Goal: Task Accomplishment & Management: Manage account settings

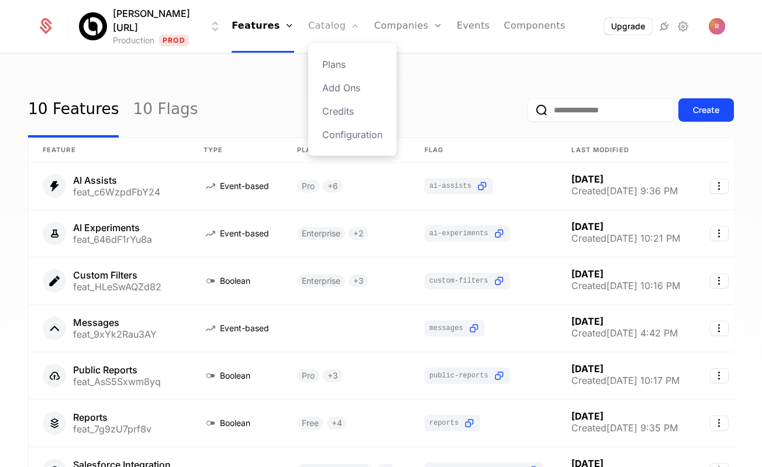
click at [319, 26] on link "Catalog" at bounding box center [334, 26] width 52 height 53
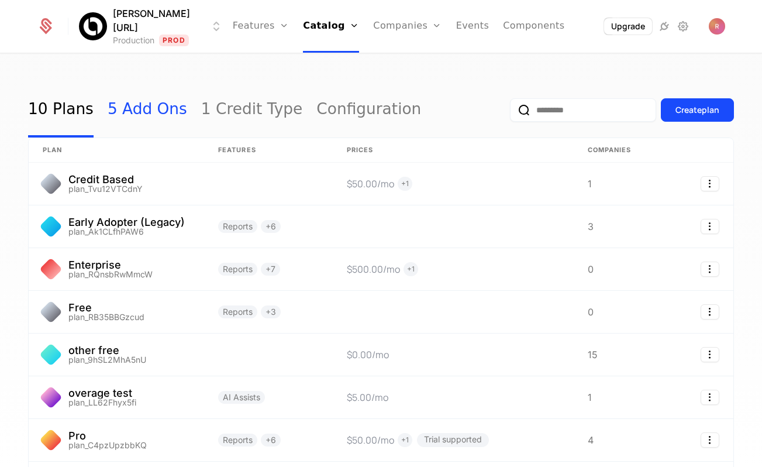
click at [157, 115] on link "5 Add Ons" at bounding box center [148, 109] width 80 height 55
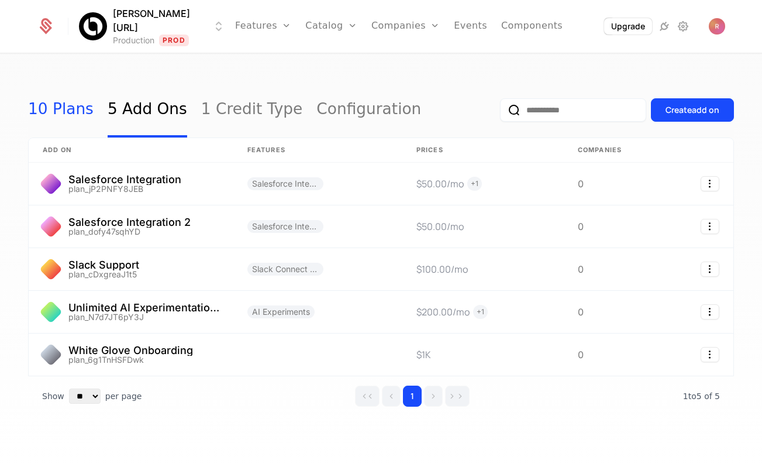
click at [67, 115] on link "10 Plans" at bounding box center [60, 109] width 65 height 55
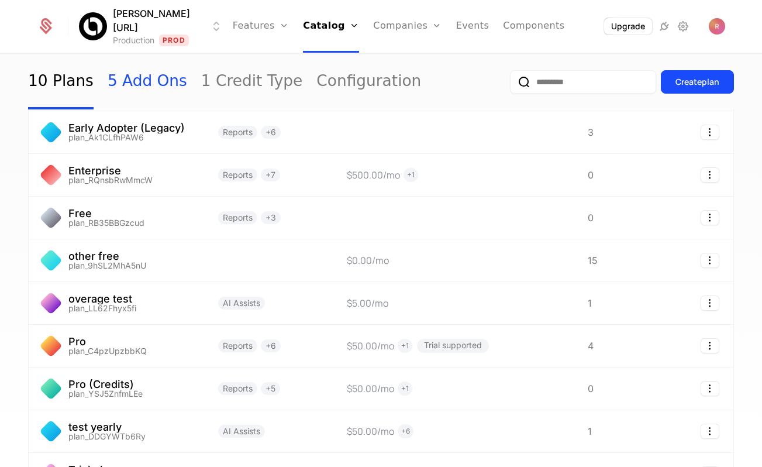
click at [138, 86] on link "5 Add Ons" at bounding box center [148, 81] width 80 height 55
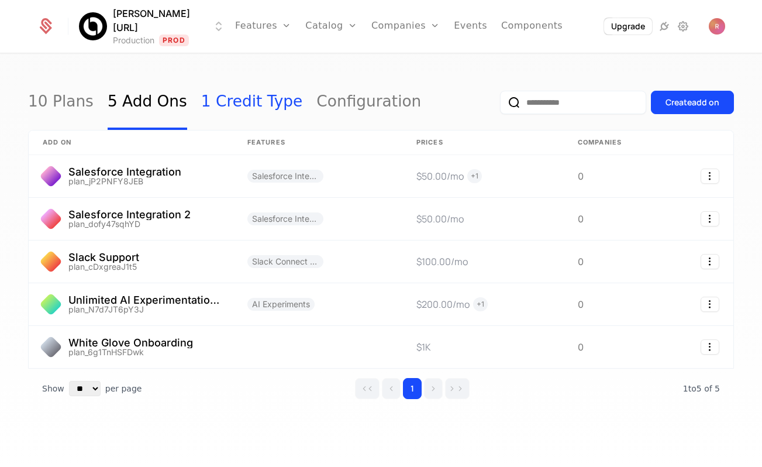
click at [201, 99] on link "1 Credit Type" at bounding box center [252, 102] width 102 height 55
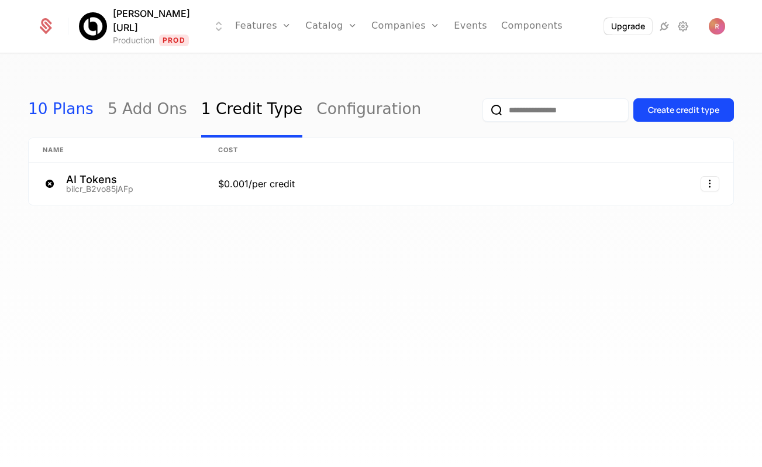
click at [54, 101] on link "10 Plans" at bounding box center [60, 109] width 65 height 55
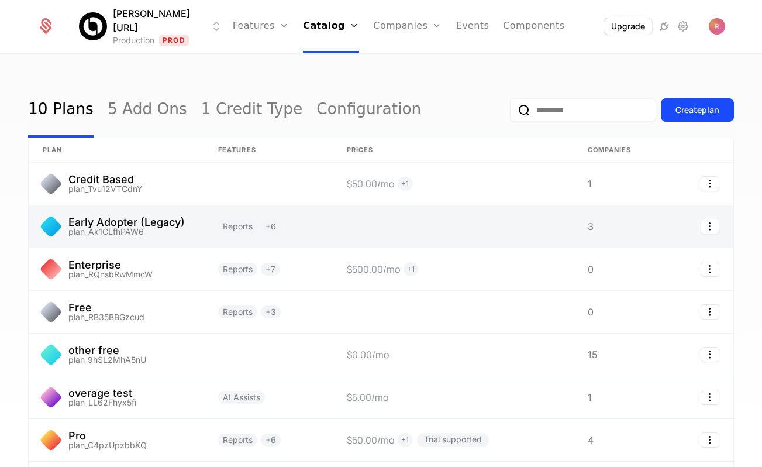
scroll to position [4, 0]
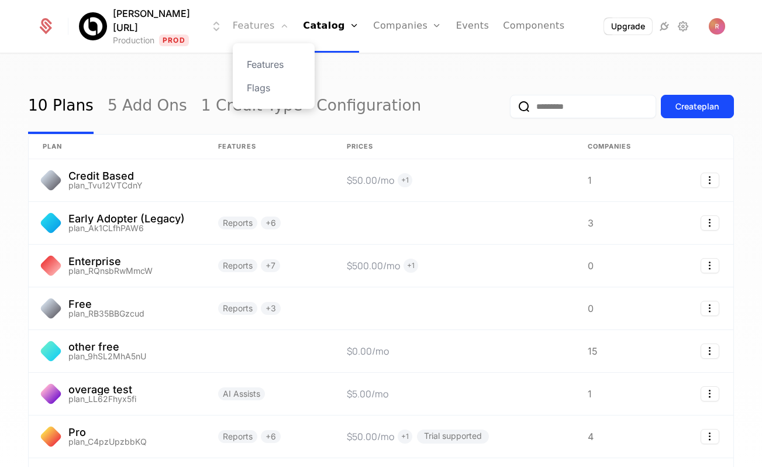
click at [253, 29] on link "Features" at bounding box center [261, 26] width 56 height 53
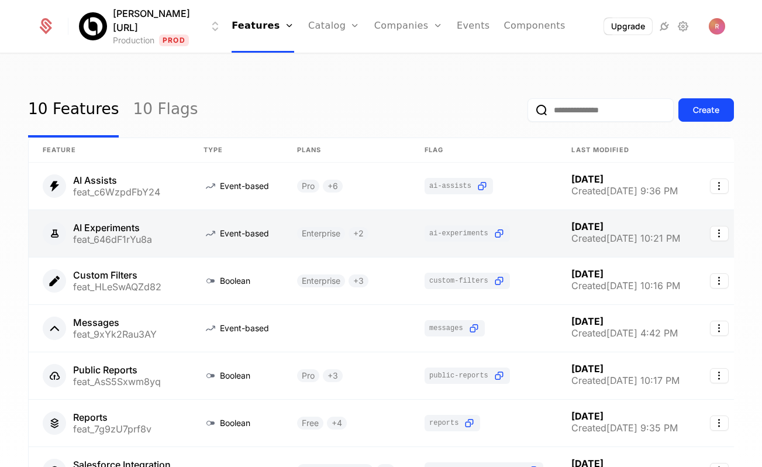
click at [148, 219] on link at bounding box center [109, 233] width 161 height 47
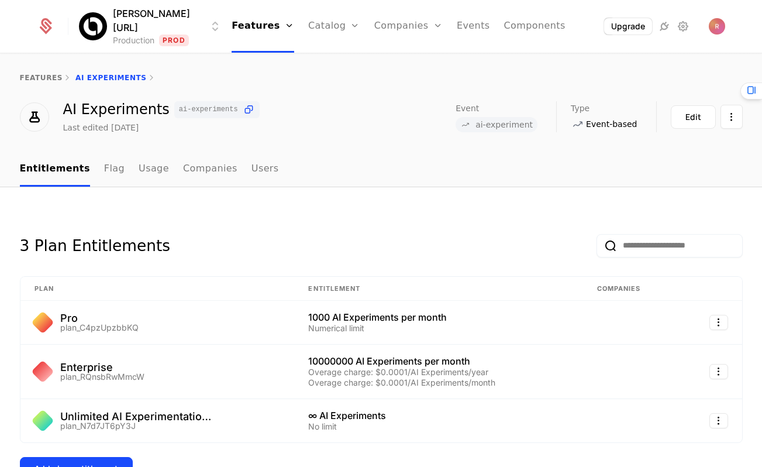
scroll to position [172, 0]
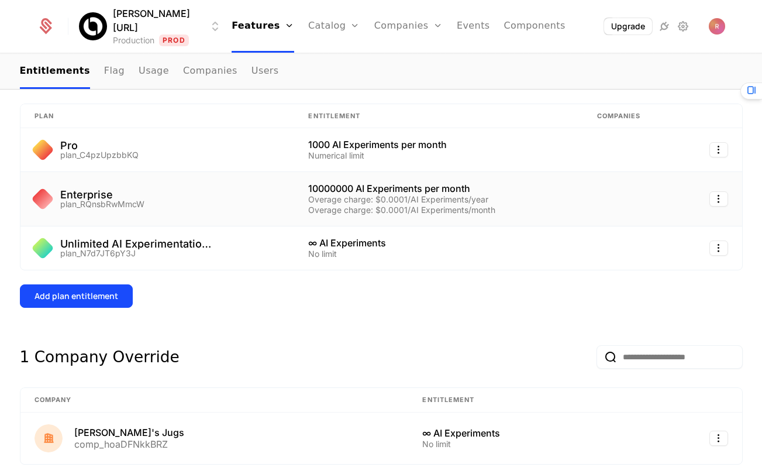
click at [154, 202] on div "Enterprise plan_RQnsbRwMmcW" at bounding box center [157, 198] width 246 height 19
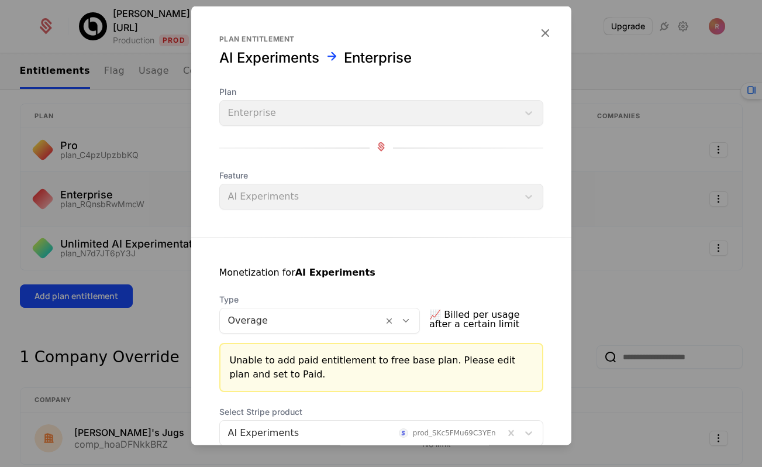
click at [614, 242] on div at bounding box center [381, 233] width 762 height 467
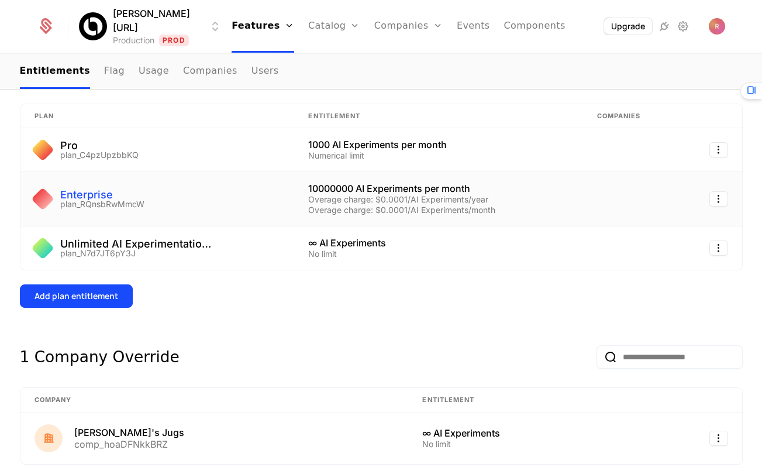
click at [80, 194] on div "Enterprise" at bounding box center [102, 194] width 84 height 11
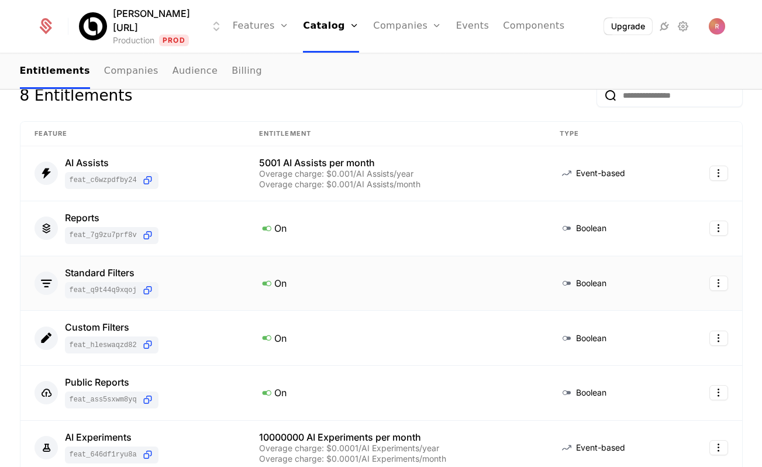
scroll to position [59, 0]
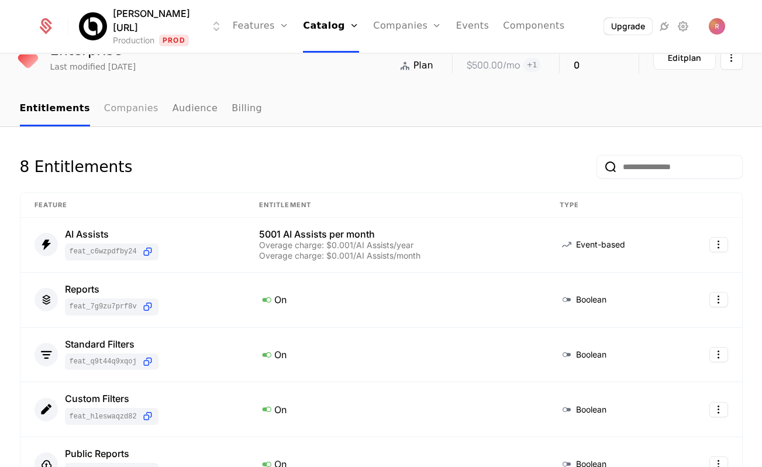
click at [123, 115] on link "Companies" at bounding box center [131, 109] width 54 height 34
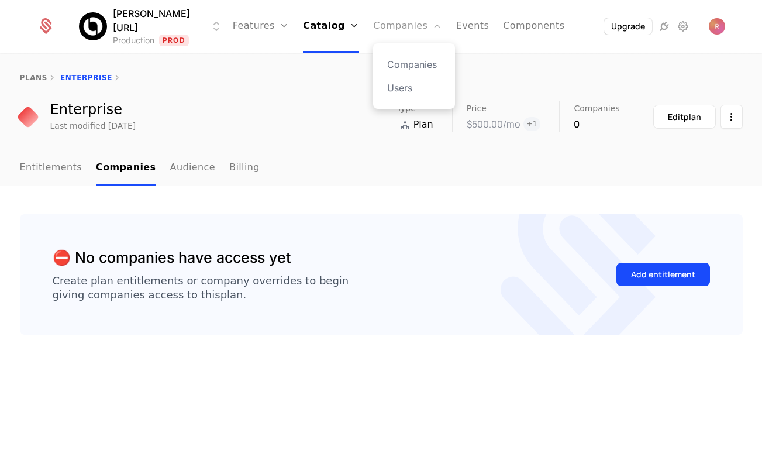
click at [381, 20] on link "Companies" at bounding box center [407, 26] width 68 height 53
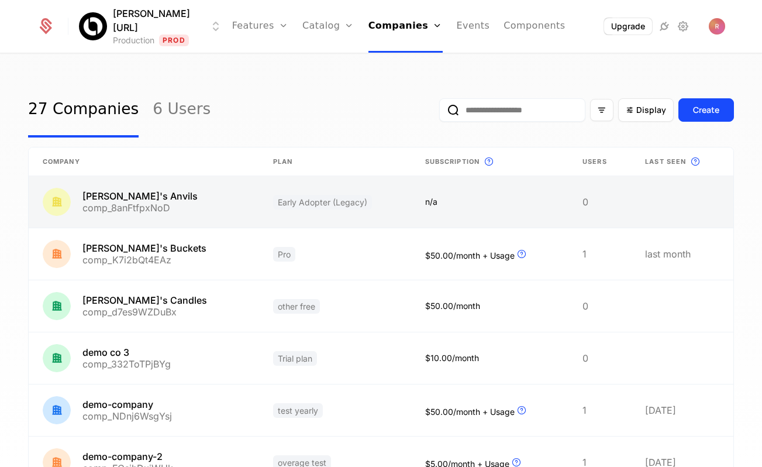
click at [337, 196] on link at bounding box center [335, 201] width 152 height 51
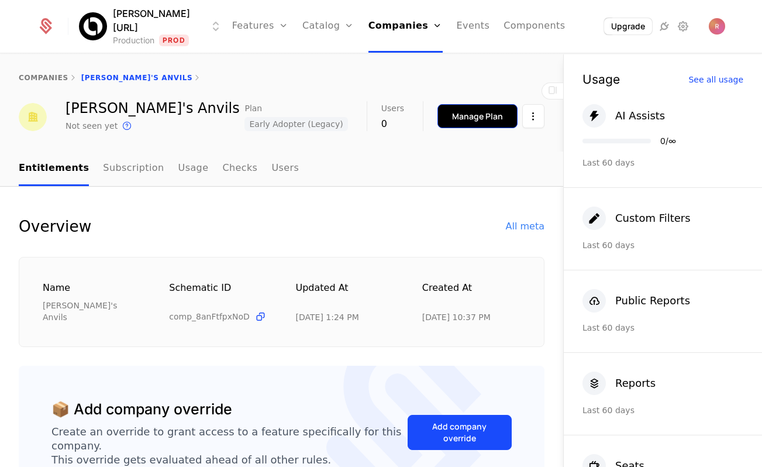
click at [482, 106] on button "Manage Plan" at bounding box center [477, 116] width 80 height 24
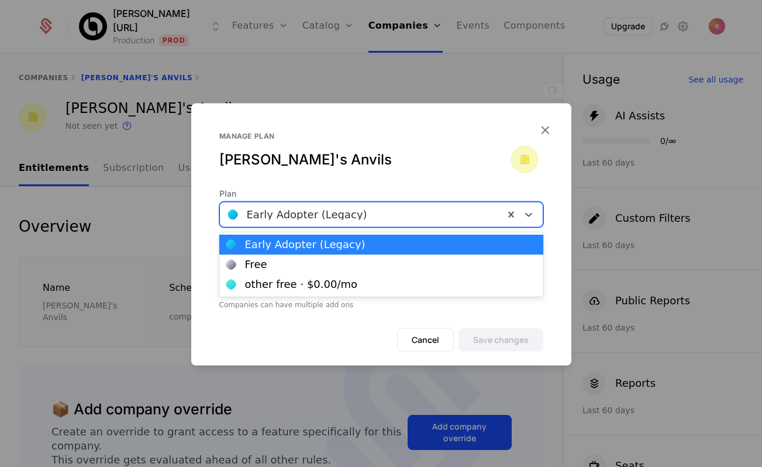
click at [309, 204] on div "Early Adopter (Legacy)" at bounding box center [362, 214] width 284 height 21
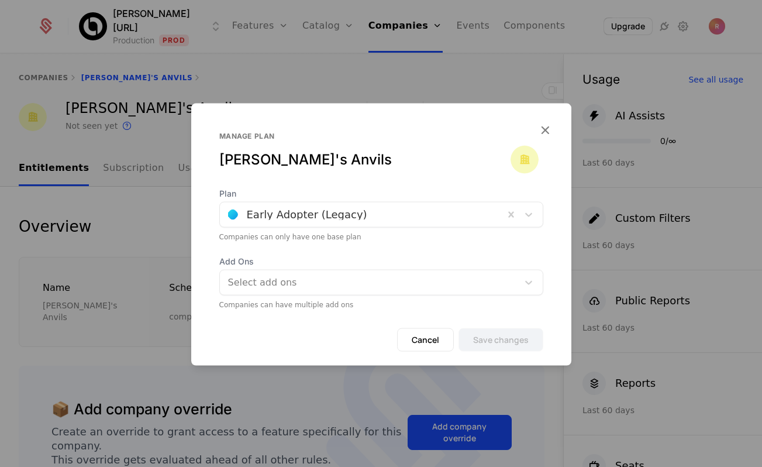
click at [120, 113] on div at bounding box center [381, 233] width 762 height 467
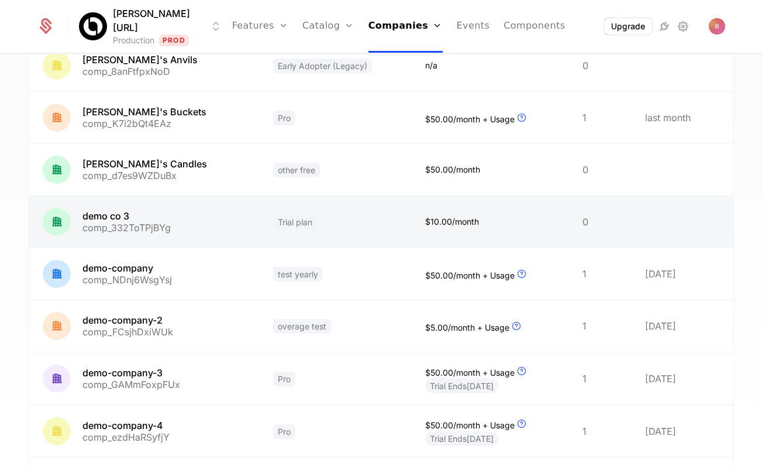
scroll to position [150, 0]
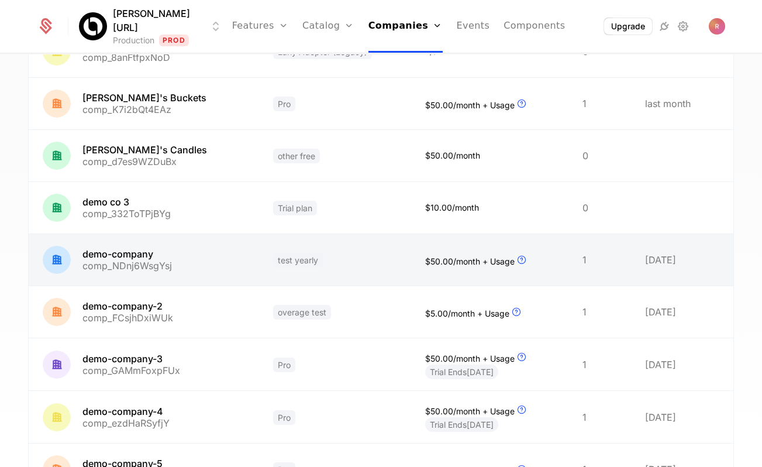
click at [376, 264] on link at bounding box center [335, 259] width 152 height 51
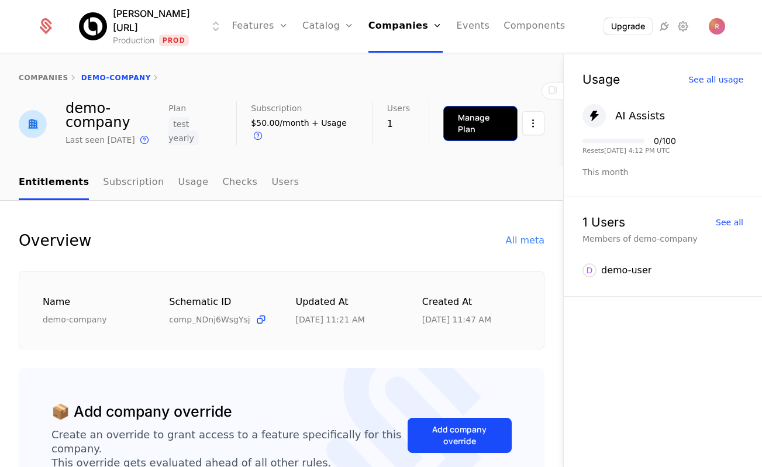
click at [461, 139] on button "Manage Plan" at bounding box center [480, 123] width 74 height 35
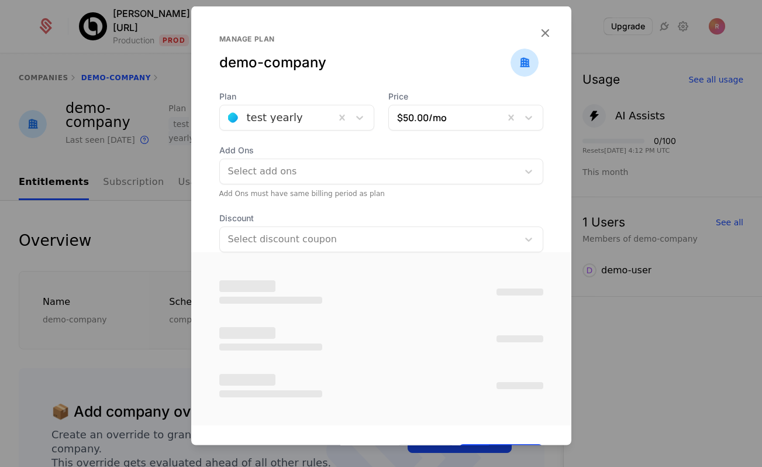
click at [291, 117] on div at bounding box center [277, 117] width 99 height 16
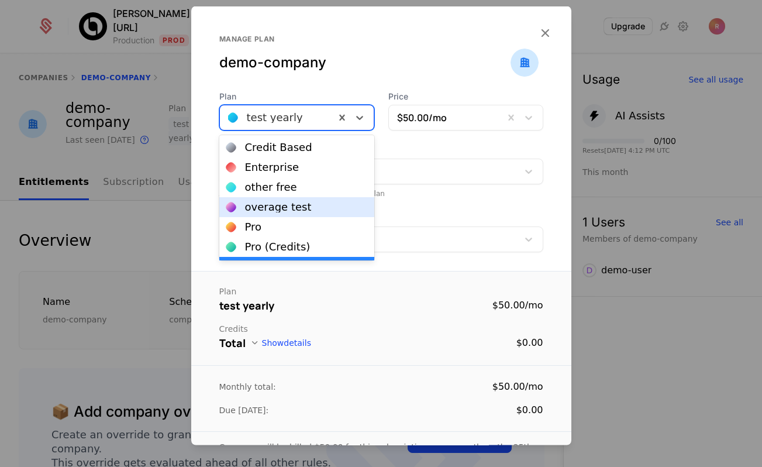
click at [287, 202] on div "overage test" at bounding box center [278, 207] width 67 height 11
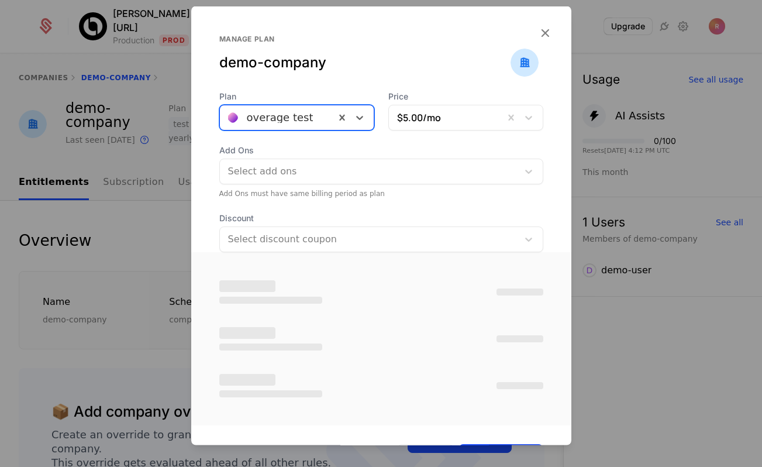
scroll to position [36, 0]
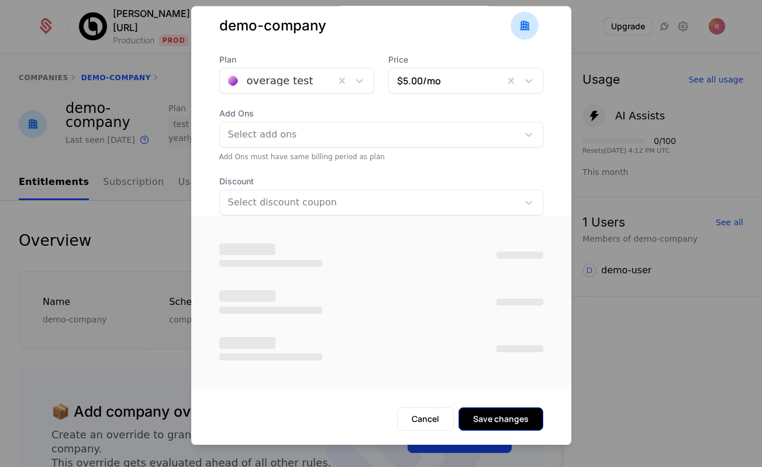
click at [511, 421] on button "Save changes" at bounding box center [500, 418] width 85 height 23
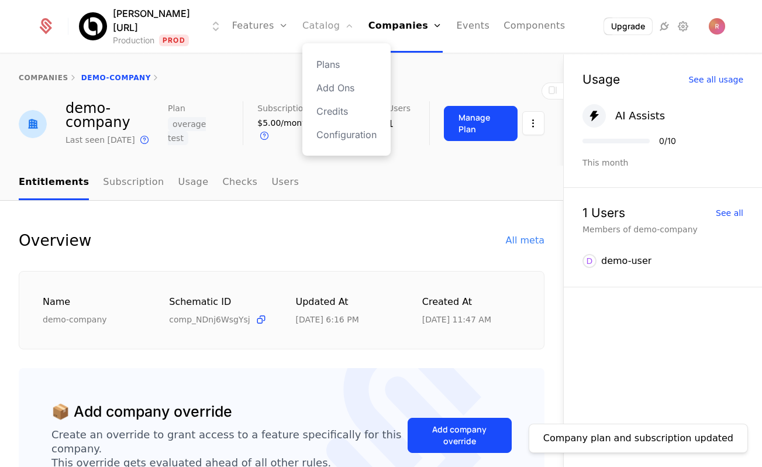
click at [312, 29] on link "Catalog" at bounding box center [328, 26] width 52 height 53
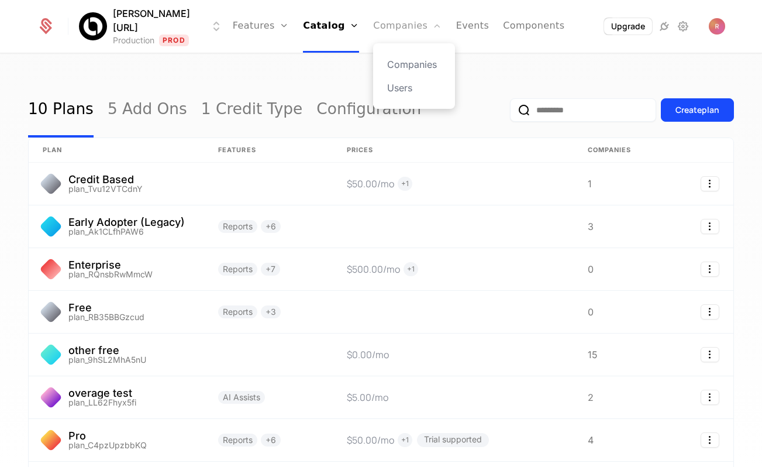
click at [389, 14] on link "Companies" at bounding box center [407, 26] width 68 height 53
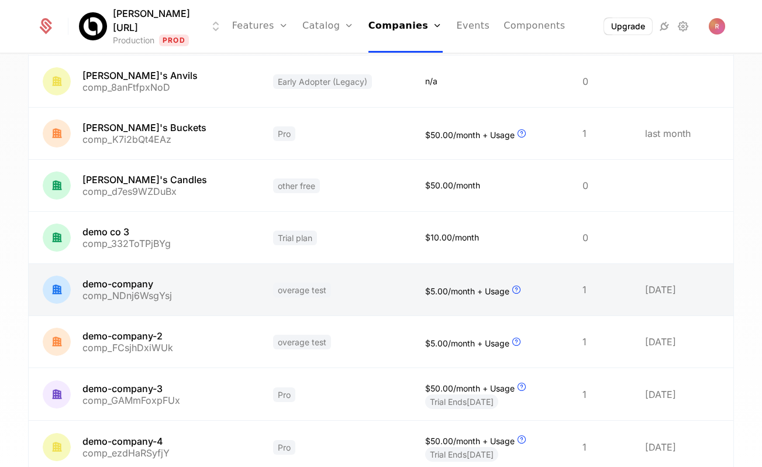
scroll to position [195, 0]
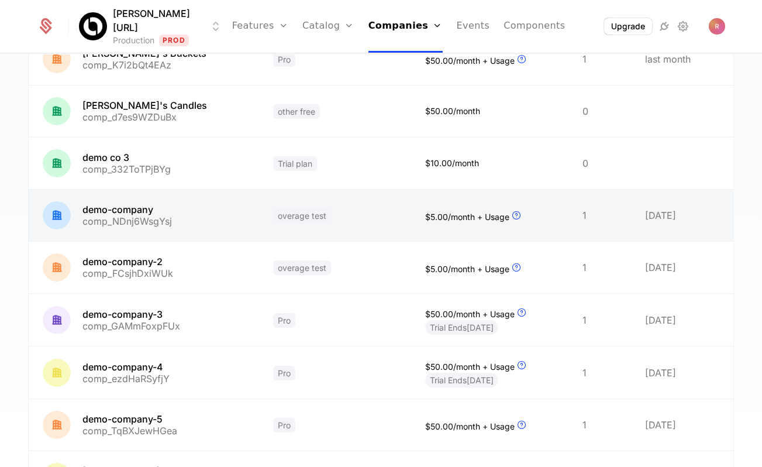
click at [333, 222] on link at bounding box center [335, 214] width 152 height 51
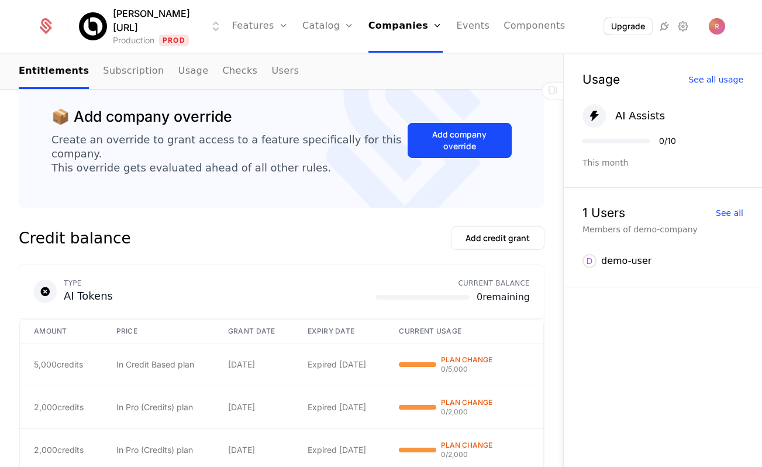
scroll to position [67, 0]
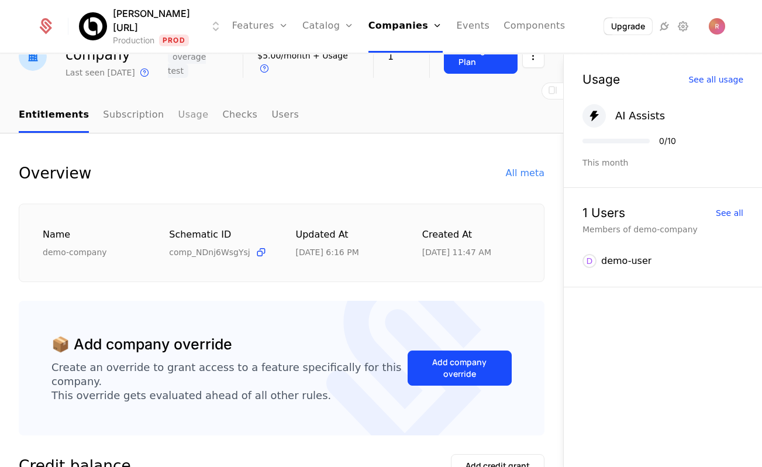
click at [184, 115] on link "Usage" at bounding box center [193, 115] width 30 height 34
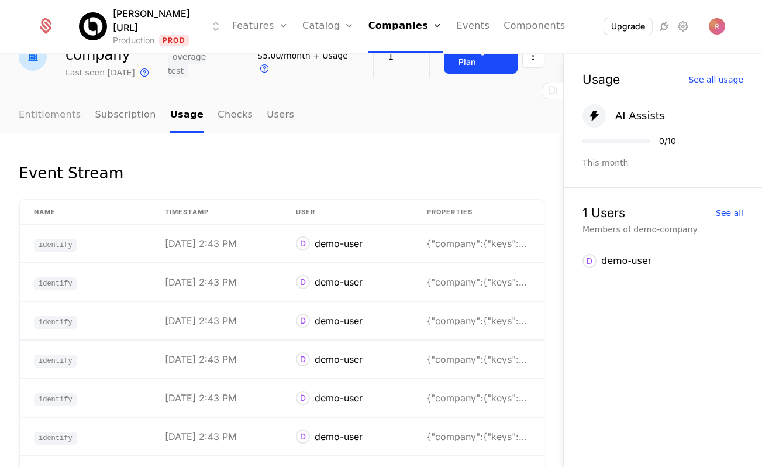
click at [56, 105] on link "Entitlements" at bounding box center [50, 115] width 63 height 34
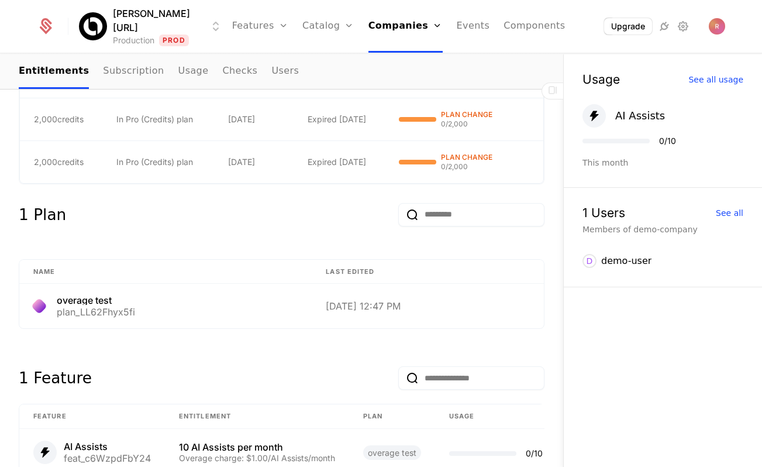
scroll to position [507, 0]
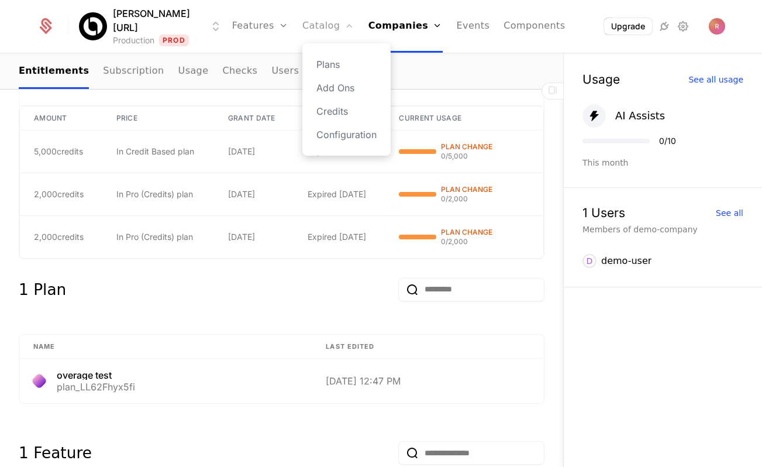
click at [304, 33] on link "Catalog" at bounding box center [328, 26] width 52 height 53
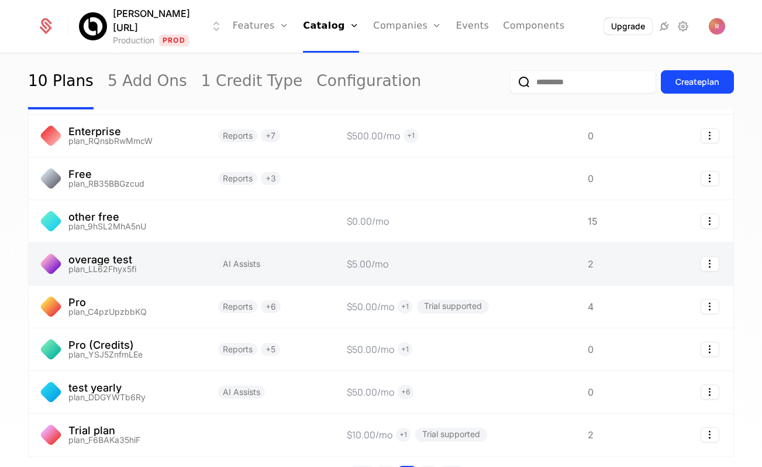
scroll to position [145, 0]
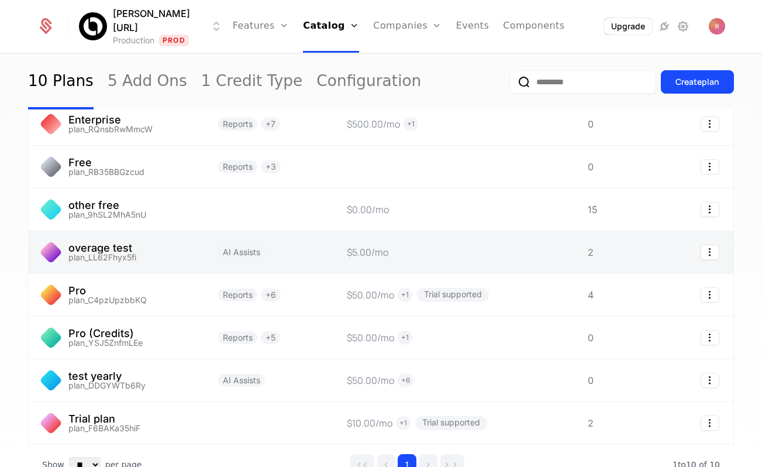
click at [152, 248] on link at bounding box center [116, 252] width 175 height 42
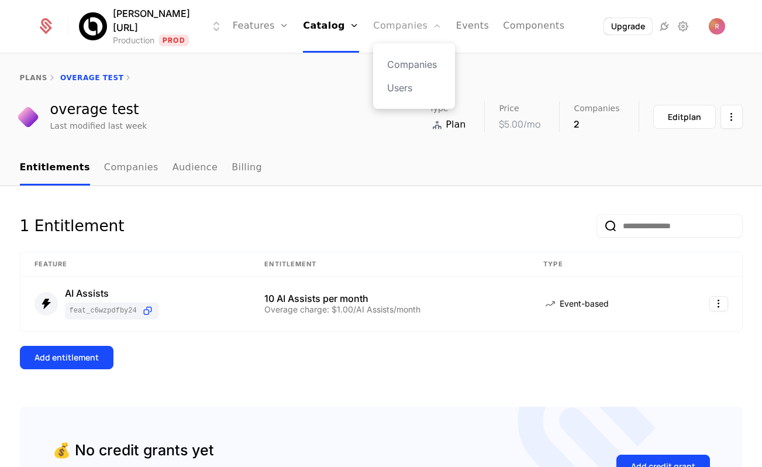
click at [382, 32] on link "Companies" at bounding box center [407, 26] width 68 height 53
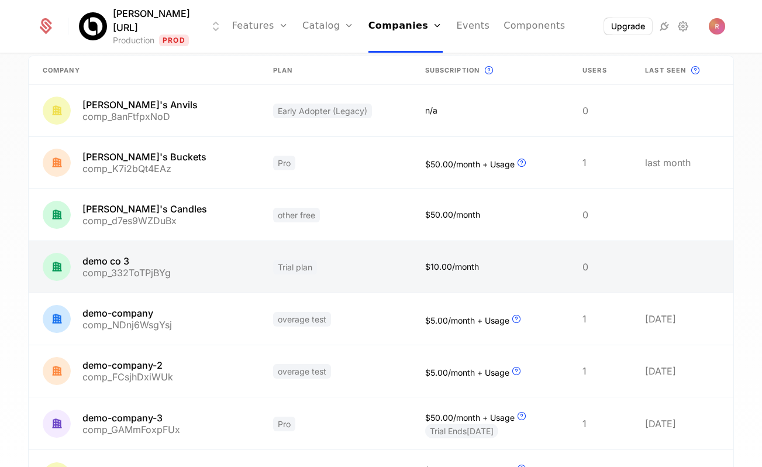
scroll to position [98, 0]
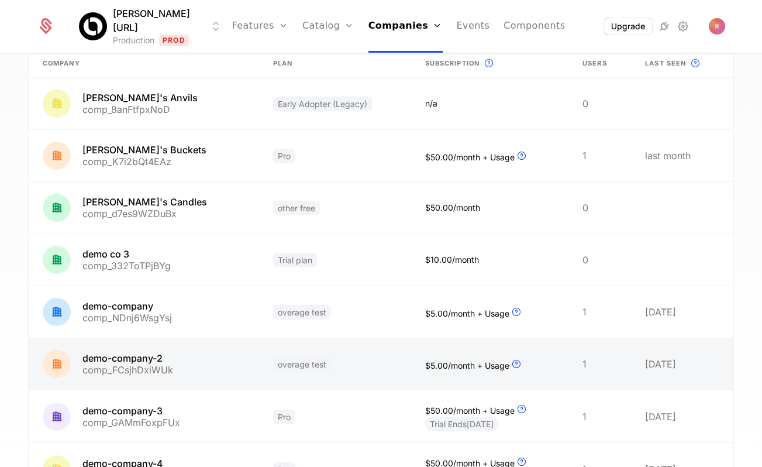
click at [122, 371] on link at bounding box center [144, 363] width 230 height 51
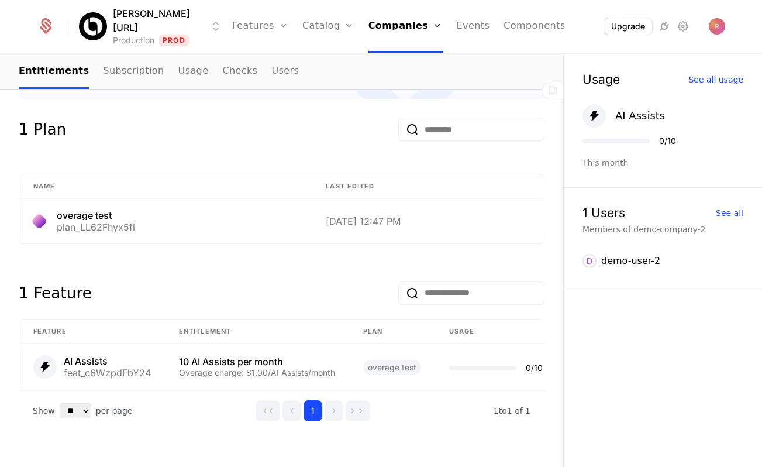
scroll to position [571, 0]
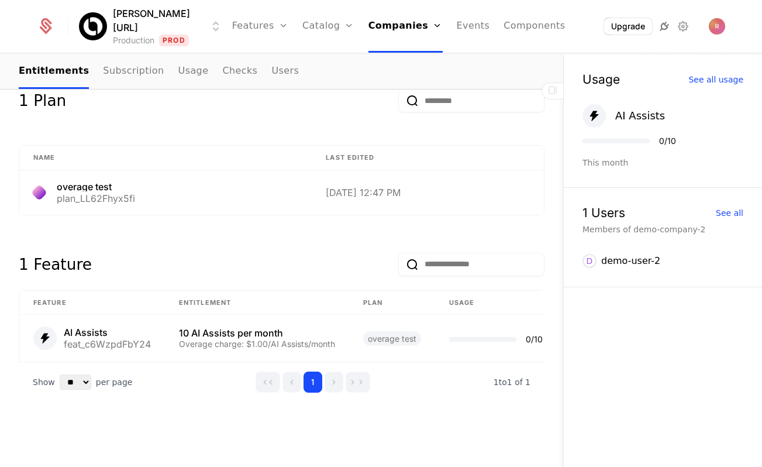
click at [664, 25] on icon at bounding box center [664, 26] width 14 height 14
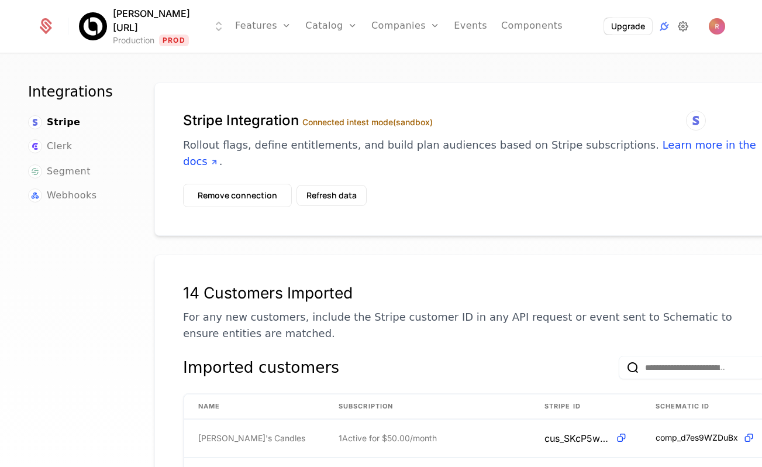
click at [685, 28] on icon at bounding box center [683, 26] width 14 height 14
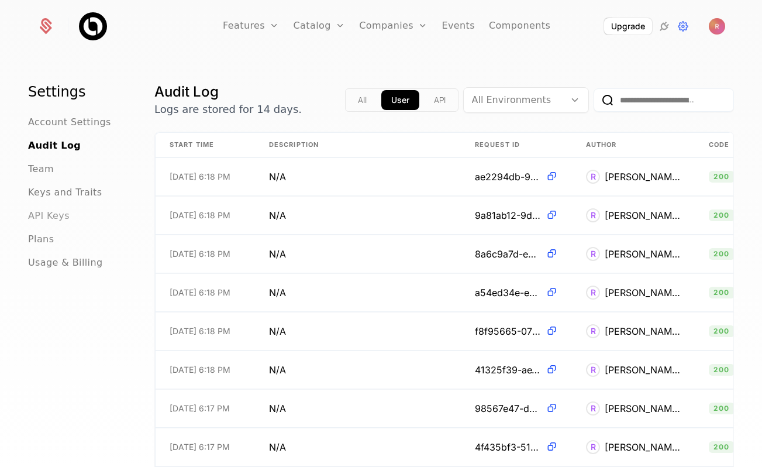
click at [55, 212] on span "API Keys" at bounding box center [49, 216] width 42 height 14
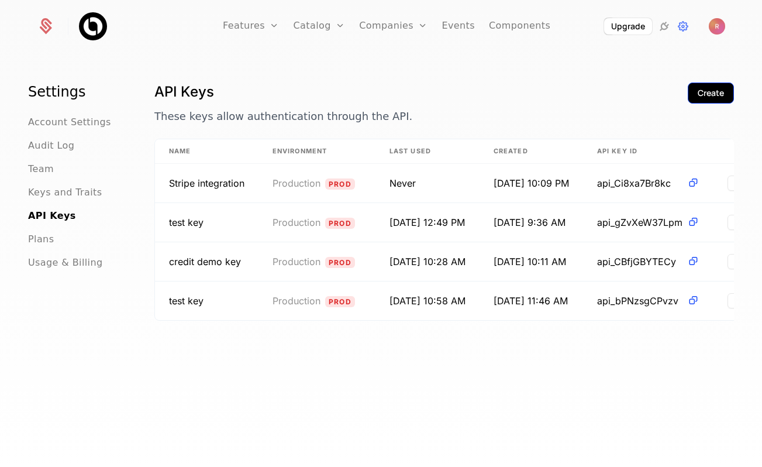
click at [711, 101] on button "Create" at bounding box center [711, 92] width 46 height 21
click at [702, 90] on div "Create" at bounding box center [710, 93] width 26 height 12
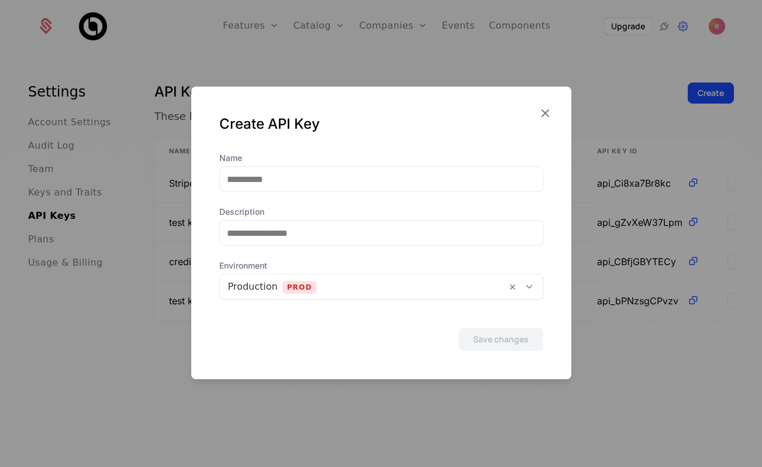
click at [324, 151] on div "Create API Key" at bounding box center [381, 133] width 324 height 37
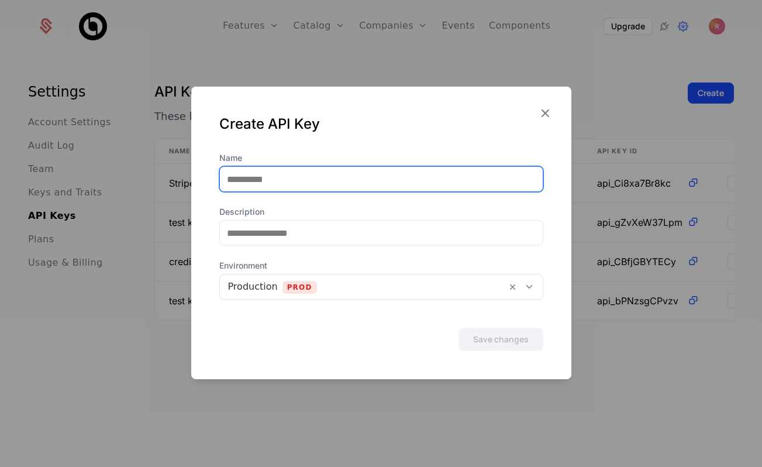
click at [300, 186] on input "Name" at bounding box center [381, 179] width 323 height 25
drag, startPoint x: 316, startPoint y: 173, endPoint x: 222, endPoint y: 173, distance: 94.1
click at [222, 173] on input "***" at bounding box center [381, 179] width 323 height 25
type input "*"
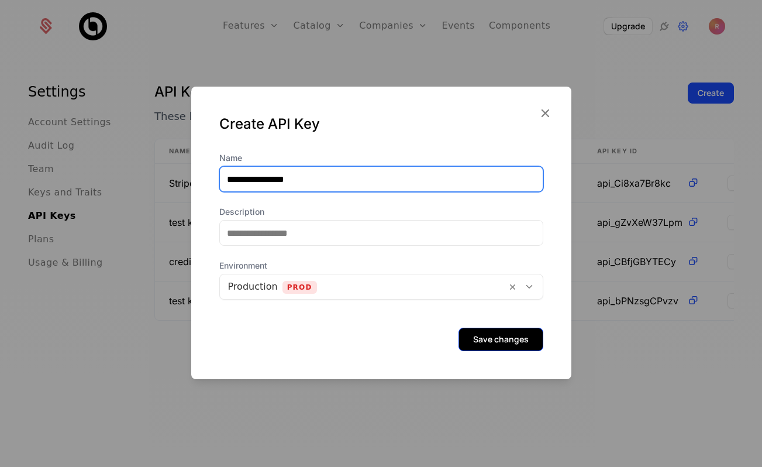
type input "**********"
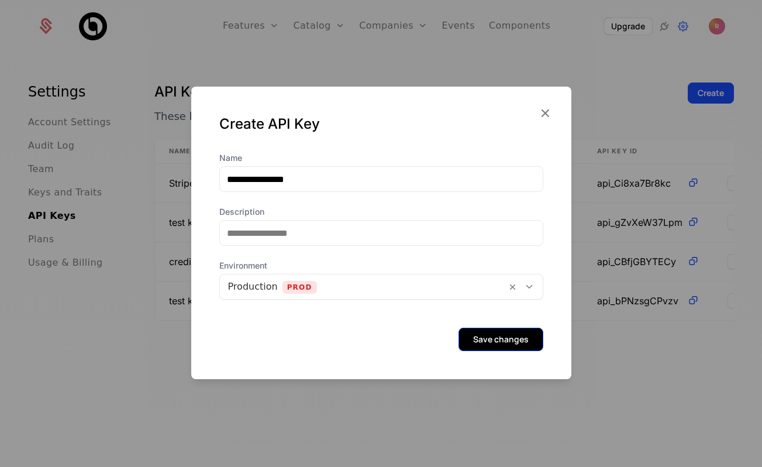
click at [498, 336] on button "Save changes" at bounding box center [500, 338] width 85 height 23
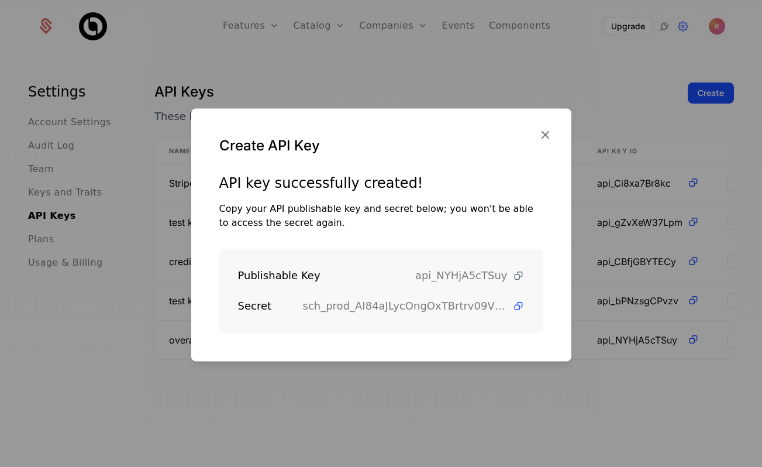
click at [517, 272] on icon at bounding box center [518, 276] width 12 height 12
click at [520, 309] on icon at bounding box center [518, 306] width 12 height 12
click at [537, 46] on div at bounding box center [381, 233] width 762 height 467
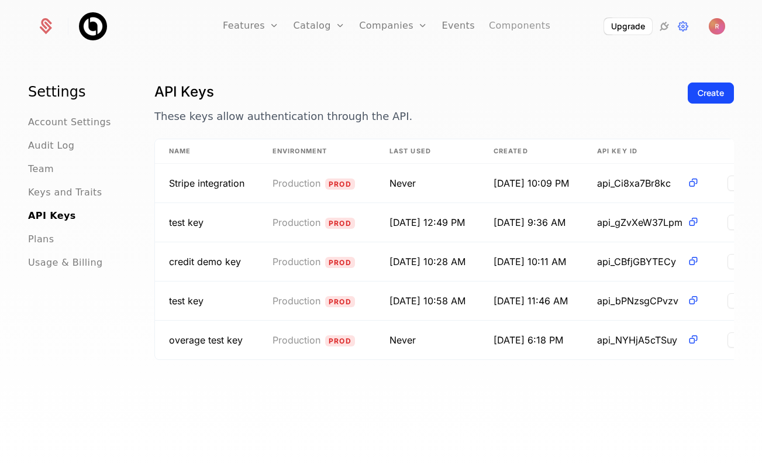
click at [523, 27] on link "Components" at bounding box center [519, 26] width 61 height 53
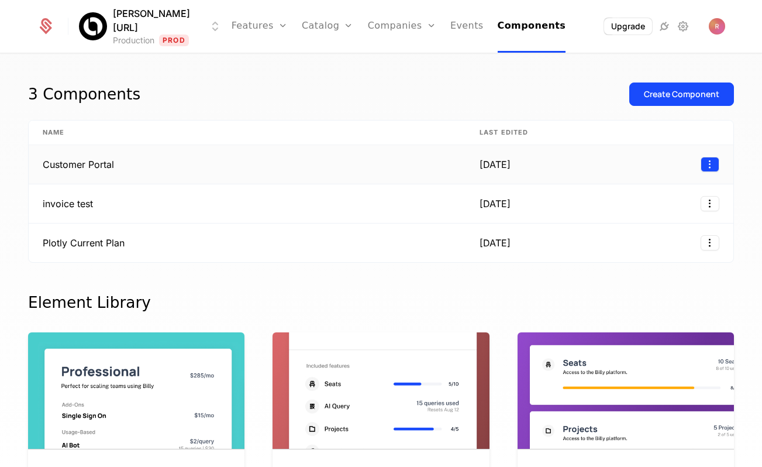
click at [717, 163] on html "Billy.ai Production Prod Features Features Flags Catalog Plans Add Ons Credits …" at bounding box center [381, 233] width 762 height 467
click at [642, 225] on div "Edit" at bounding box center [631, 220] width 30 height 16
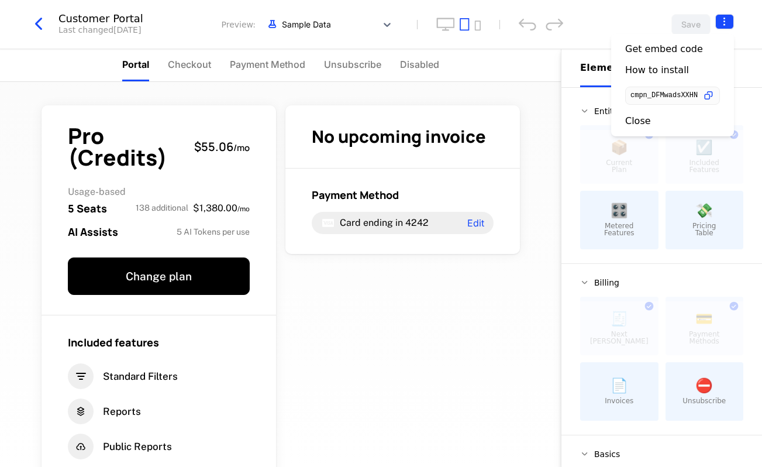
click at [718, 20] on html "Billy.ai Production Prod Features Features Flags Catalog Plans Add Ons Credits …" at bounding box center [381, 233] width 762 height 467
click at [709, 94] on icon "button" at bounding box center [708, 95] width 12 height 12
click at [41, 32] on html "Billy.ai Production Prod Features Features Flags Catalog Plans Add Ons Credits …" at bounding box center [381, 233] width 762 height 467
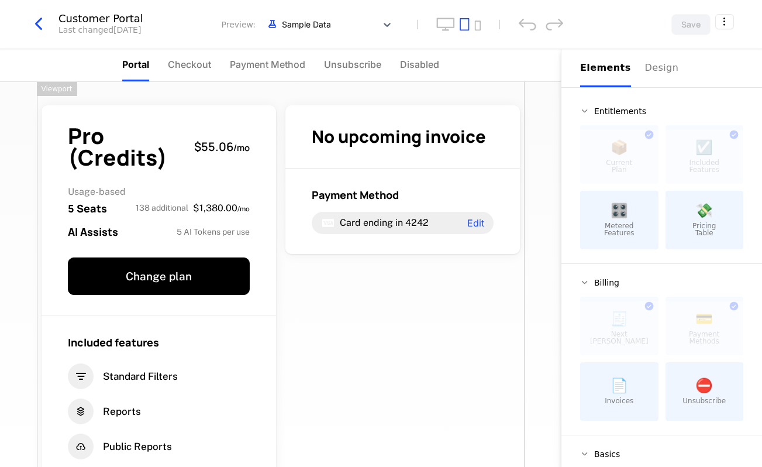
click at [41, 30] on icon "button" at bounding box center [38, 23] width 21 height 21
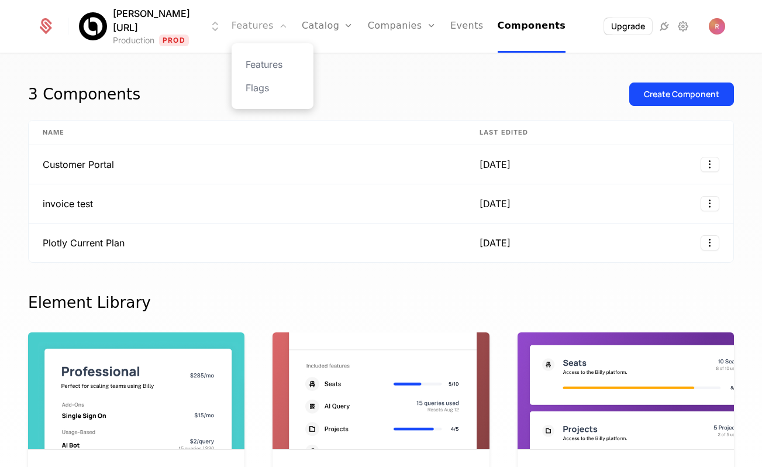
click at [238, 10] on link "Features" at bounding box center [260, 26] width 56 height 53
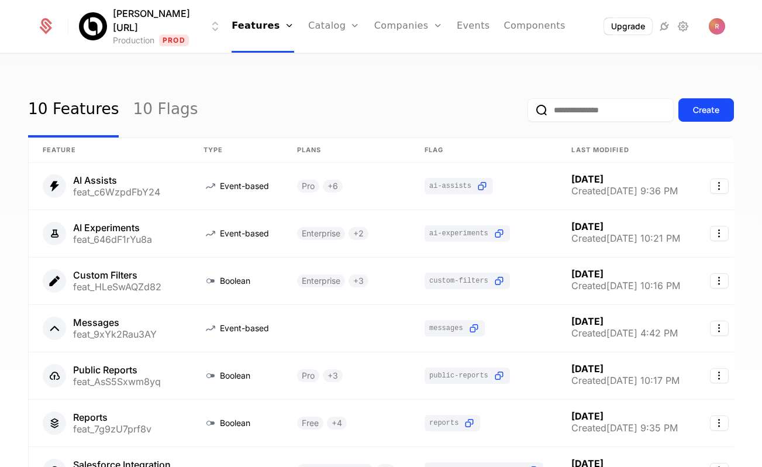
click at [272, 85] on div "10 Features 10 Flags Create" at bounding box center [381, 109] width 706 height 55
click at [308, 32] on link "Catalog" at bounding box center [334, 26] width 52 height 53
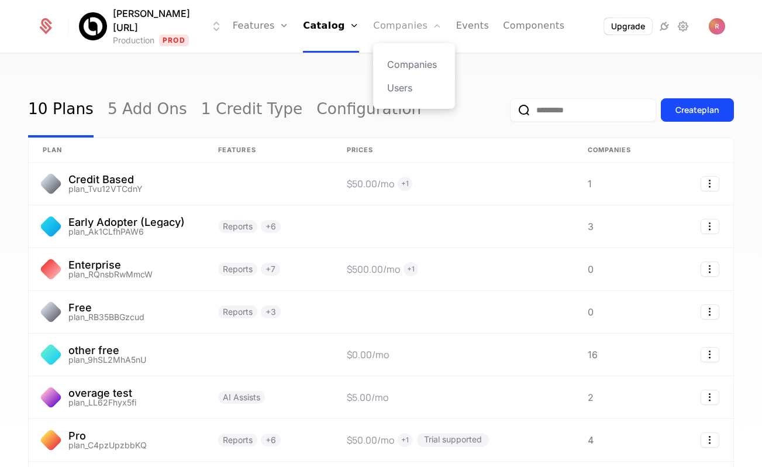
click at [384, 25] on link "Companies" at bounding box center [407, 26] width 68 height 53
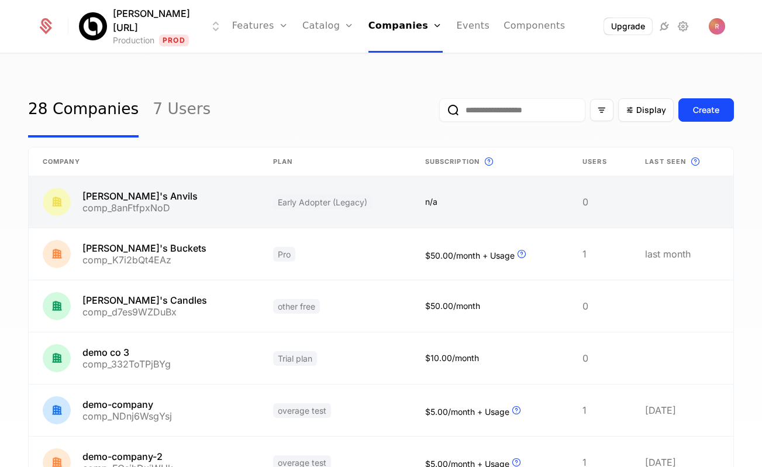
scroll to position [159, 0]
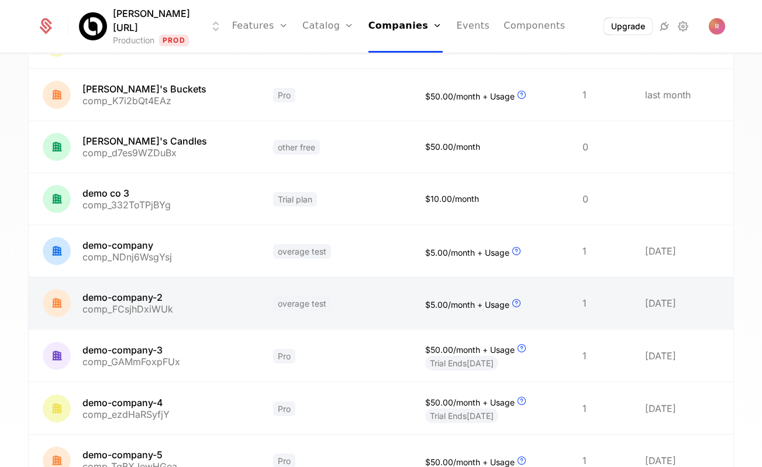
click at [165, 295] on link at bounding box center [144, 302] width 230 height 51
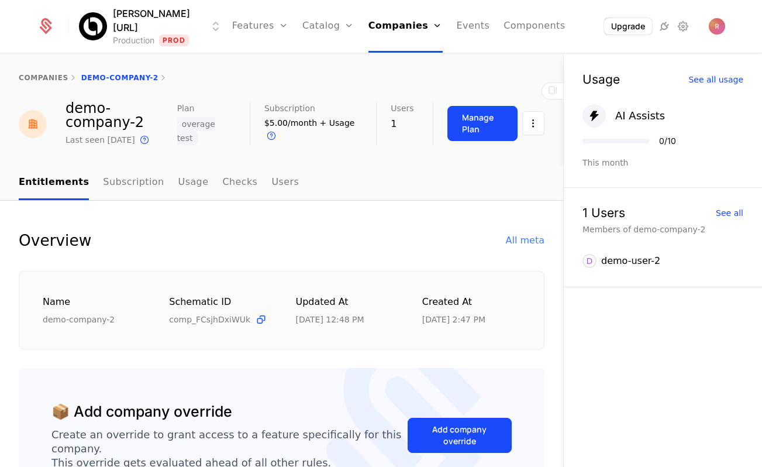
click at [282, 186] on nav "Entitlements Subscription Usage Checks Users" at bounding box center [282, 182] width 526 height 34
click at [271, 186] on link "Users" at bounding box center [284, 182] width 27 height 34
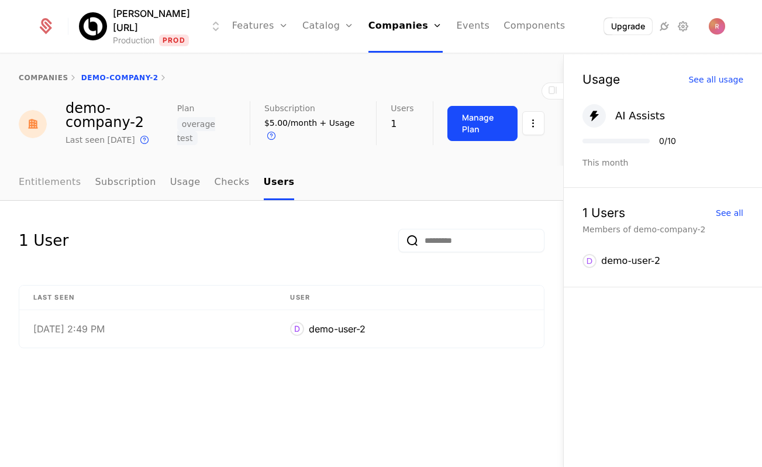
click at [35, 184] on link "Entitlements" at bounding box center [50, 182] width 63 height 34
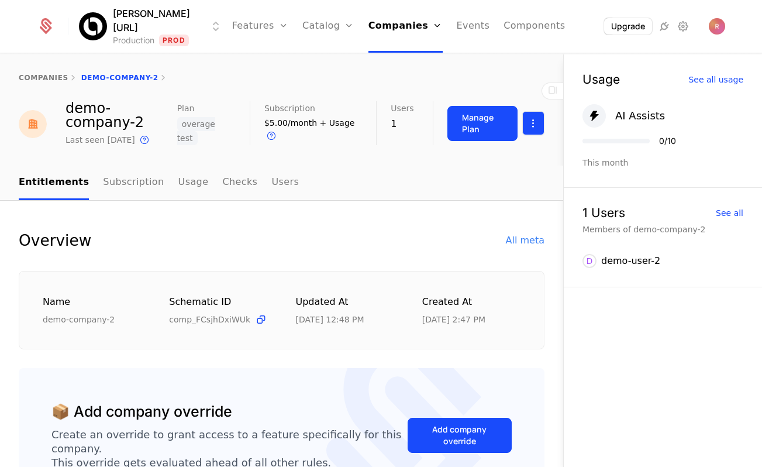
click at [530, 118] on html "[PERSON_NAME][URL] Production Prod Features Features Flags Catalog Plans Add On…" at bounding box center [381, 233] width 762 height 467
click at [476, 159] on div "Edit company" at bounding box center [477, 163] width 72 height 16
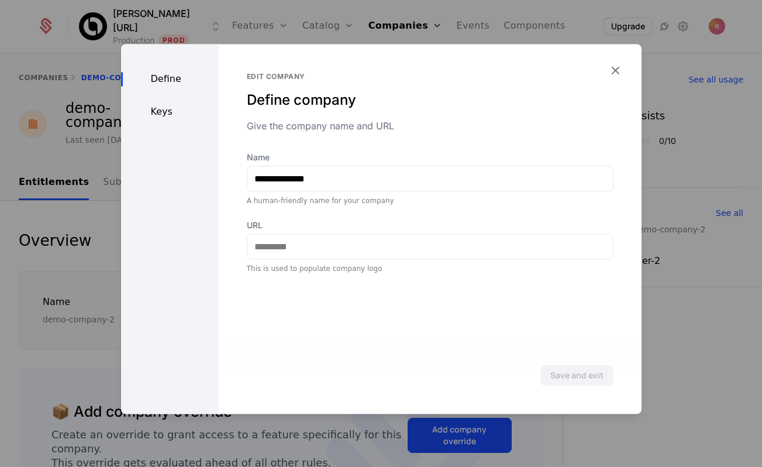
click at [160, 110] on div "Keys" at bounding box center [170, 112] width 98 height 14
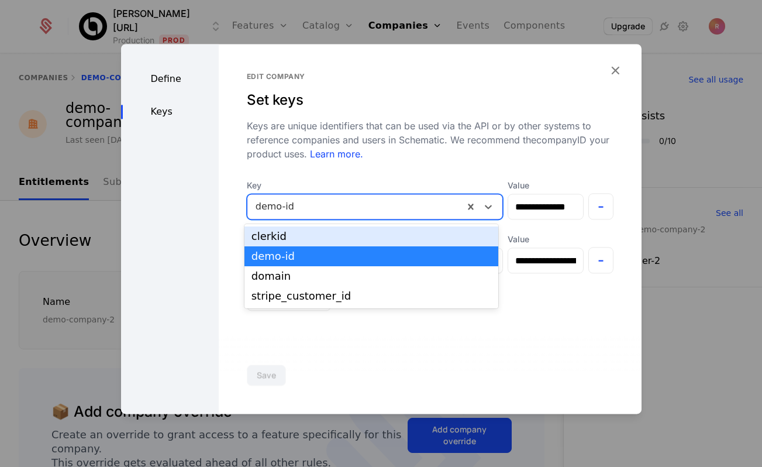
click at [317, 209] on div at bounding box center [355, 206] width 200 height 16
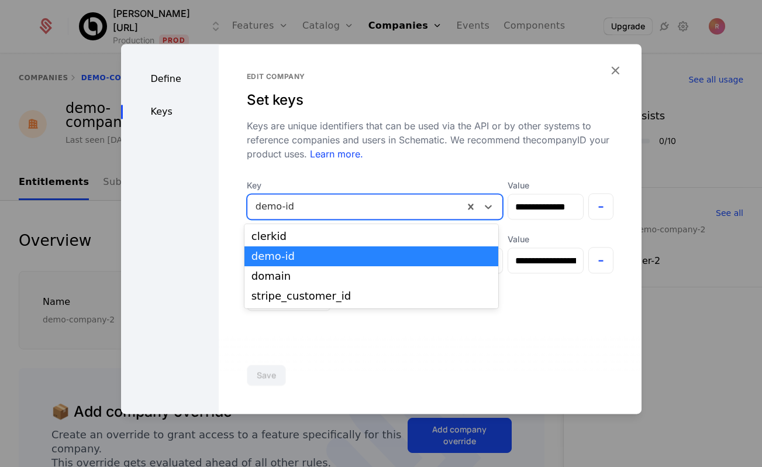
click at [298, 255] on div "demo-id" at bounding box center [371, 256] width 240 height 11
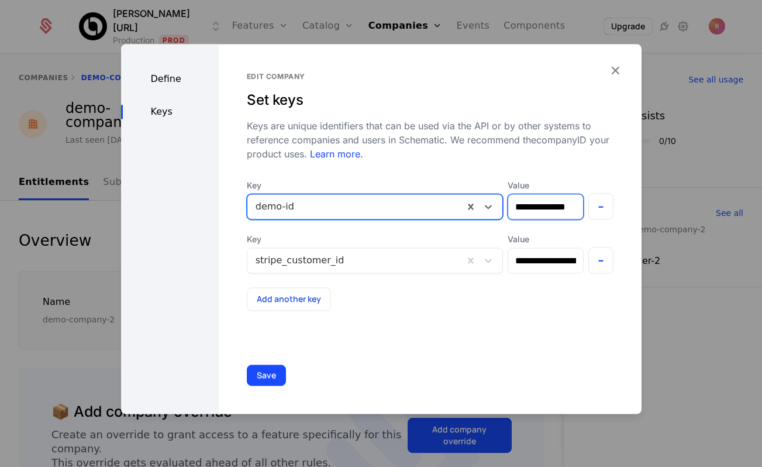
click at [542, 209] on input "**********" at bounding box center [545, 206] width 75 height 25
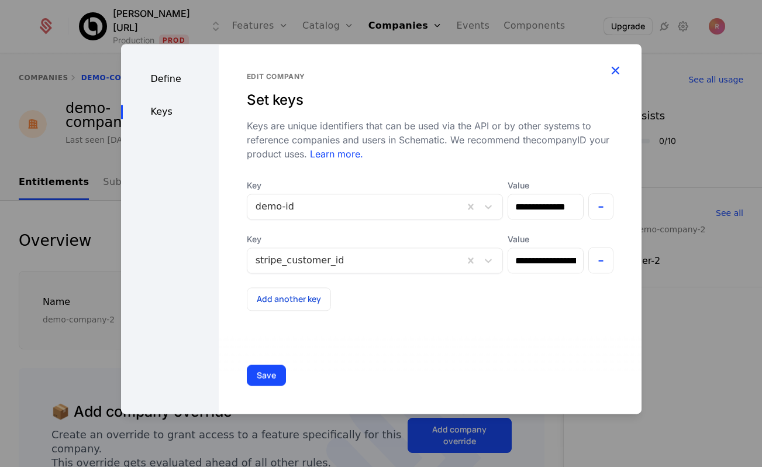
click at [609, 71] on icon "button" at bounding box center [614, 70] width 15 height 15
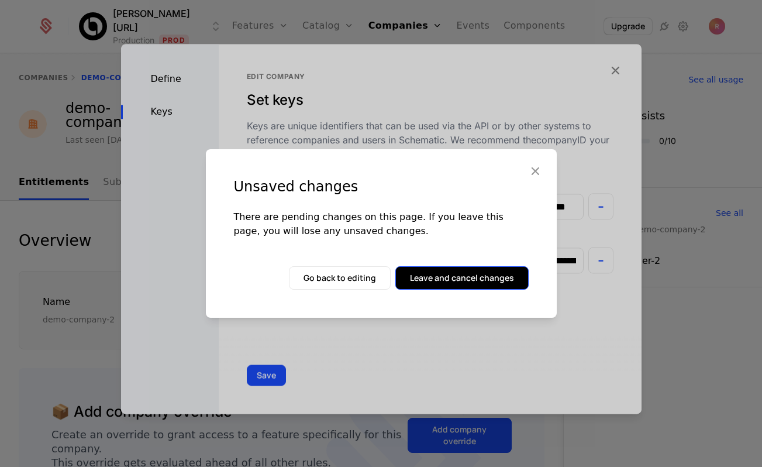
click at [454, 286] on button "Leave and cancel changes" at bounding box center [461, 277] width 133 height 23
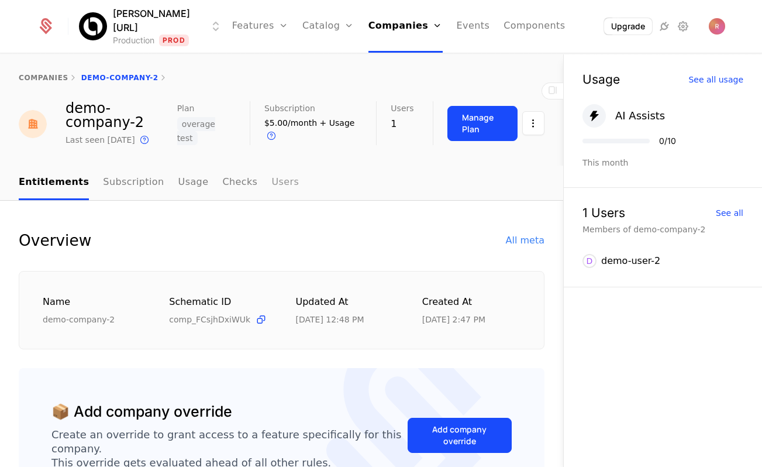
click at [271, 184] on link "Users" at bounding box center [284, 182] width 27 height 34
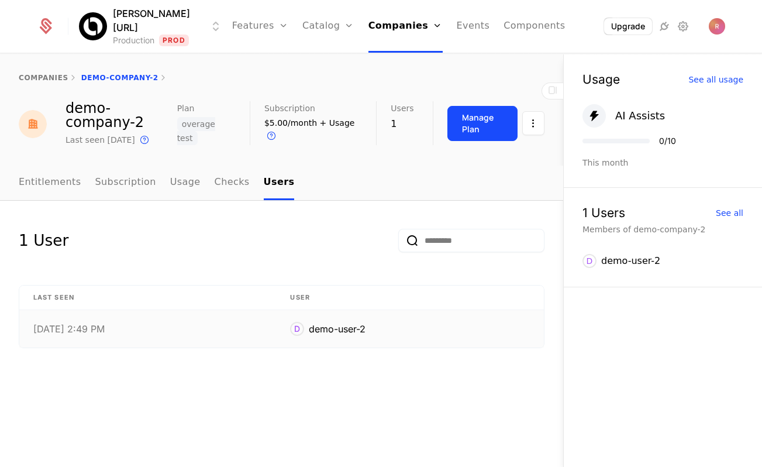
click at [110, 325] on div "8/25/25, 2:49 PM" at bounding box center [147, 328] width 229 height 9
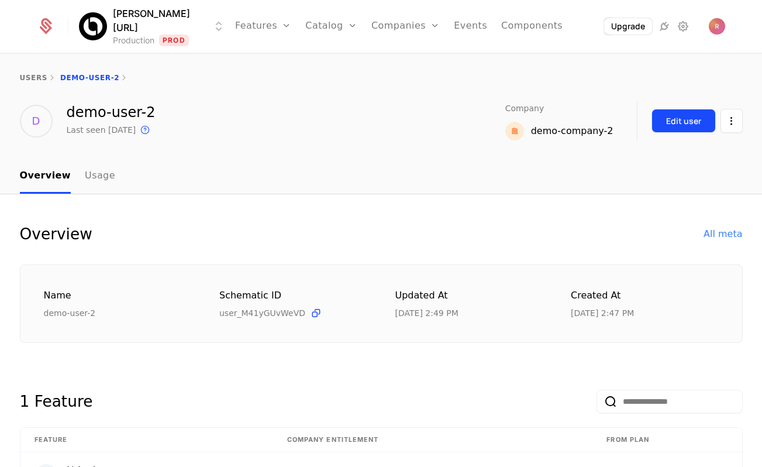
click at [697, 123] on div "Edit user" at bounding box center [683, 121] width 35 height 12
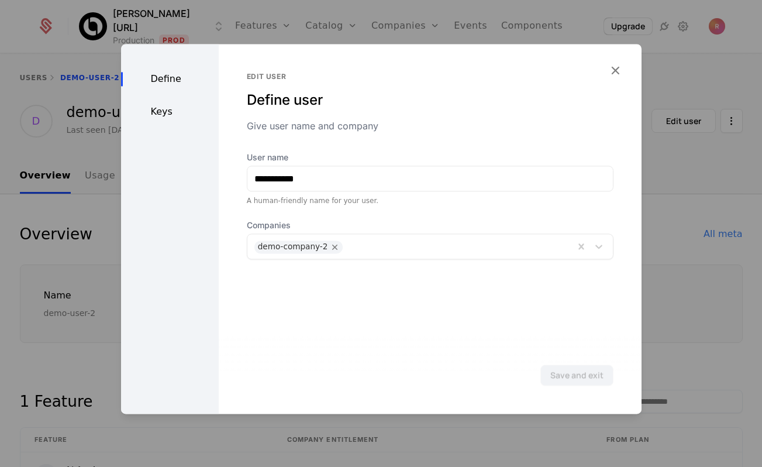
click at [188, 121] on div "Define Keys" at bounding box center [170, 228] width 98 height 369
click at [153, 115] on div "Keys" at bounding box center [170, 112] width 98 height 14
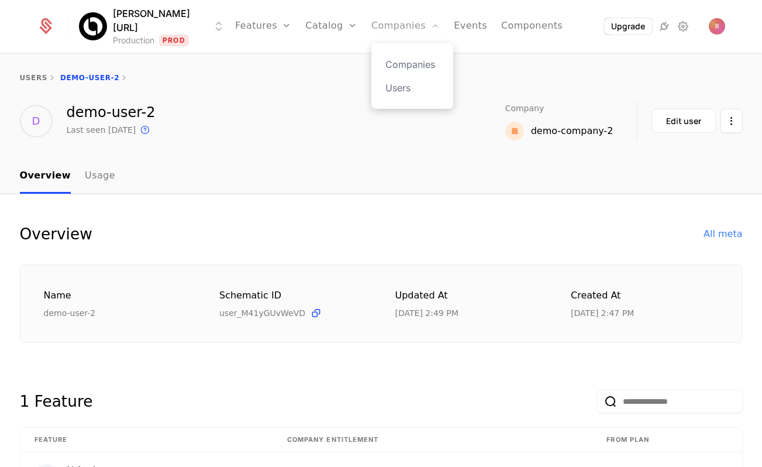
click at [371, 30] on link "Companies" at bounding box center [405, 26] width 68 height 53
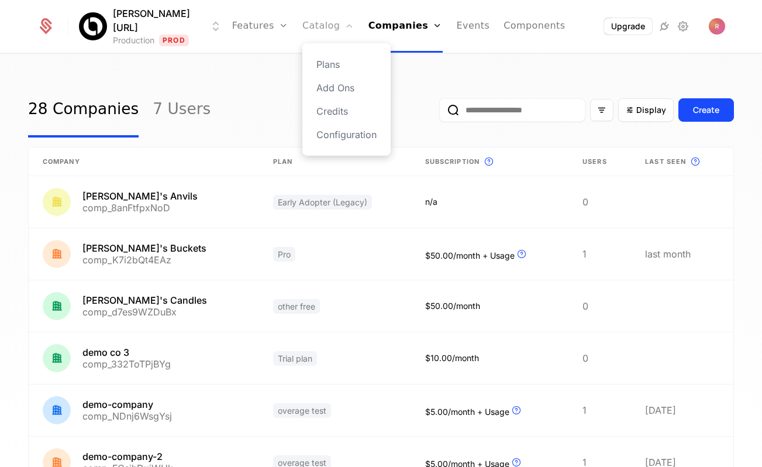
click at [320, 21] on link "Catalog" at bounding box center [328, 26] width 52 height 53
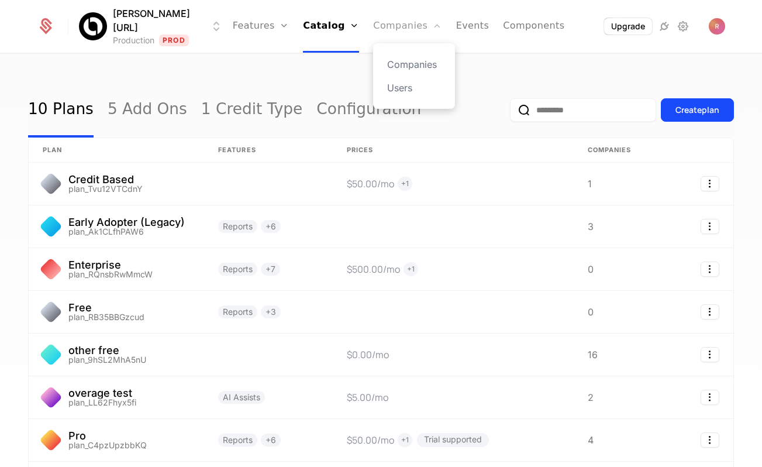
click at [379, 26] on link "Companies" at bounding box center [407, 26] width 68 height 53
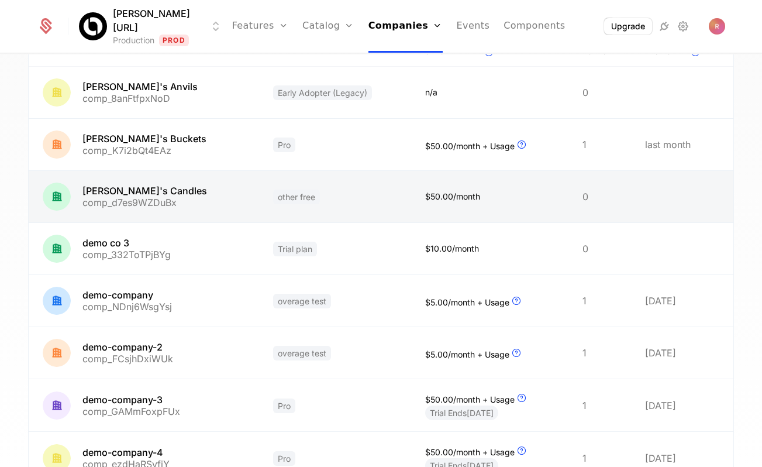
scroll to position [121, 0]
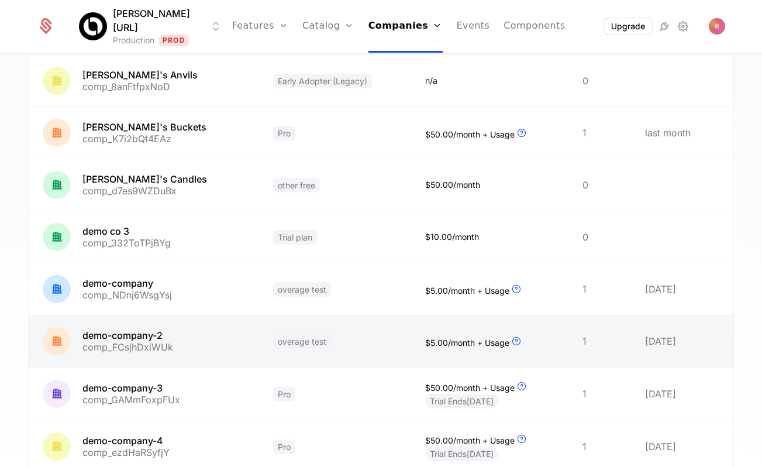
click at [139, 325] on link at bounding box center [144, 340] width 230 height 51
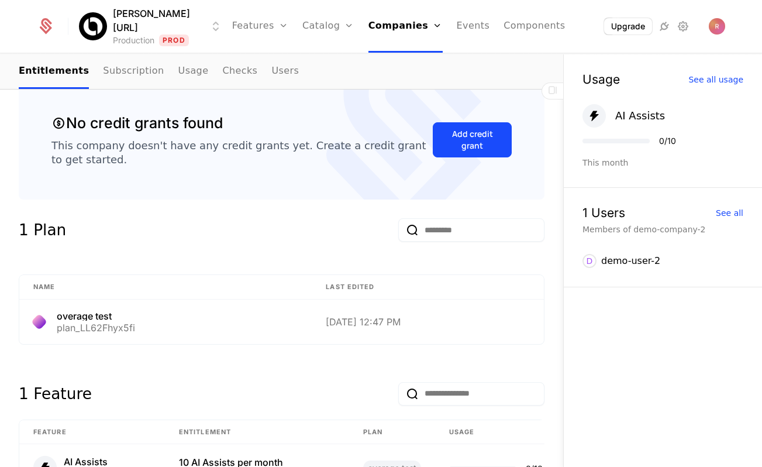
scroll to position [571, 0]
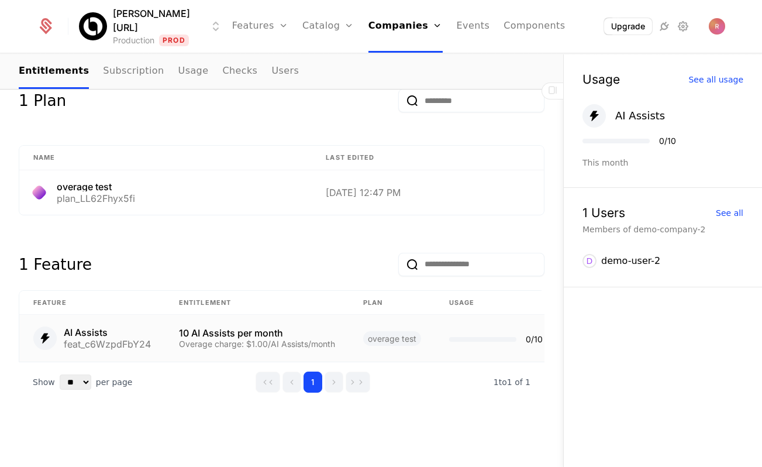
click at [98, 331] on div "AI Assists" at bounding box center [107, 331] width 87 height 9
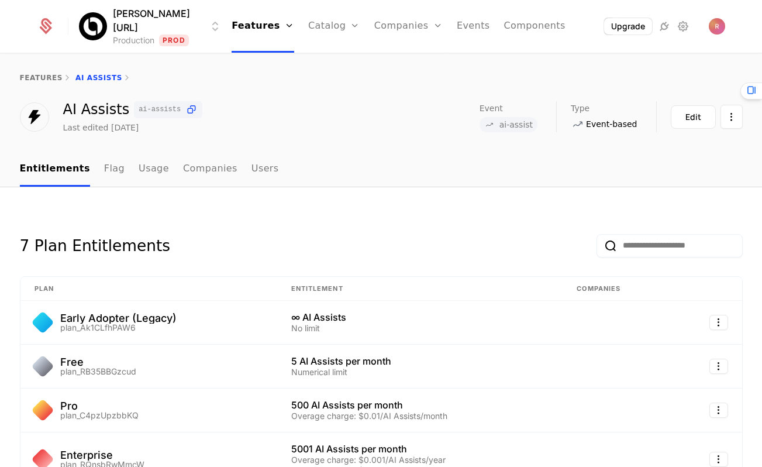
click at [519, 127] on span "ai-assist" at bounding box center [515, 124] width 33 height 8
copy span "ai-assist"
click at [0, 0] on div "Catalog Plans Add Ons Credits Configuration" at bounding box center [0, 0] width 0 height 0
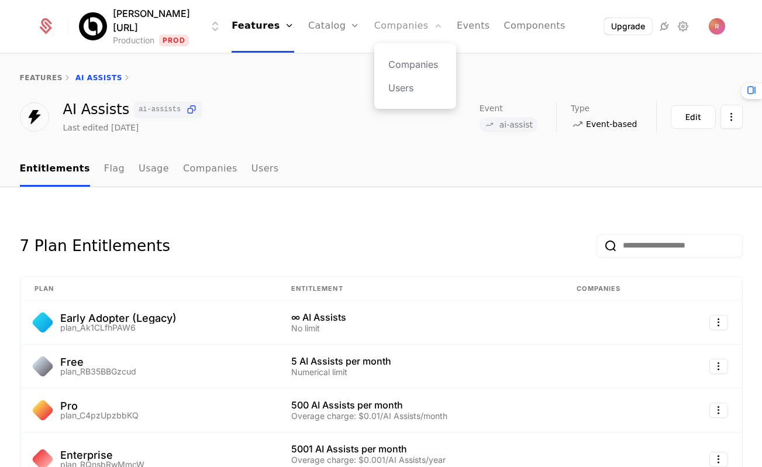
click at [413, 22] on link "Companies" at bounding box center [408, 26] width 68 height 53
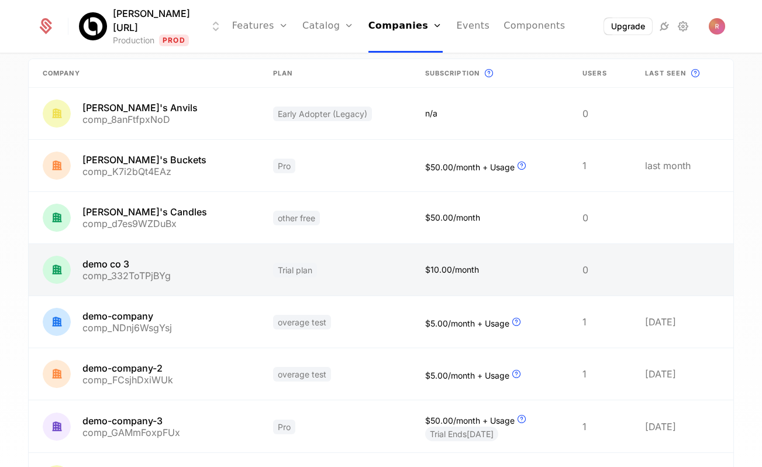
scroll to position [110, 0]
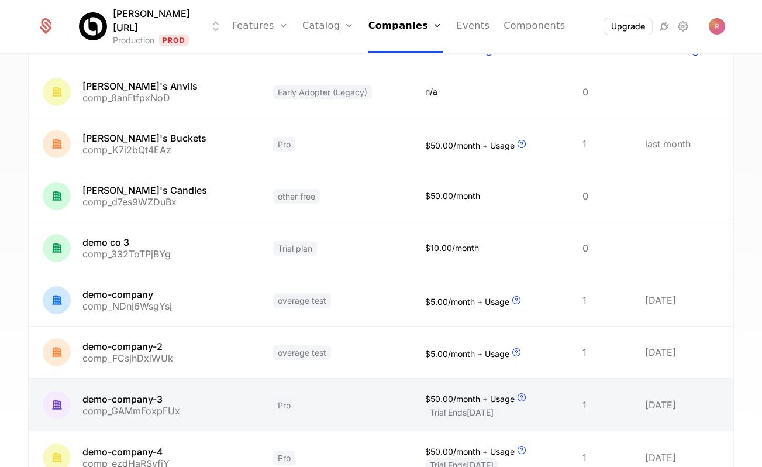
click at [127, 398] on link at bounding box center [144, 404] width 230 height 52
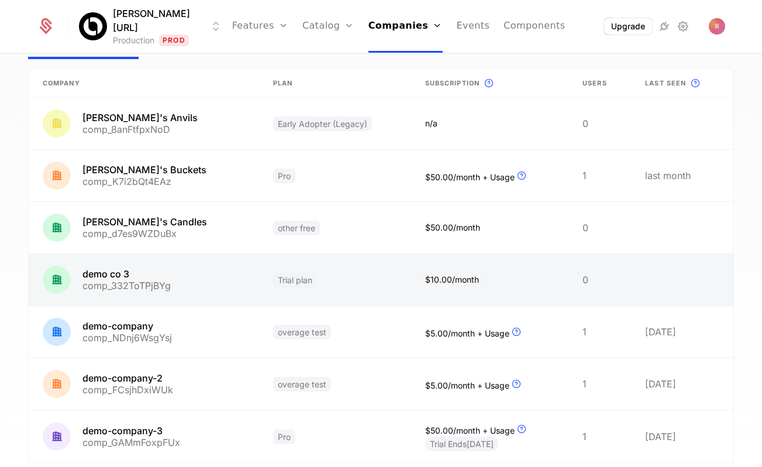
scroll to position [158, 0]
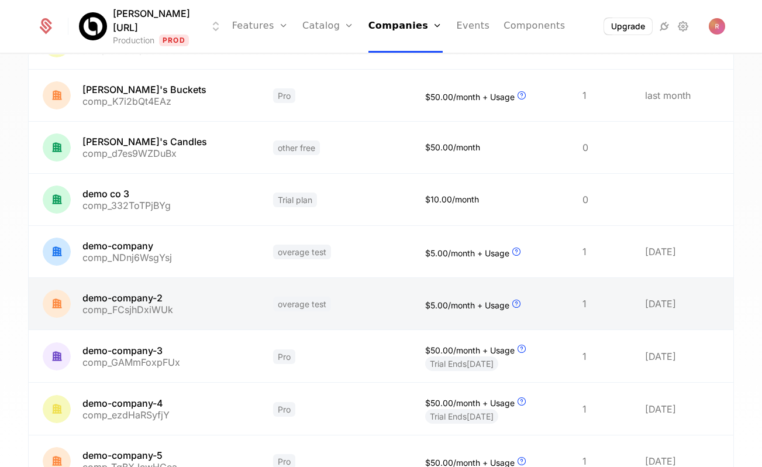
click at [164, 295] on link at bounding box center [144, 303] width 230 height 51
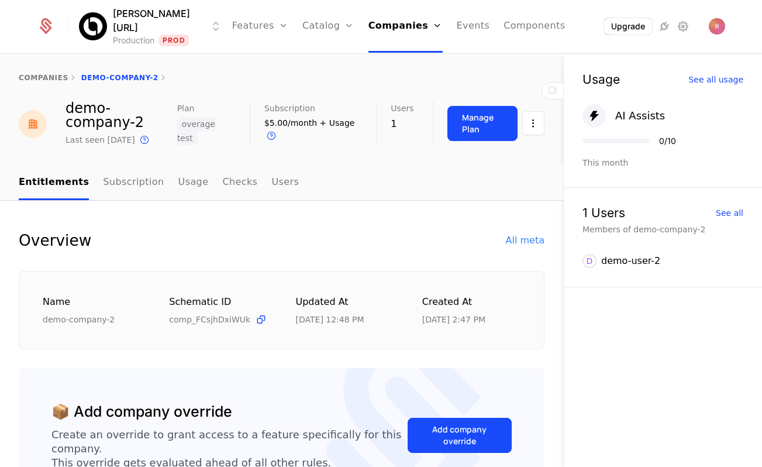
click at [246, 178] on ul "Entitlements Subscription Usage Checks Users" at bounding box center [159, 182] width 280 height 34
click at [271, 178] on link "Users" at bounding box center [284, 182] width 27 height 34
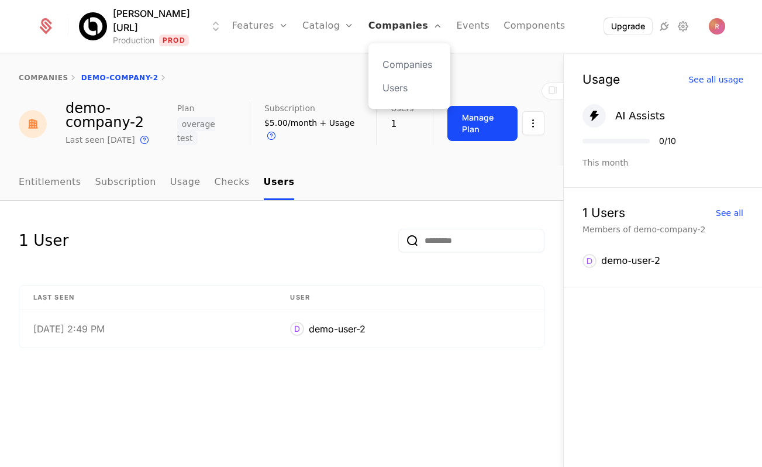
click at [433, 25] on icon "Main" at bounding box center [437, 25] width 9 height 9
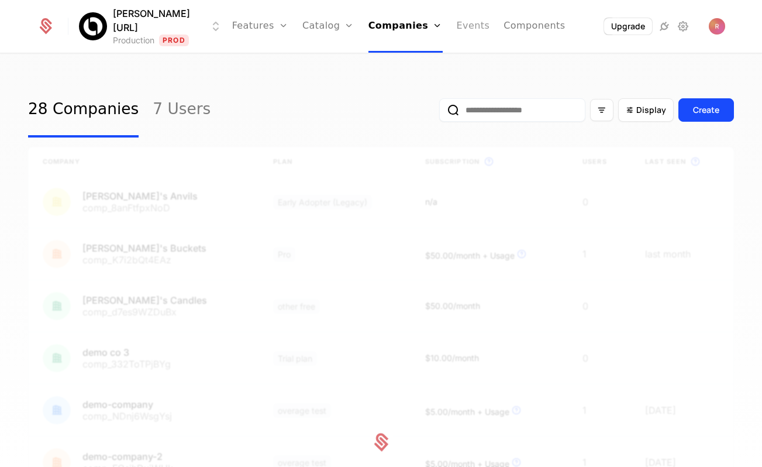
click at [467, 25] on link "Events" at bounding box center [473, 26] width 33 height 53
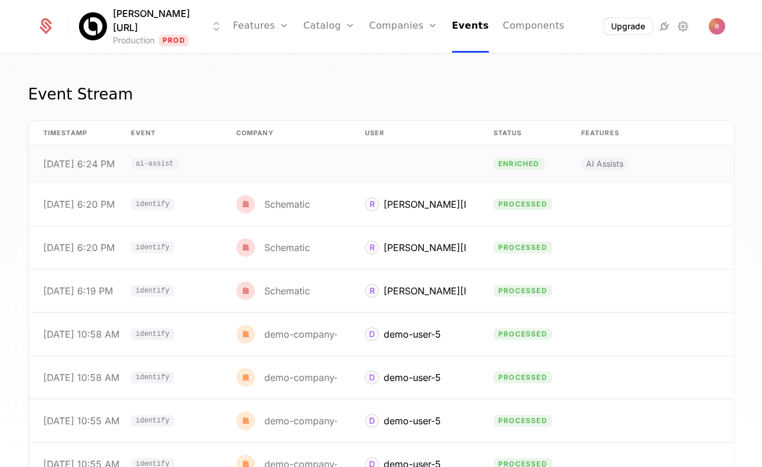
click at [295, 160] on td at bounding box center [286, 164] width 129 height 37
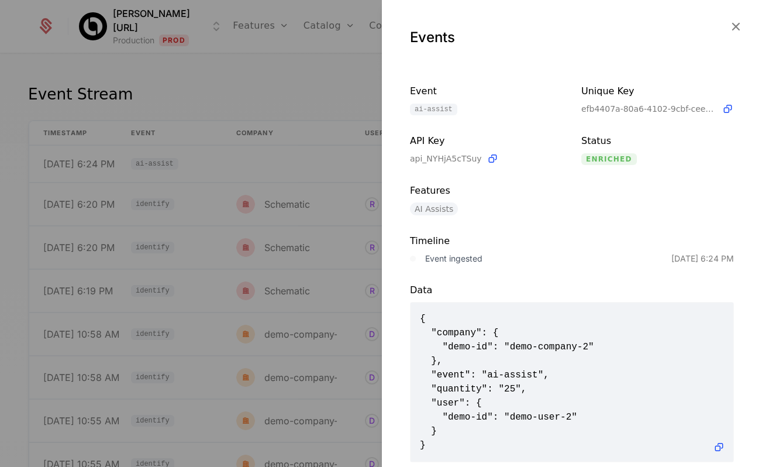
scroll to position [23, 0]
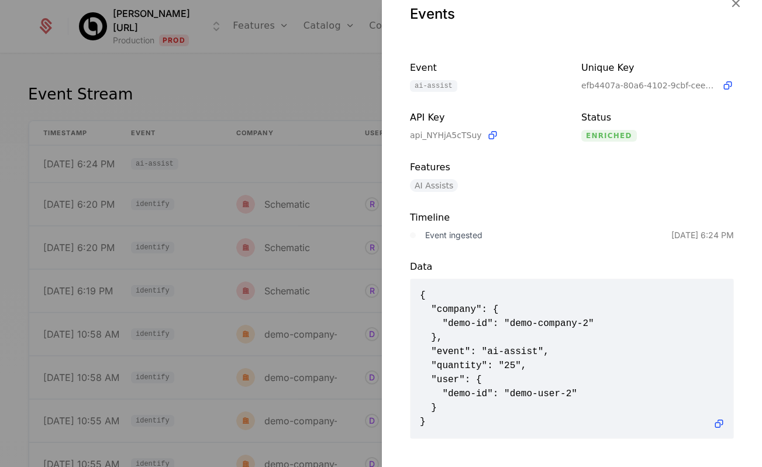
click at [319, 62] on div at bounding box center [381, 233] width 762 height 467
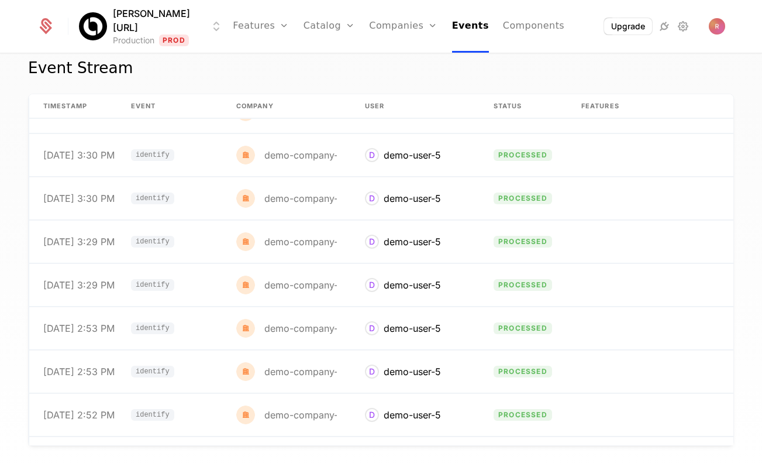
scroll to position [0, 0]
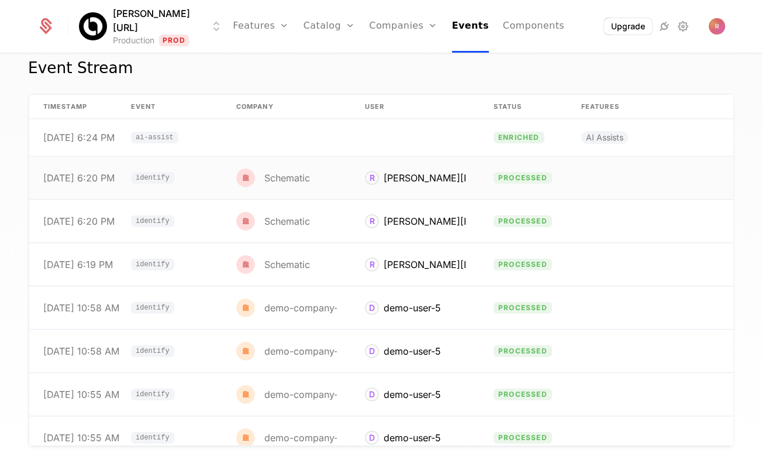
click at [240, 161] on td "Schematic" at bounding box center [286, 178] width 129 height 43
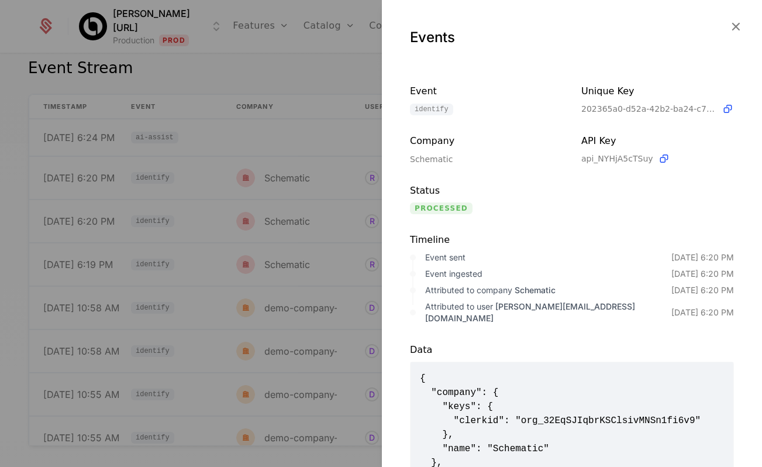
scroll to position [1, 0]
click at [244, 137] on div at bounding box center [381, 233] width 762 height 467
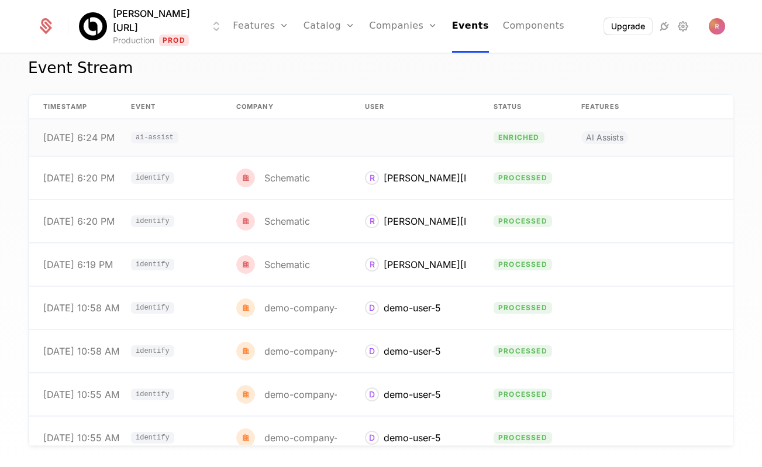
click at [222, 136] on td at bounding box center [286, 137] width 129 height 37
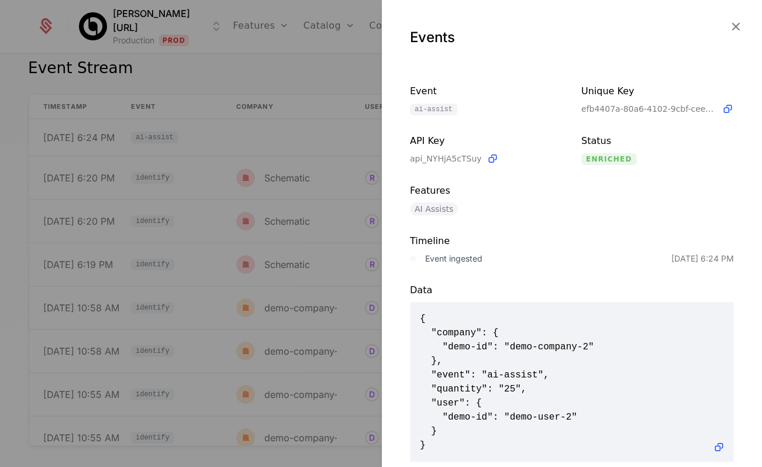
click at [299, 49] on div at bounding box center [381, 233] width 762 height 467
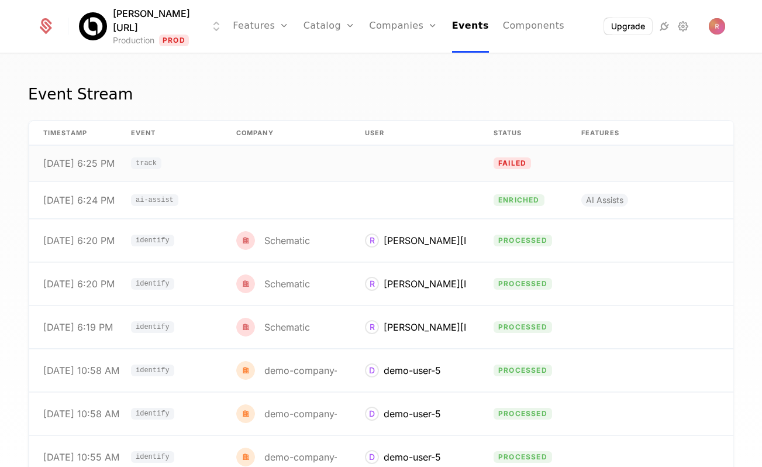
click at [291, 172] on td at bounding box center [286, 164] width 129 height 36
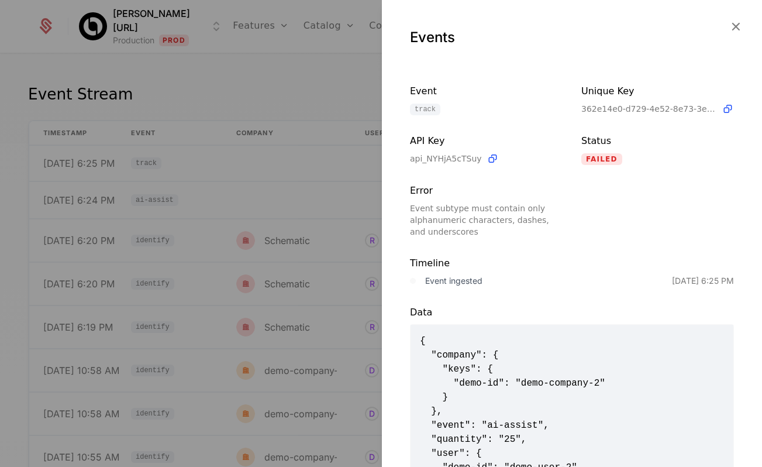
click at [299, 192] on div at bounding box center [381, 233] width 762 height 467
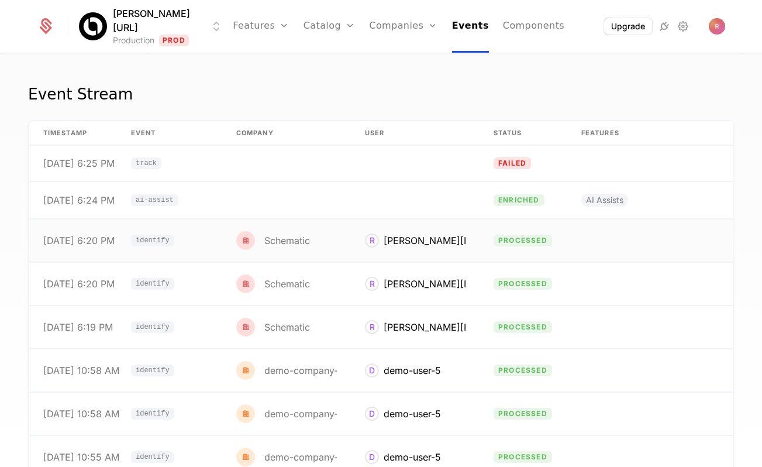
click at [312, 232] on td "Schematic" at bounding box center [286, 240] width 129 height 43
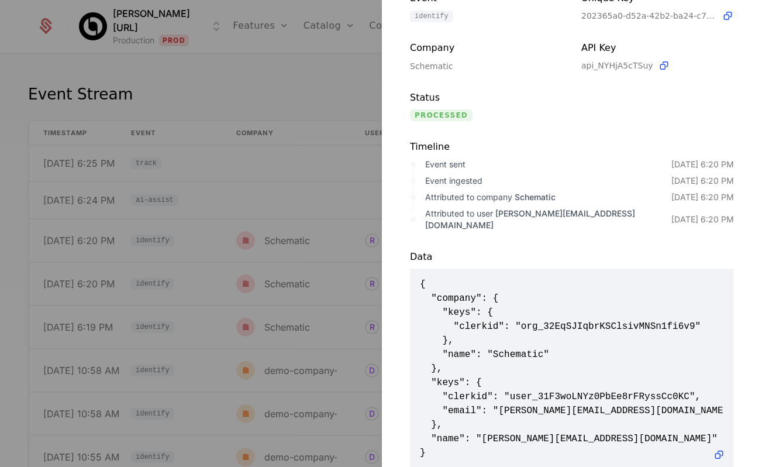
scroll to position [113, 0]
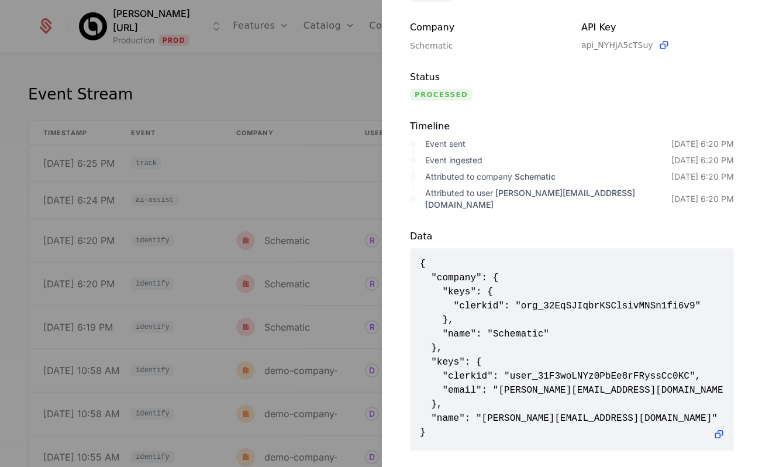
click at [293, 288] on div at bounding box center [381, 233] width 762 height 467
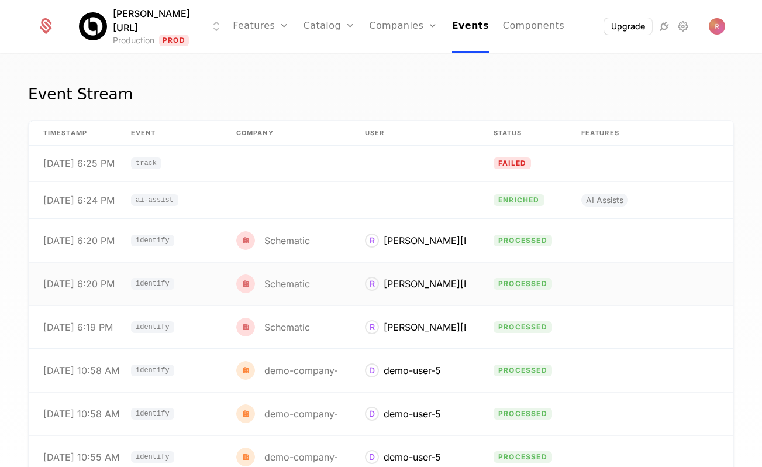
click at [143, 279] on span "identify" at bounding box center [152, 284] width 43 height 12
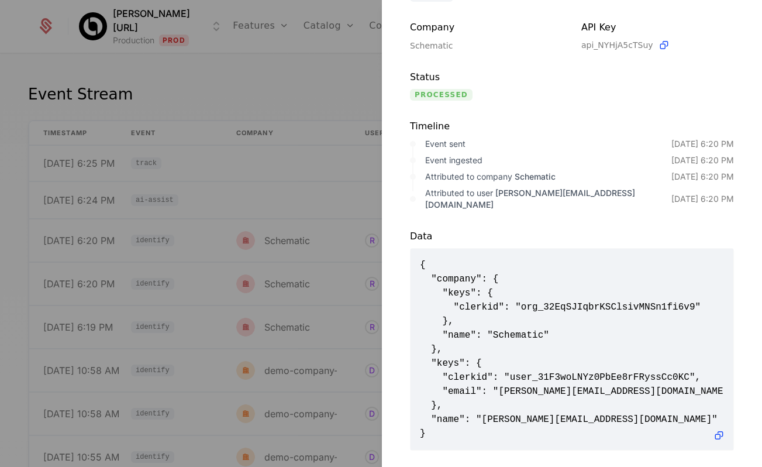
click at [234, 113] on div at bounding box center [381, 233] width 762 height 467
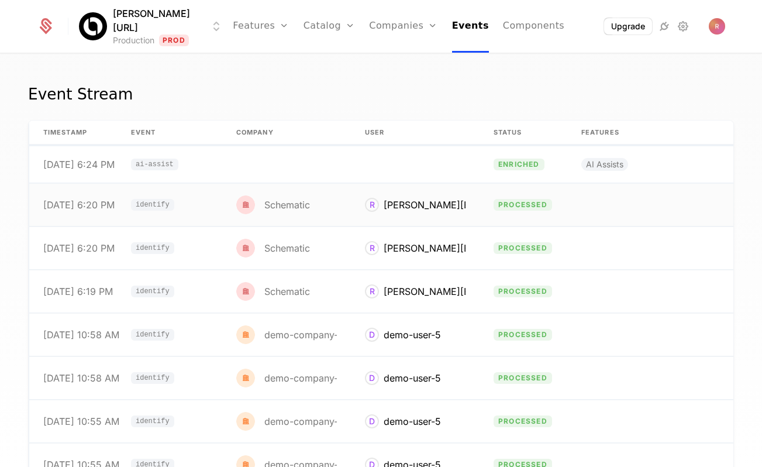
scroll to position [0, 0]
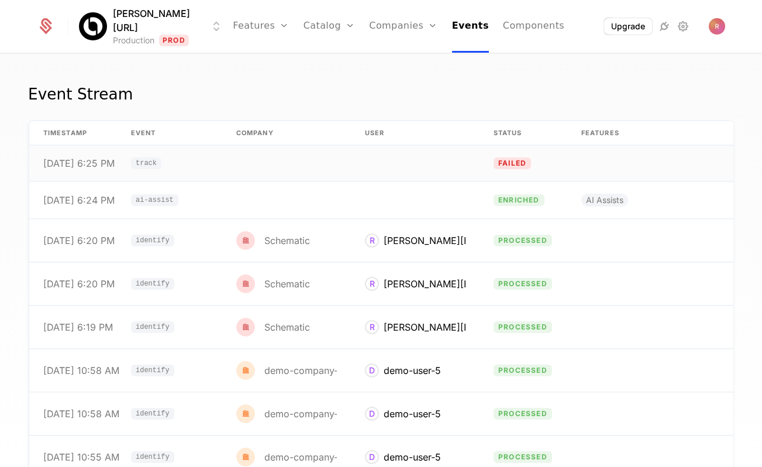
click at [308, 153] on td at bounding box center [286, 164] width 129 height 36
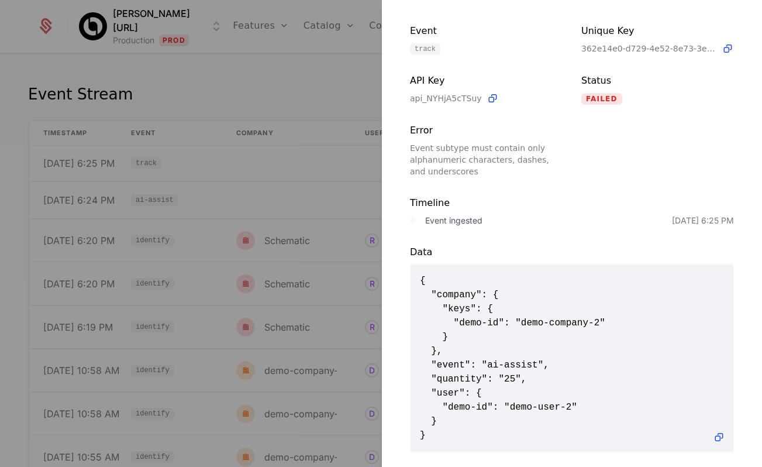
scroll to position [69, 0]
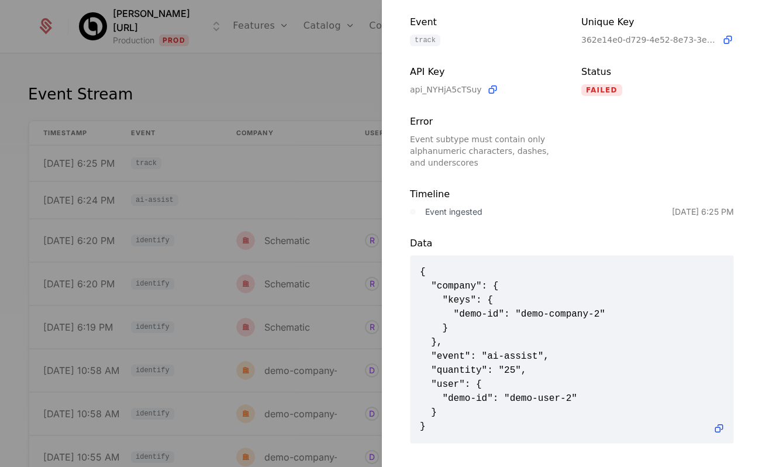
click at [170, 196] on div at bounding box center [381, 233] width 762 height 467
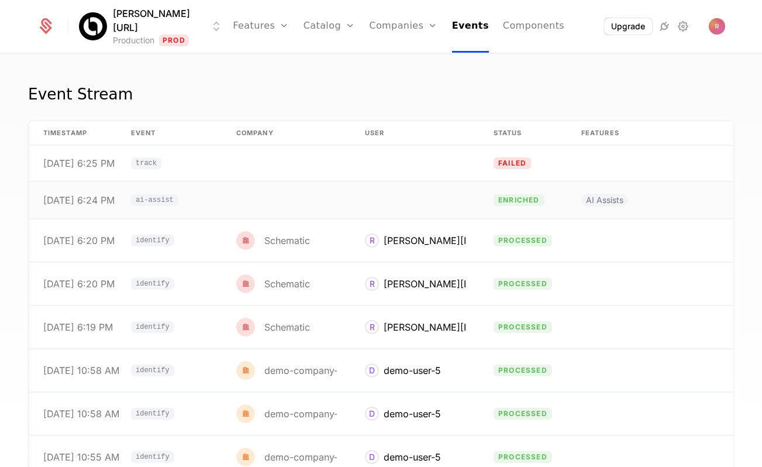
click at [203, 196] on td "ai-assist" at bounding box center [169, 200] width 105 height 37
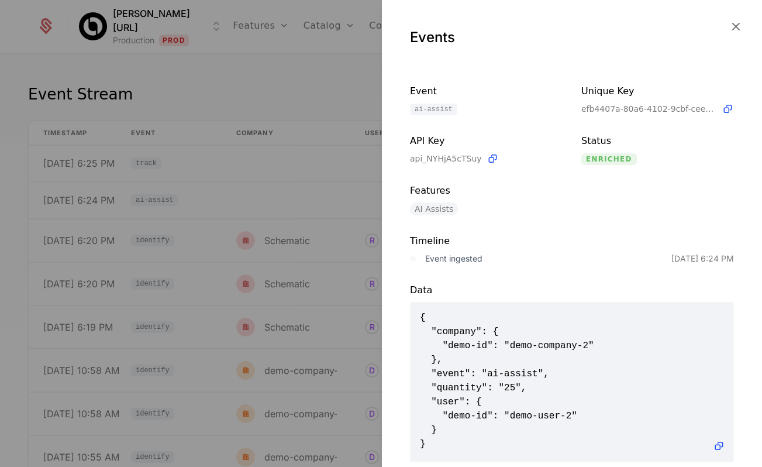
scroll to position [23, 0]
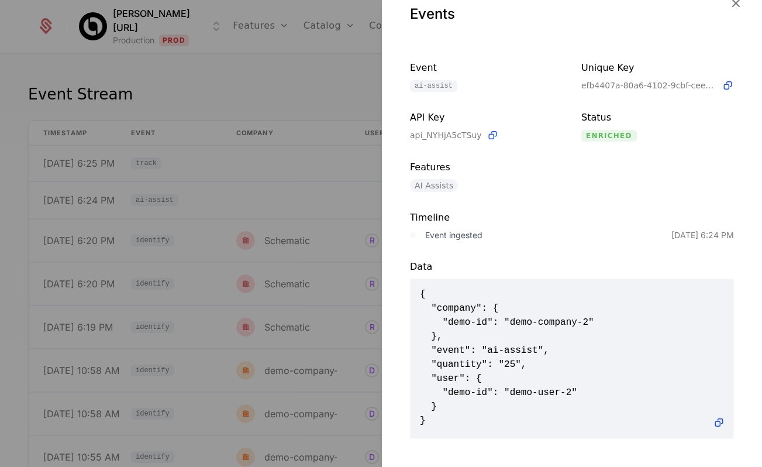
click at [108, 202] on div at bounding box center [381, 233] width 762 height 467
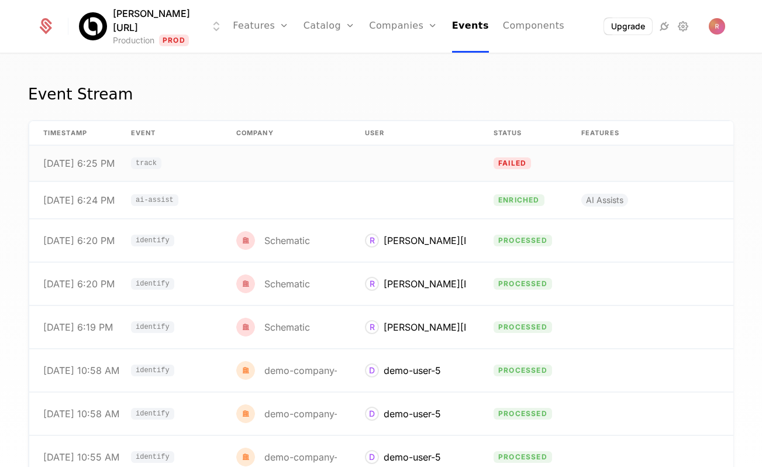
click at [128, 168] on td "track" at bounding box center [169, 164] width 105 height 36
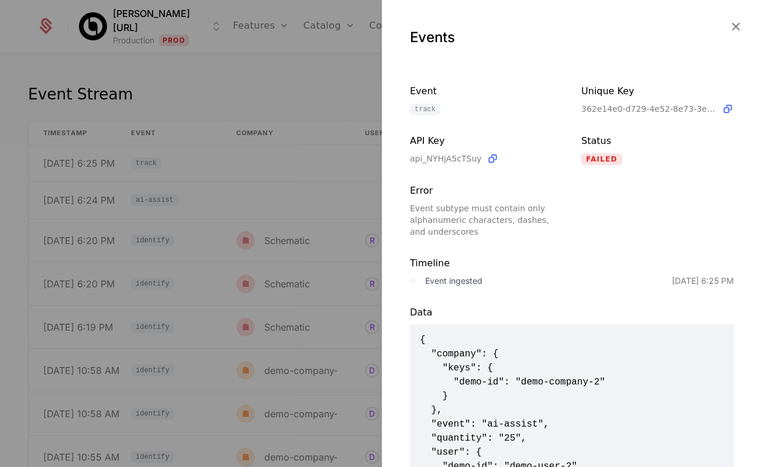
scroll to position [39, 0]
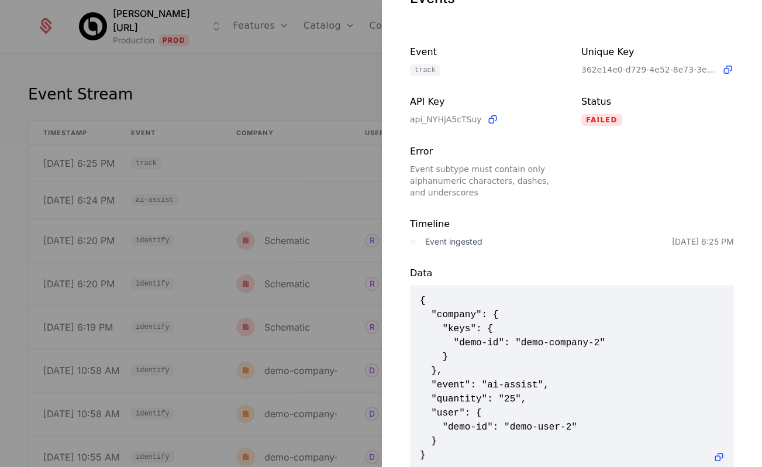
click at [284, 95] on div at bounding box center [381, 233] width 762 height 467
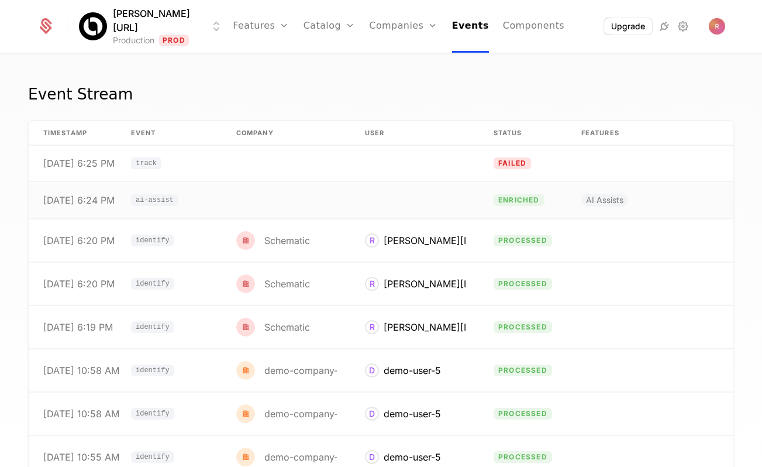
click at [216, 201] on td "ai-assist" at bounding box center [169, 200] width 105 height 37
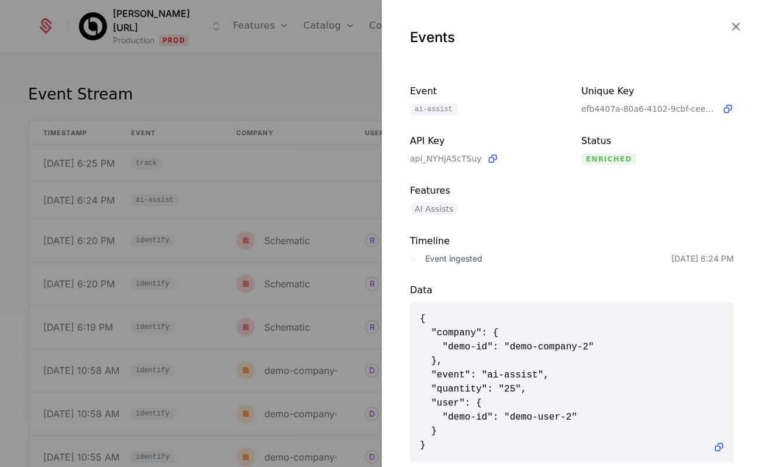
click at [308, 123] on div at bounding box center [381, 233] width 762 height 467
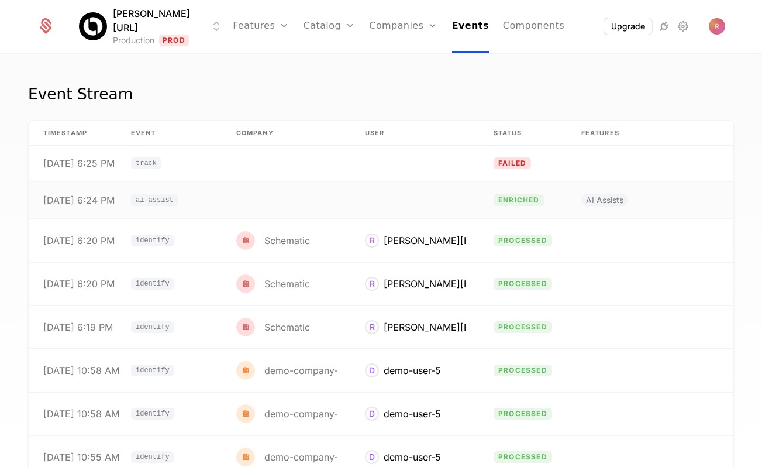
click at [259, 188] on td at bounding box center [286, 200] width 129 height 37
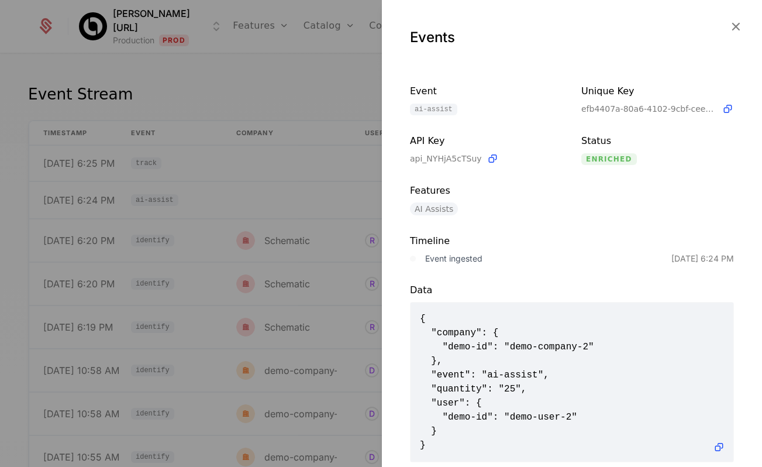
click at [271, 80] on div at bounding box center [381, 233] width 762 height 467
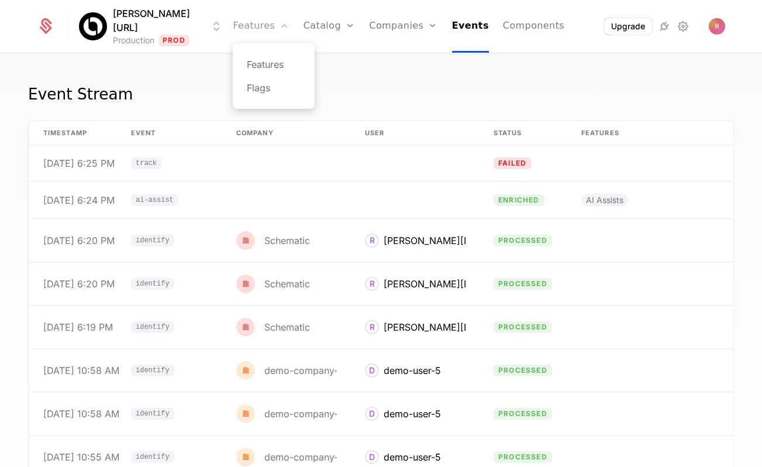
click at [269, 24] on link "Features" at bounding box center [261, 26] width 56 height 53
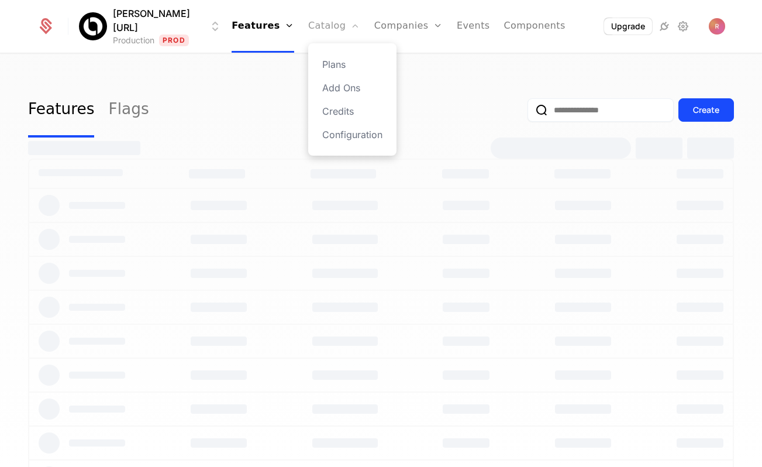
click at [320, 24] on link "Catalog" at bounding box center [334, 26] width 52 height 53
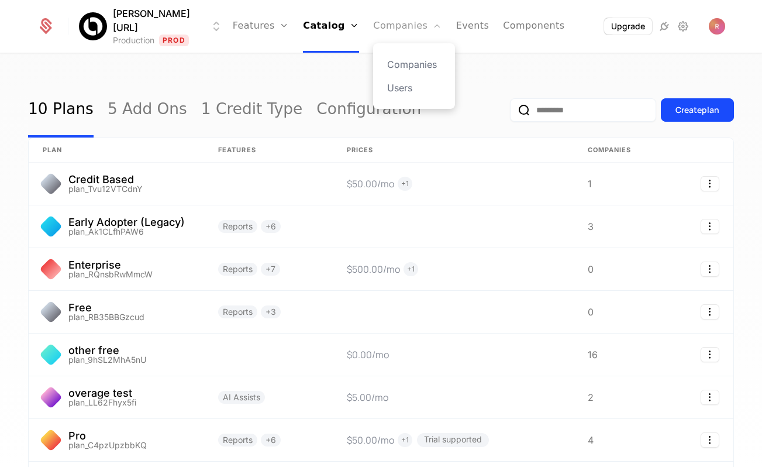
click at [375, 30] on link "Companies" at bounding box center [407, 26] width 68 height 53
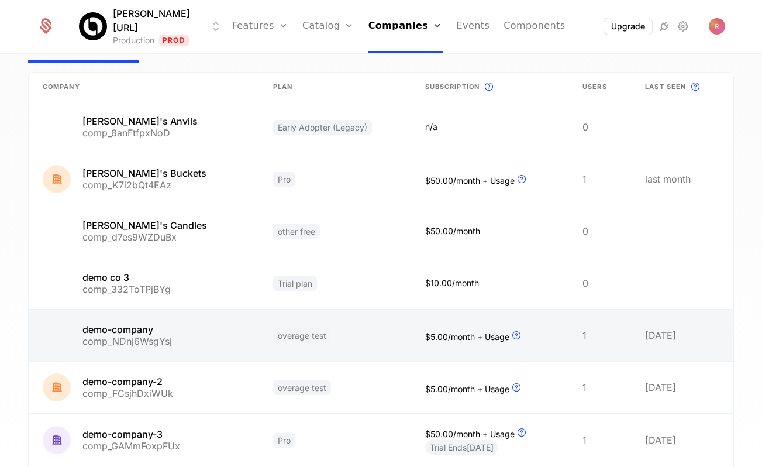
scroll to position [221, 0]
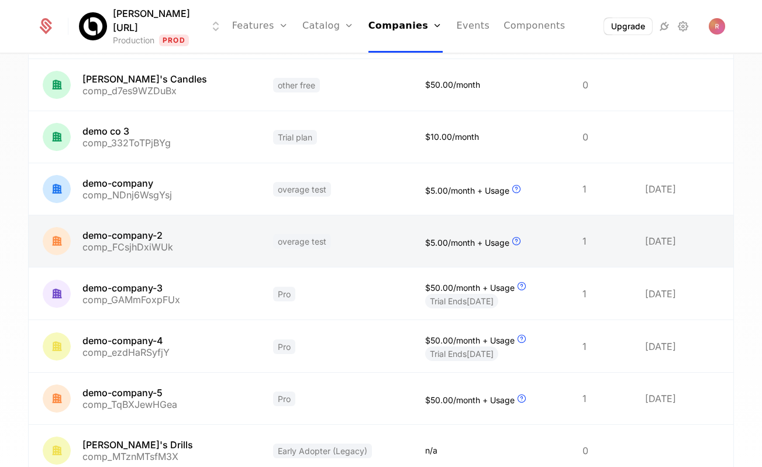
click at [202, 240] on link at bounding box center [144, 240] width 230 height 51
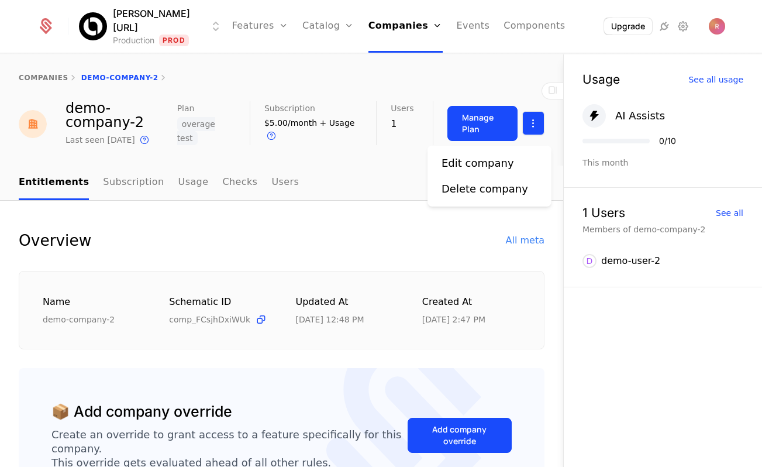
click at [523, 118] on html "[PERSON_NAME][URL] Production Prod Features Features Flags Catalog Plans Add On…" at bounding box center [381, 233] width 762 height 467
click at [463, 167] on div "Edit company" at bounding box center [477, 163] width 72 height 16
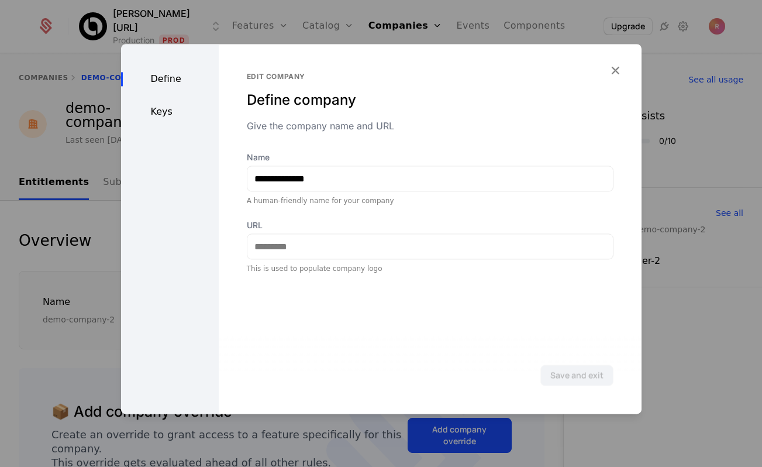
click at [153, 122] on div "Define Keys" at bounding box center [170, 228] width 98 height 369
click at [155, 109] on div "Keys" at bounding box center [170, 112] width 98 height 14
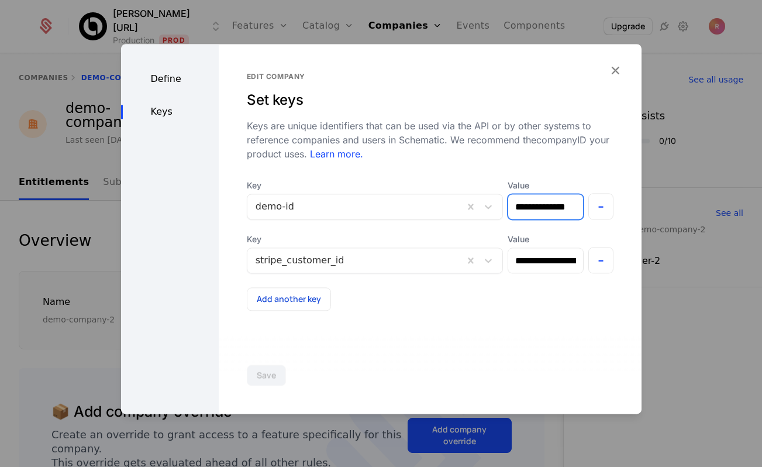
click at [557, 210] on input "**********" at bounding box center [545, 206] width 75 height 25
click at [329, 210] on div at bounding box center [355, 206] width 200 height 16
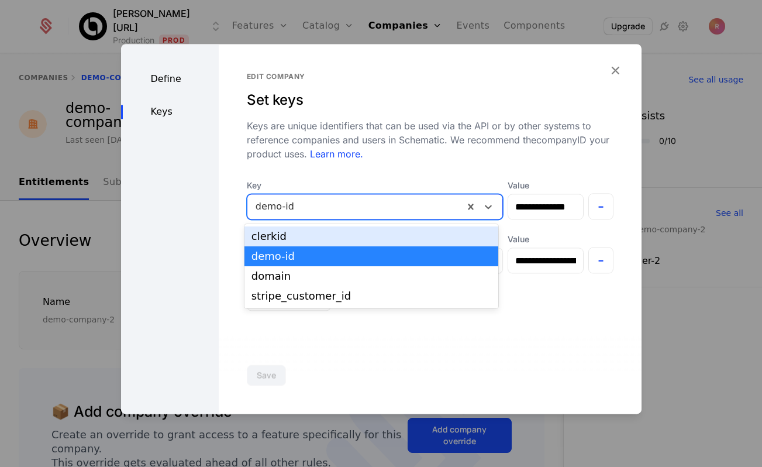
click at [343, 206] on div at bounding box center [355, 206] width 200 height 16
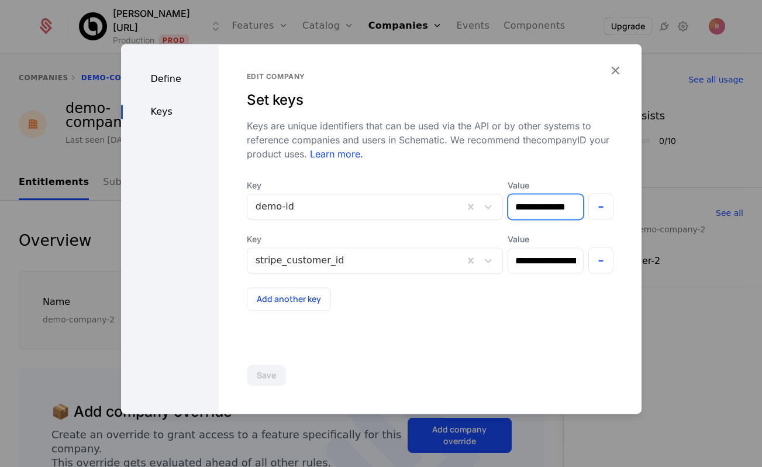
click at [522, 205] on input "**********" at bounding box center [545, 206] width 75 height 25
click at [522, 205] on input "**********" at bounding box center [543, 206] width 80 height 25
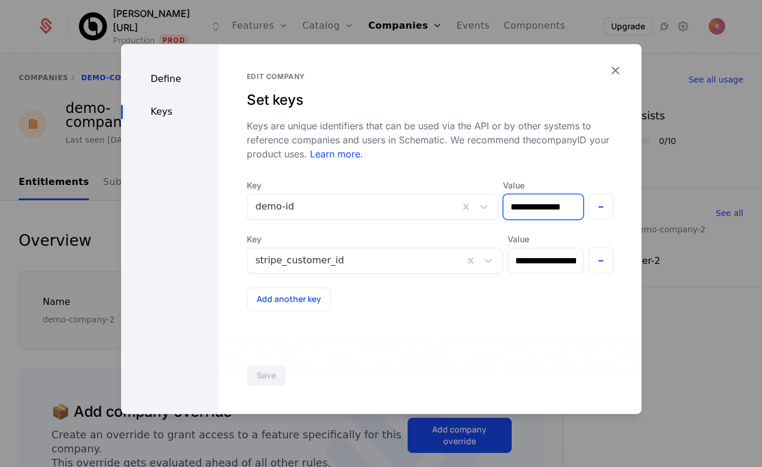
click at [522, 205] on input "**********" at bounding box center [543, 206] width 80 height 25
click at [550, 260] on input "**********" at bounding box center [545, 260] width 75 height 25
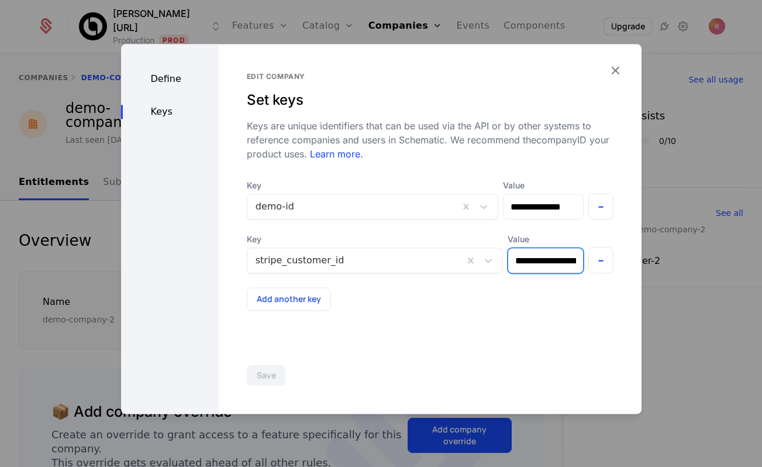
click at [550, 260] on input "**********" at bounding box center [545, 260] width 75 height 25
click at [426, 23] on div at bounding box center [381, 233] width 762 height 467
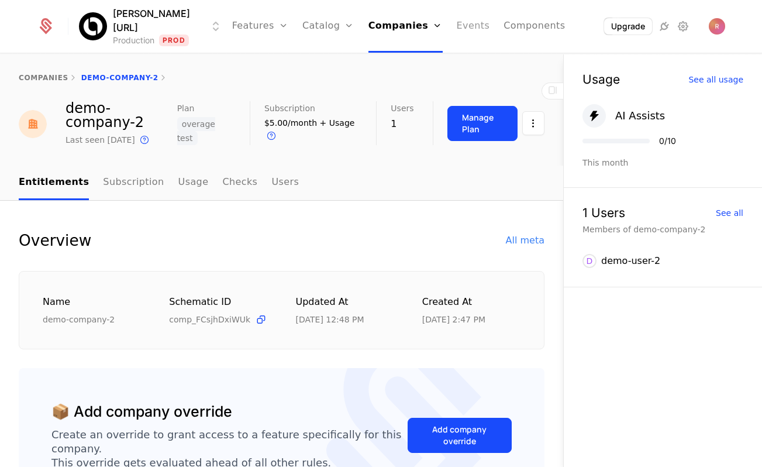
click at [457, 23] on link "Events" at bounding box center [473, 26] width 33 height 53
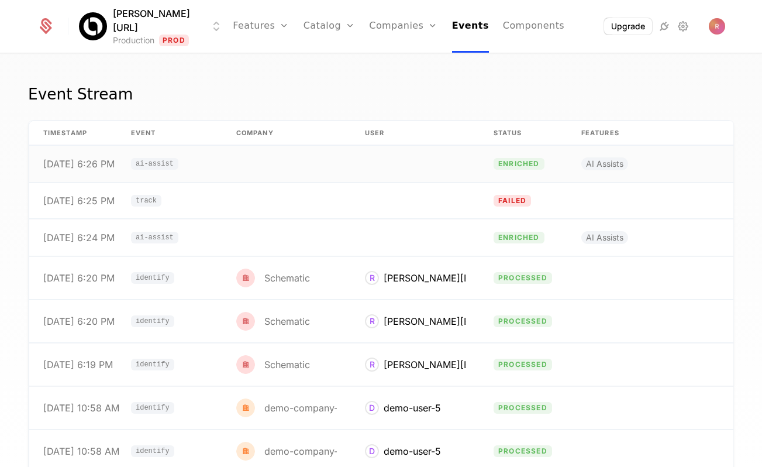
click at [248, 158] on td at bounding box center [286, 164] width 129 height 37
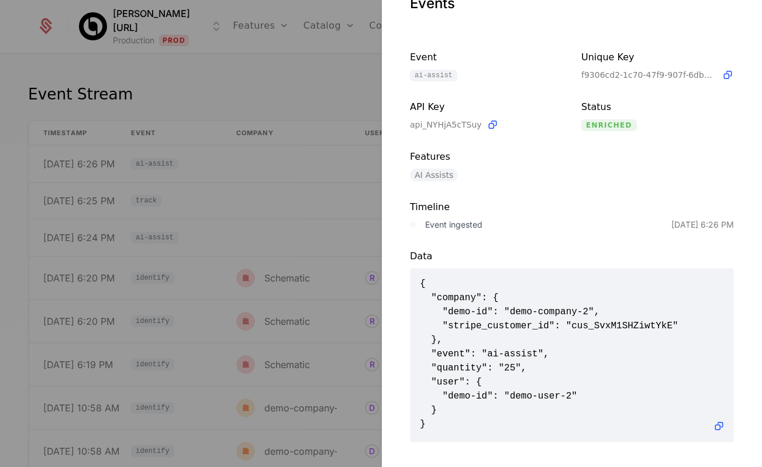
scroll to position [37, 0]
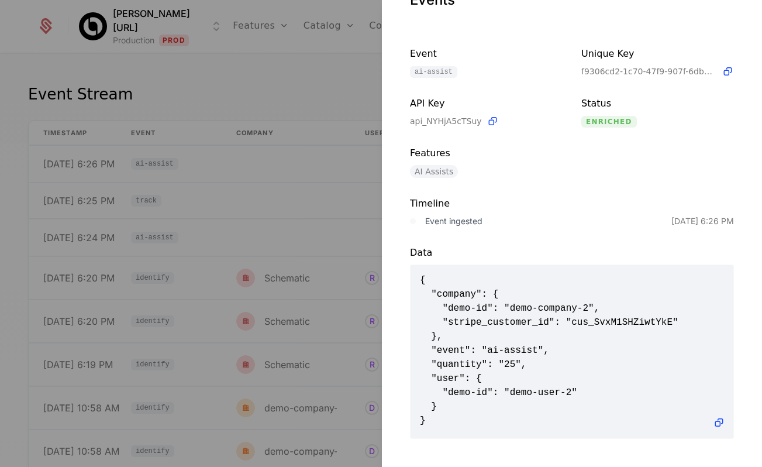
click at [293, 83] on div at bounding box center [381, 233] width 762 height 467
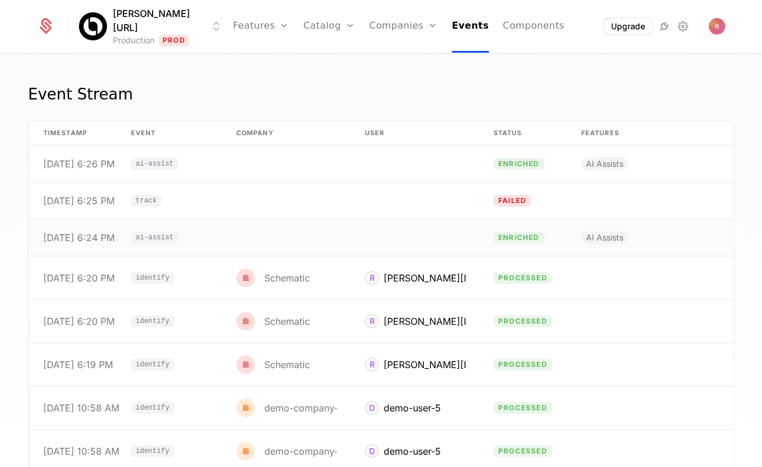
click at [262, 229] on td at bounding box center [286, 237] width 129 height 37
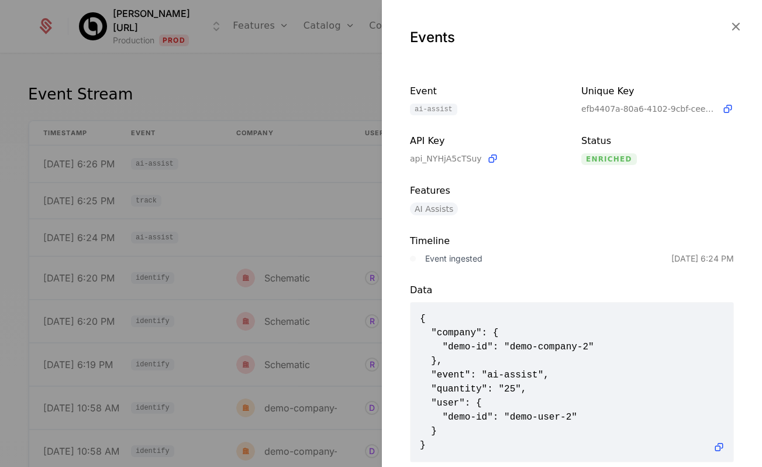
click at [272, 169] on div at bounding box center [381, 233] width 762 height 467
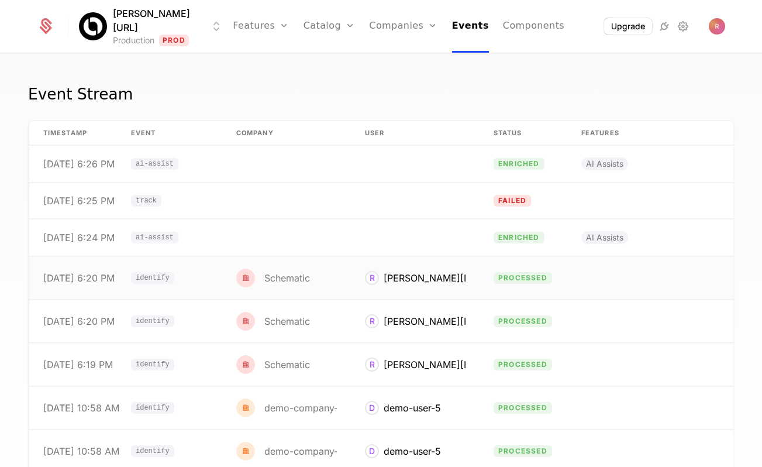
click at [291, 267] on td "Schematic" at bounding box center [286, 278] width 129 height 43
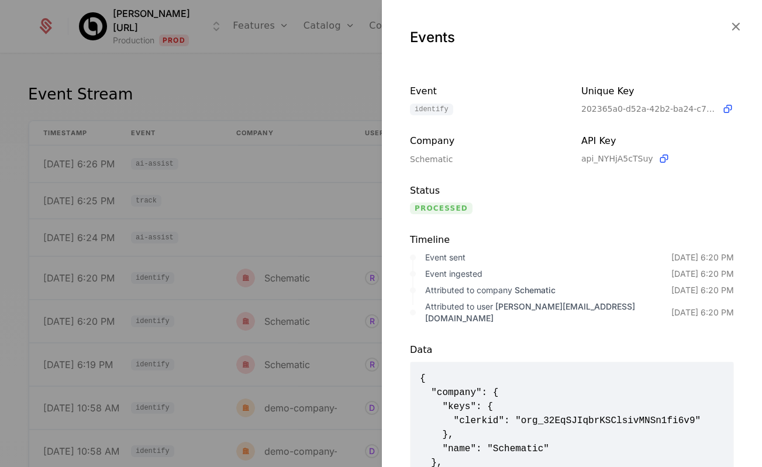
click at [295, 84] on div at bounding box center [381, 233] width 762 height 467
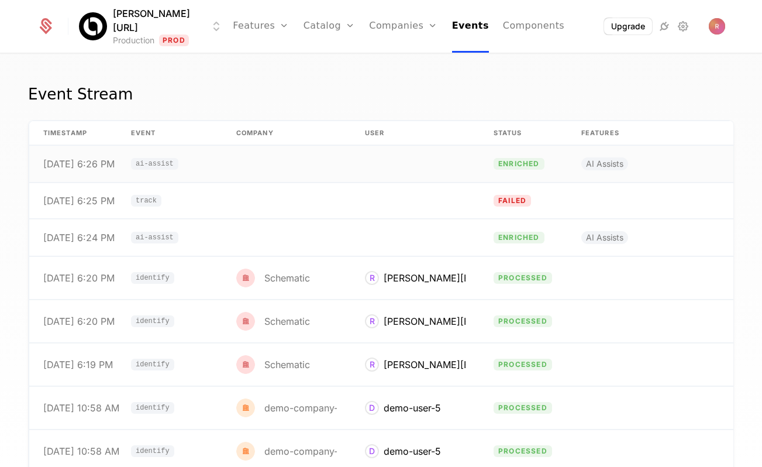
click at [283, 162] on td at bounding box center [286, 164] width 129 height 37
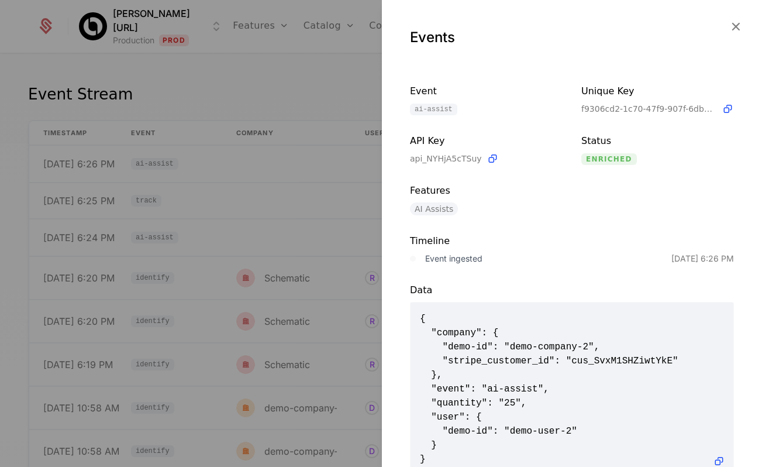
scroll to position [1, 0]
click at [292, 68] on div at bounding box center [381, 233] width 762 height 467
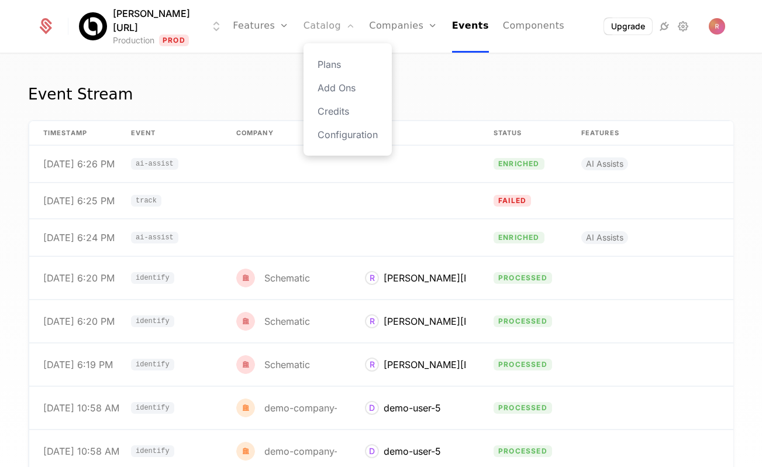
click at [307, 27] on link "Catalog" at bounding box center [329, 26] width 52 height 53
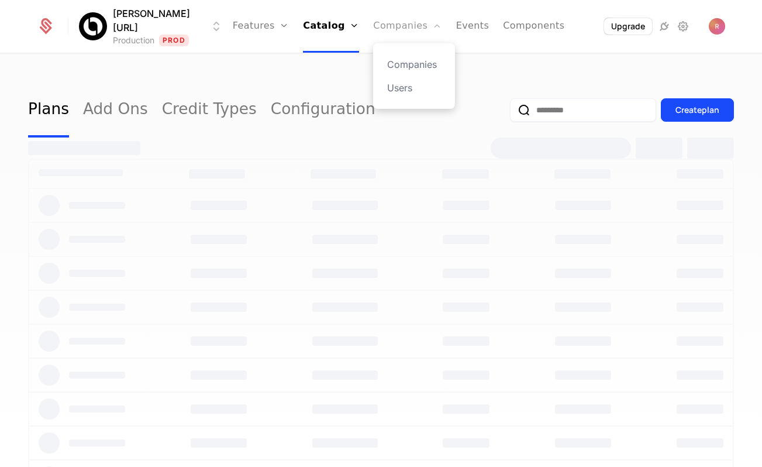
click at [381, 24] on link "Companies" at bounding box center [407, 26] width 68 height 53
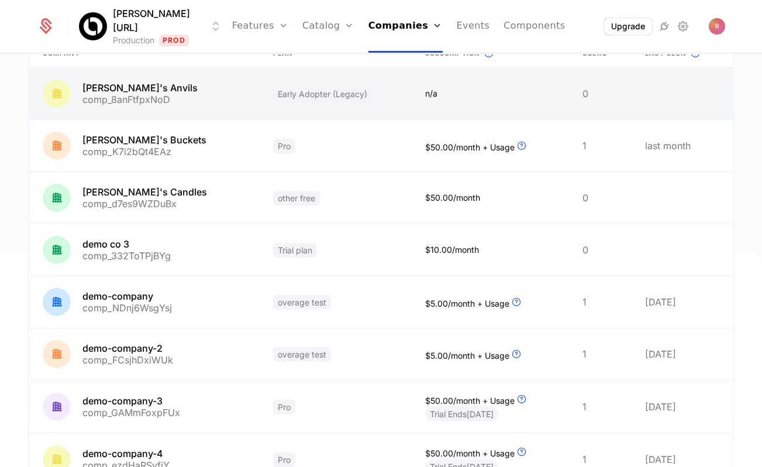
scroll to position [217, 0]
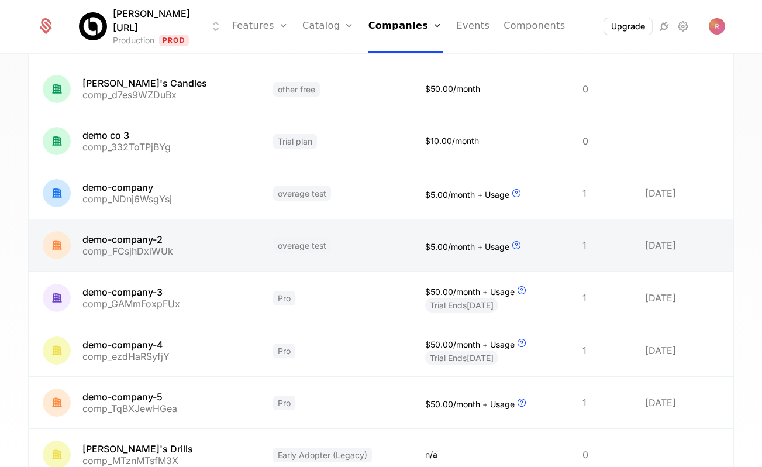
click at [206, 243] on link at bounding box center [144, 244] width 230 height 51
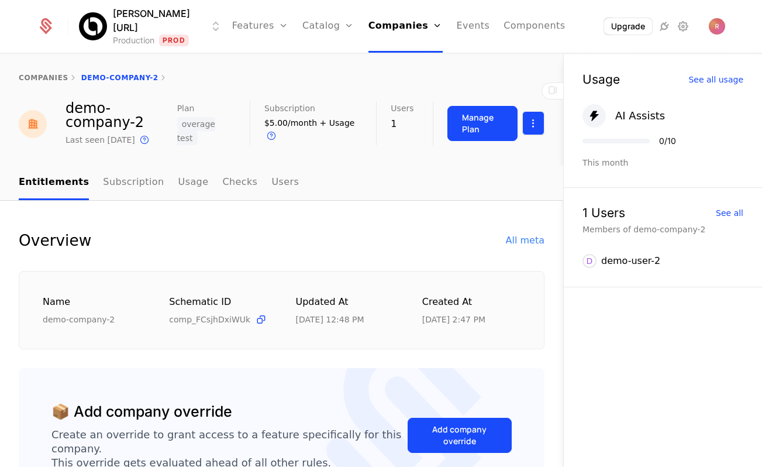
click at [534, 123] on html "[PERSON_NAME][URL] Production Prod Features Features Flags Catalog Plans Add On…" at bounding box center [381, 233] width 762 height 467
click at [490, 168] on div "Edit company" at bounding box center [477, 163] width 72 height 16
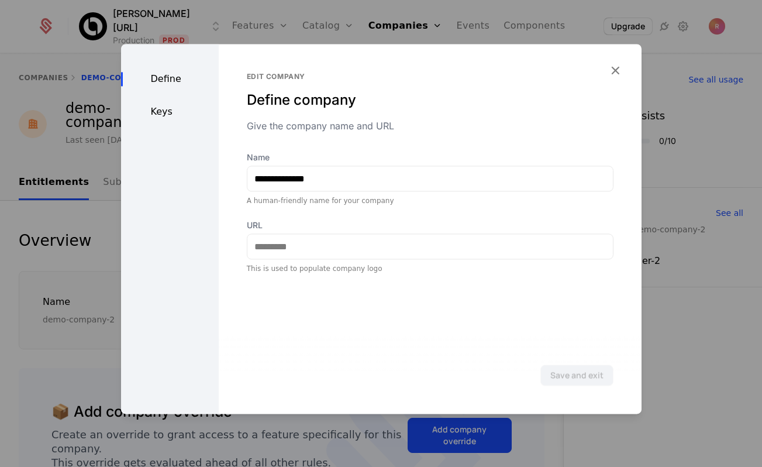
click at [171, 118] on div "Keys" at bounding box center [170, 112] width 98 height 14
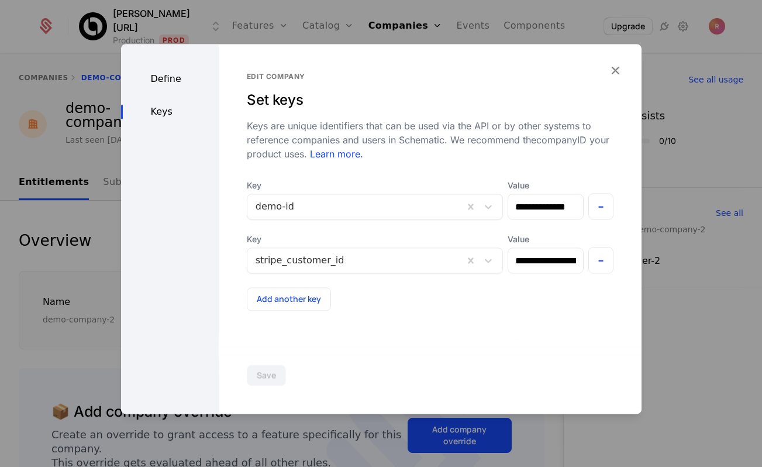
click at [690, 123] on div at bounding box center [381, 233] width 762 height 467
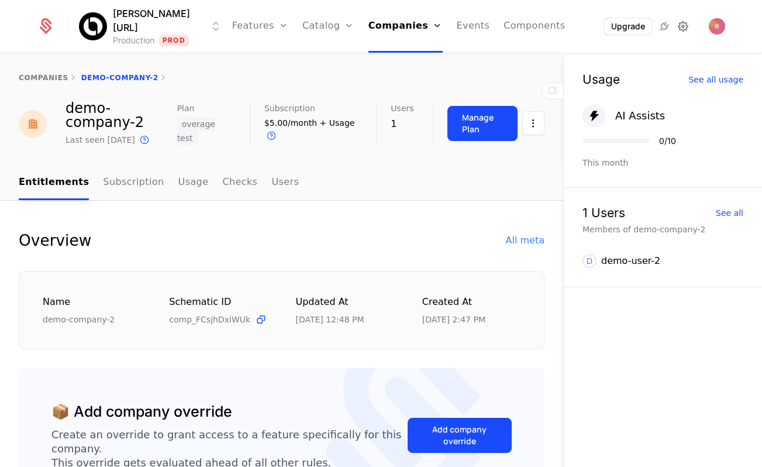
click at [679, 23] on icon at bounding box center [683, 26] width 14 height 14
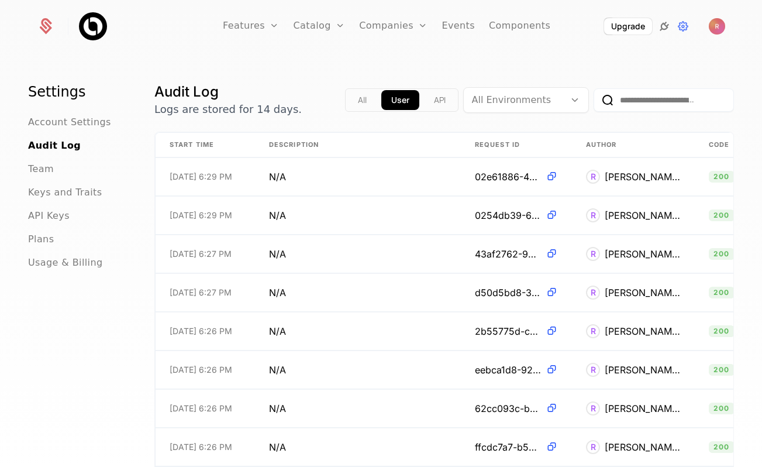
click at [666, 24] on icon at bounding box center [664, 26] width 14 height 14
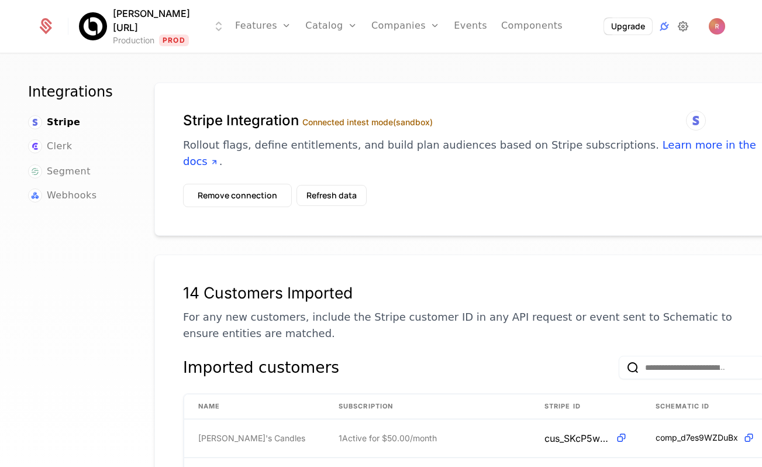
click at [678, 22] on icon at bounding box center [683, 26] width 14 height 14
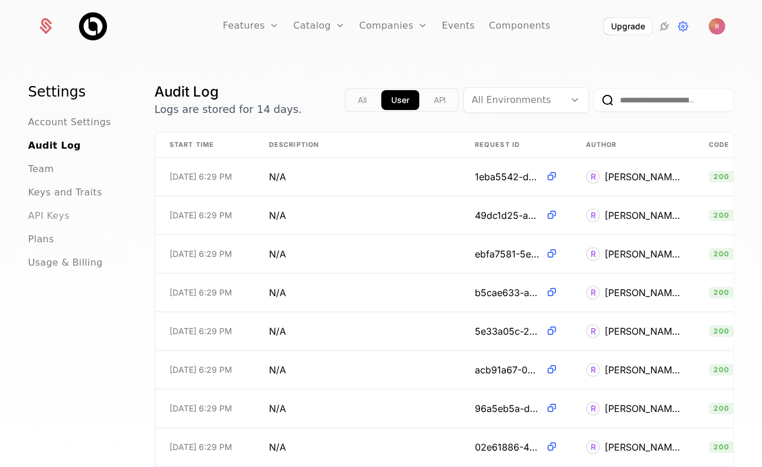
click at [64, 219] on span "API Keys" at bounding box center [49, 216] width 42 height 14
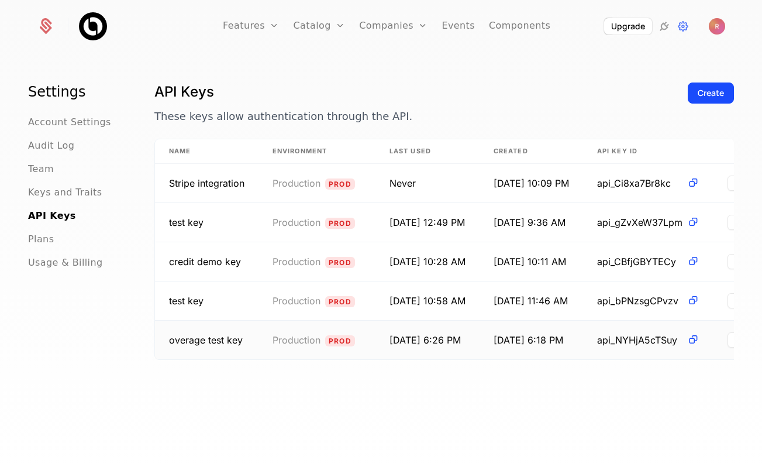
click at [630, 341] on span "api_NYHjA5cTSuy" at bounding box center [639, 340] width 85 height 14
copy span "api_NYHjA5cTSuy"
click at [633, 337] on span "api_NYHjA5cTSuy" at bounding box center [639, 340] width 85 height 14
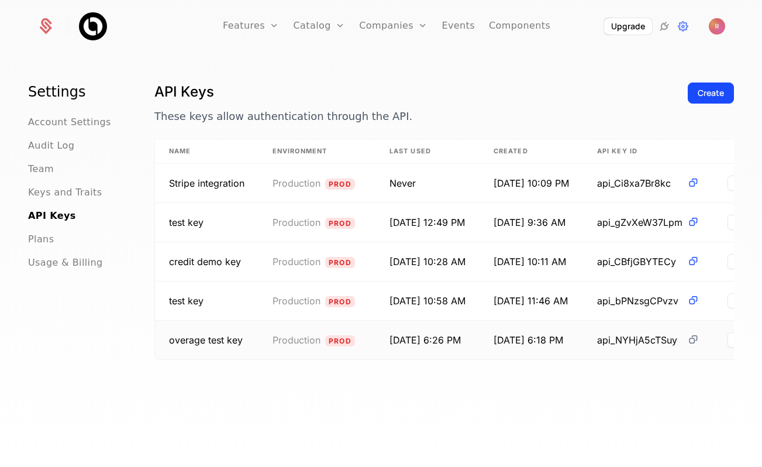
click at [699, 340] on icon at bounding box center [693, 339] width 12 height 12
click at [385, 27] on link "Companies" at bounding box center [393, 26] width 68 height 53
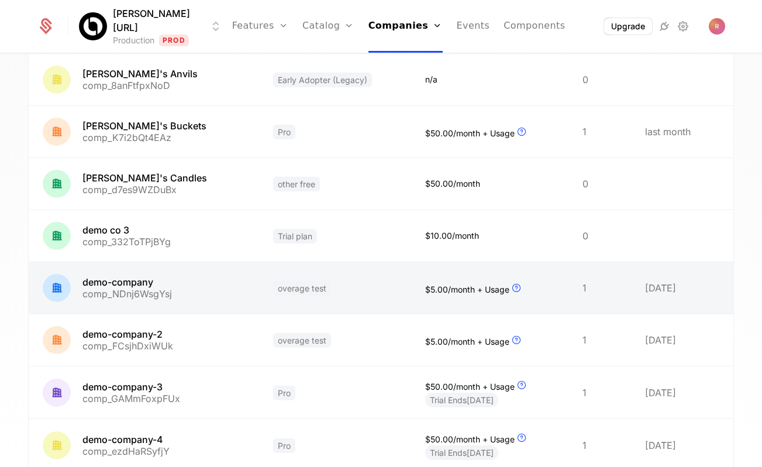
scroll to position [291, 0]
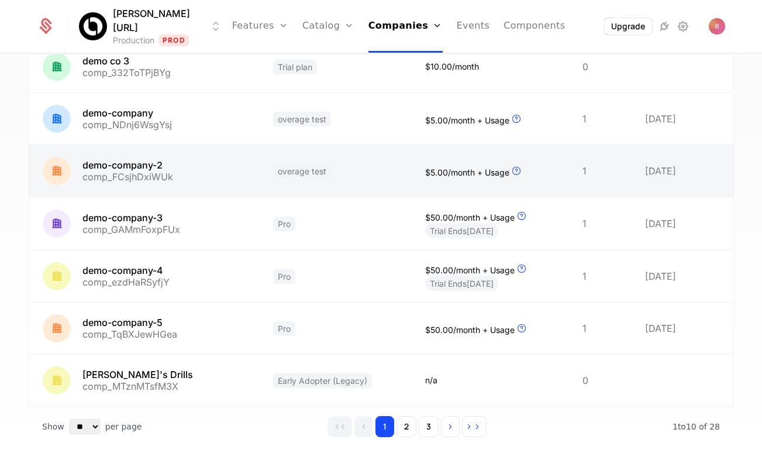
click at [185, 167] on link at bounding box center [144, 170] width 230 height 51
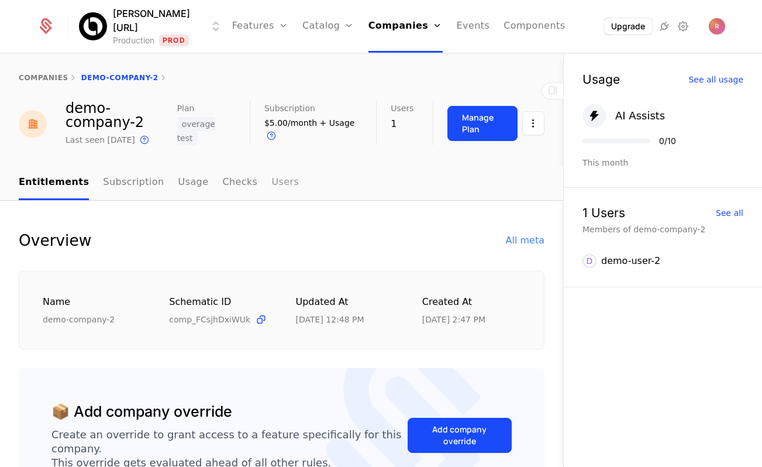
click at [273, 181] on link "Users" at bounding box center [284, 182] width 27 height 34
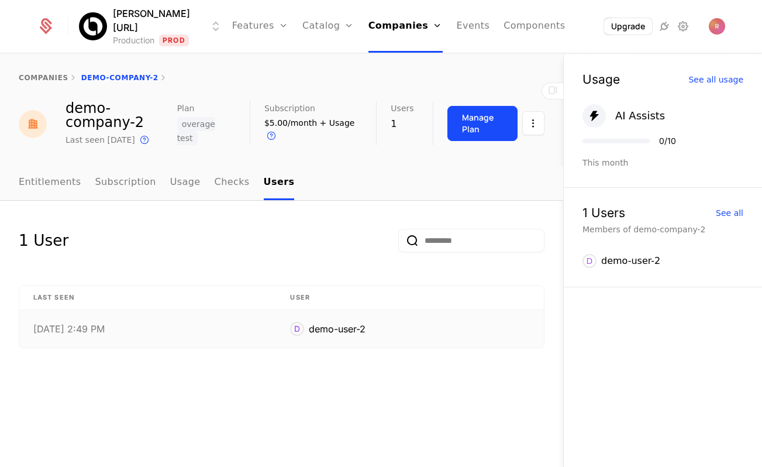
click at [250, 338] on td "8/25/25, 2:49 PM" at bounding box center [147, 328] width 257 height 37
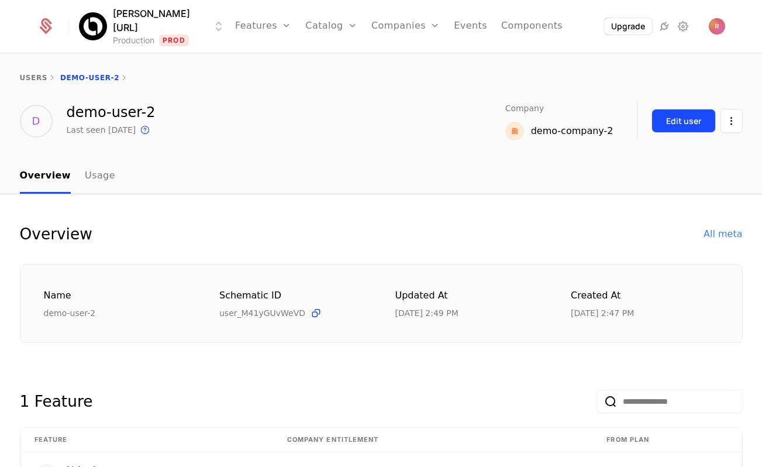
click at [688, 119] on div "Edit user" at bounding box center [683, 121] width 35 height 12
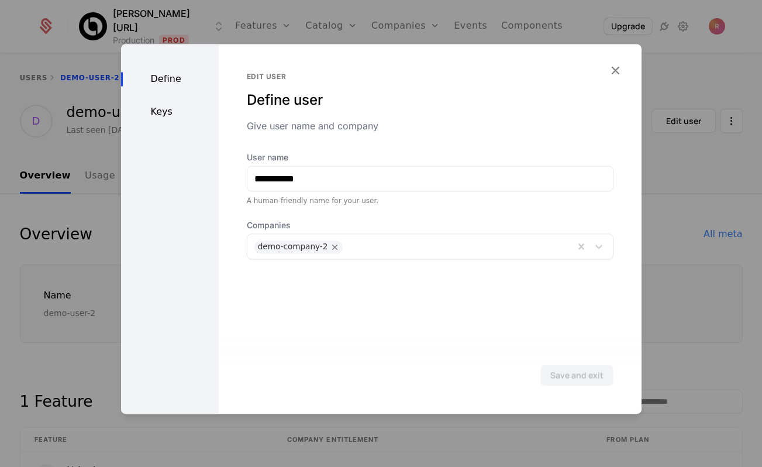
click at [164, 113] on div "Keys" at bounding box center [170, 112] width 98 height 14
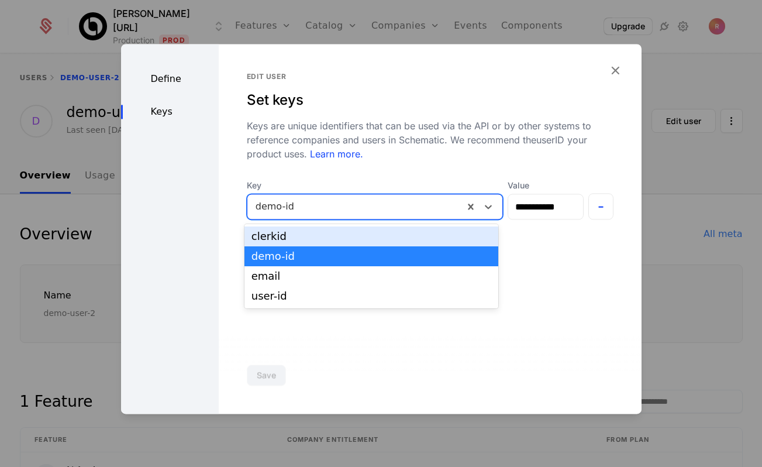
click at [338, 199] on div at bounding box center [355, 206] width 200 height 16
click at [550, 199] on input "**********" at bounding box center [545, 206] width 75 height 25
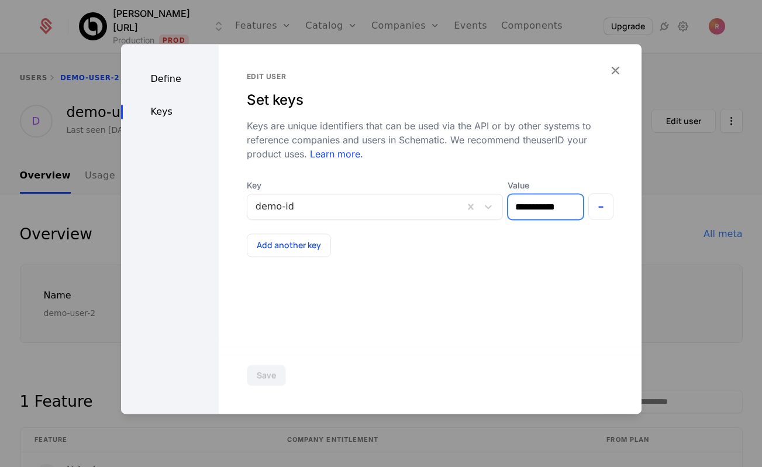
click at [550, 199] on input "**********" at bounding box center [545, 206] width 75 height 25
click at [651, 130] on div at bounding box center [381, 233] width 762 height 467
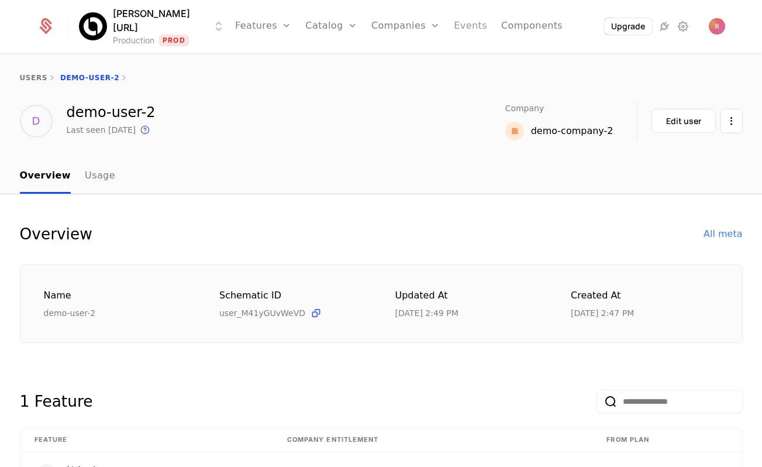
click at [465, 32] on link "Events" at bounding box center [470, 26] width 33 height 53
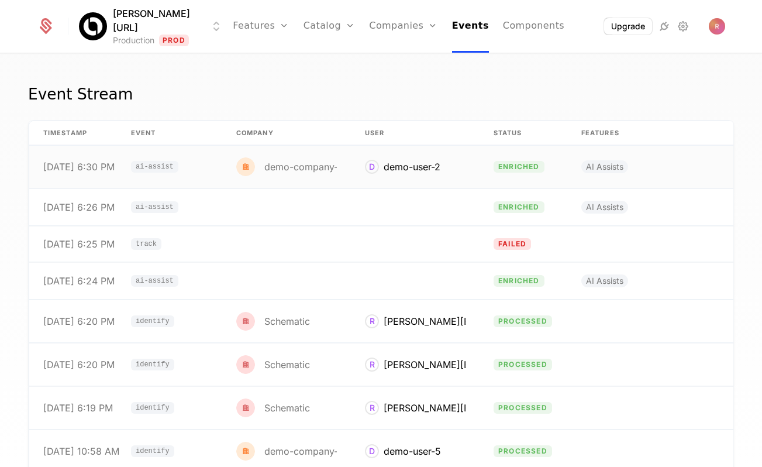
click at [315, 167] on div "demo-company-2" at bounding box center [303, 166] width 79 height 9
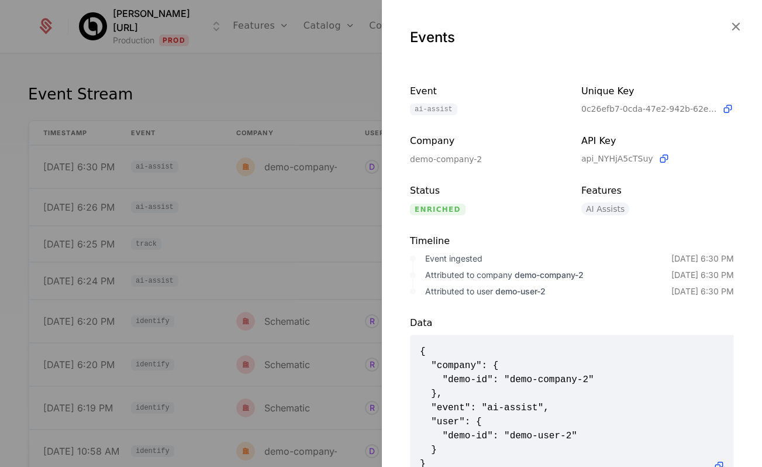
scroll to position [42, 0]
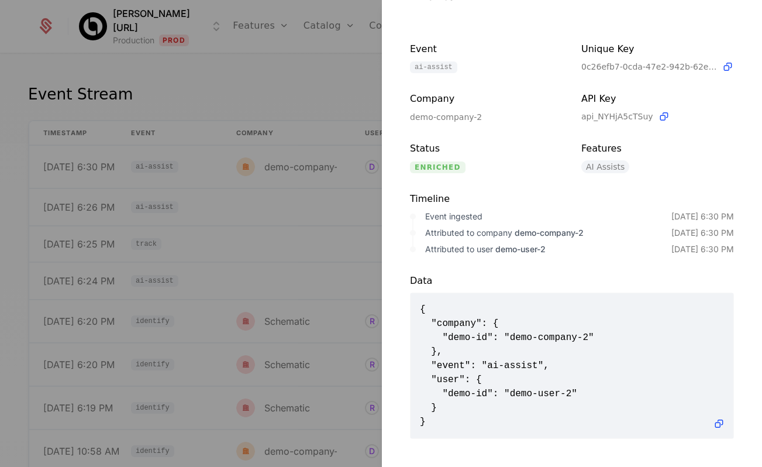
click at [290, 86] on div at bounding box center [381, 233] width 762 height 467
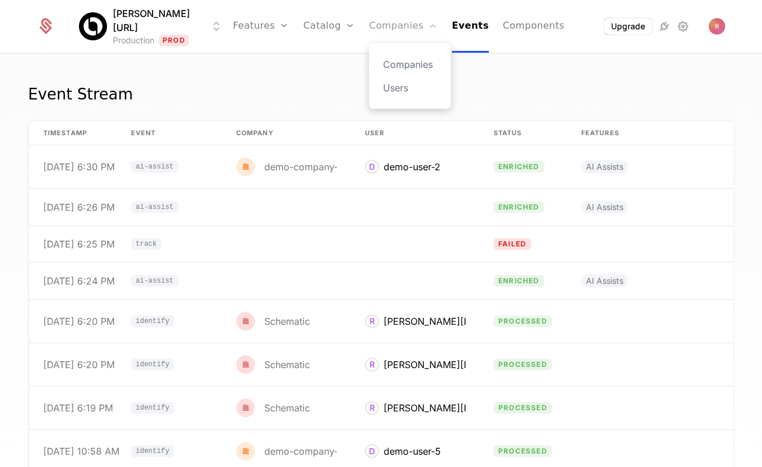
click at [396, 24] on link "Companies" at bounding box center [403, 26] width 68 height 53
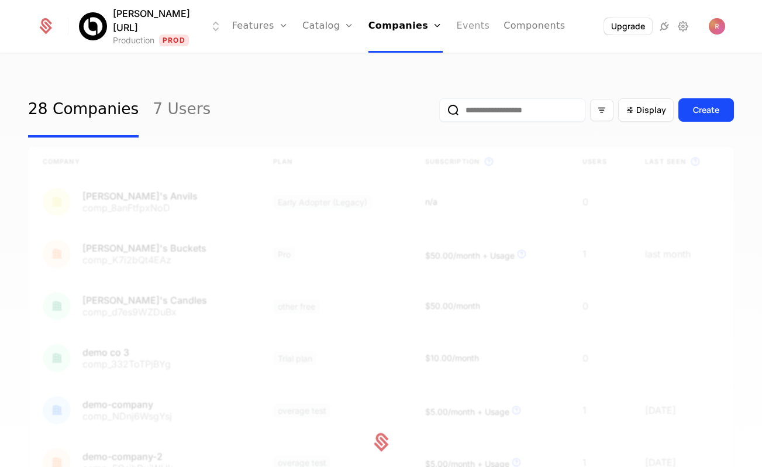
click at [466, 24] on link "Events" at bounding box center [473, 26] width 33 height 53
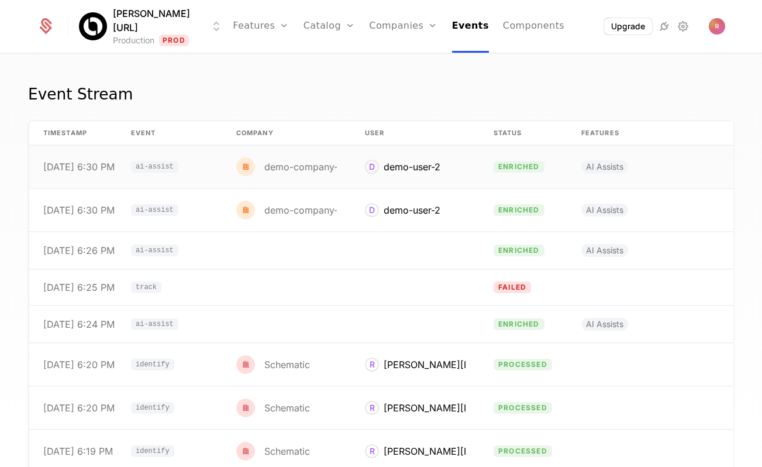
click at [326, 167] on div "demo-company-2" at bounding box center [303, 166] width 79 height 9
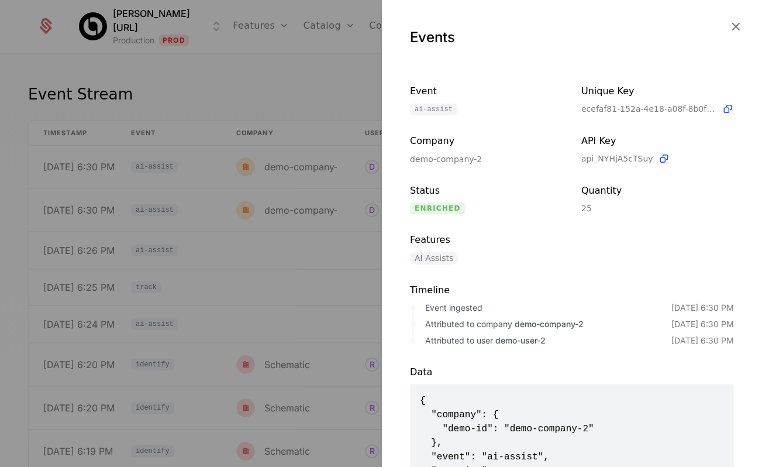
scroll to position [105, 0]
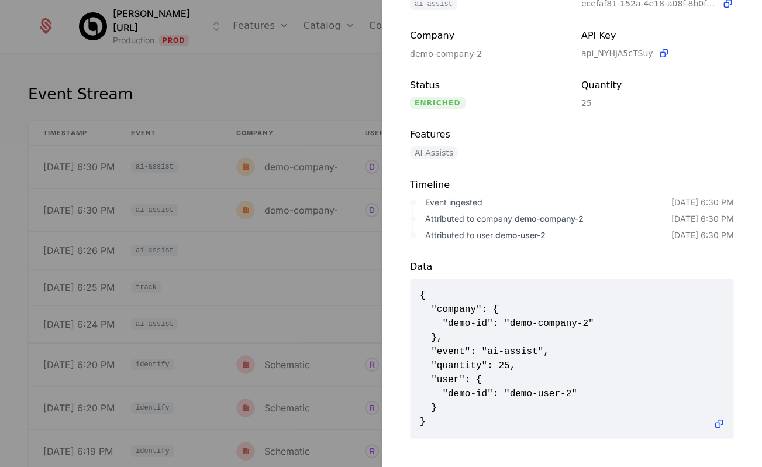
click at [289, 88] on div at bounding box center [381, 233] width 762 height 467
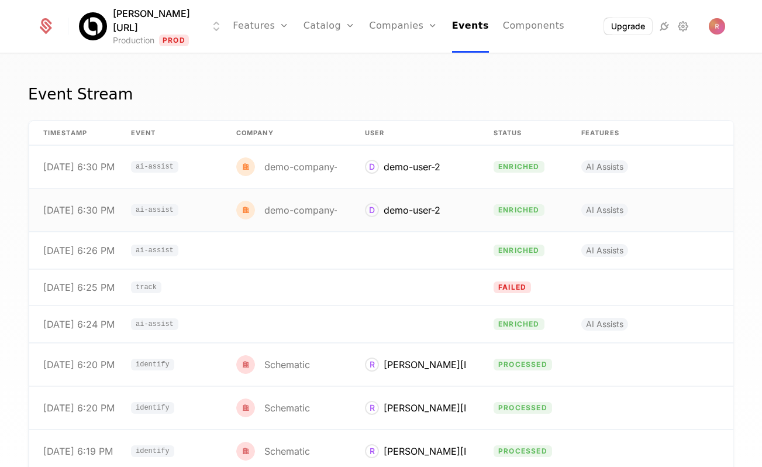
click at [284, 189] on td "demo-company-2" at bounding box center [286, 210] width 129 height 43
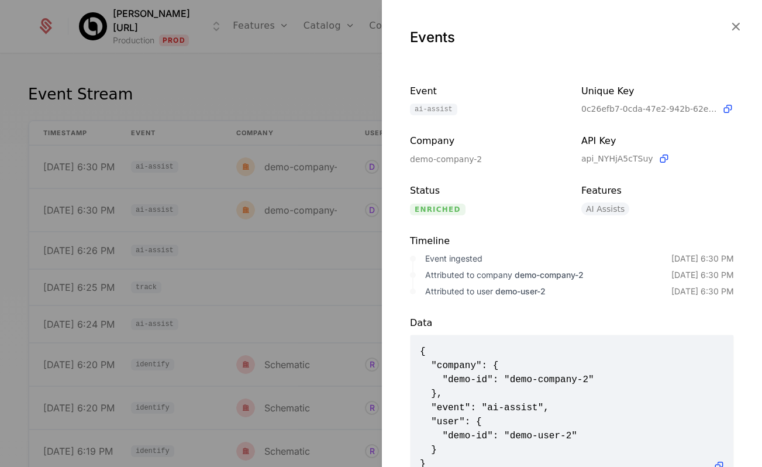
scroll to position [42, 0]
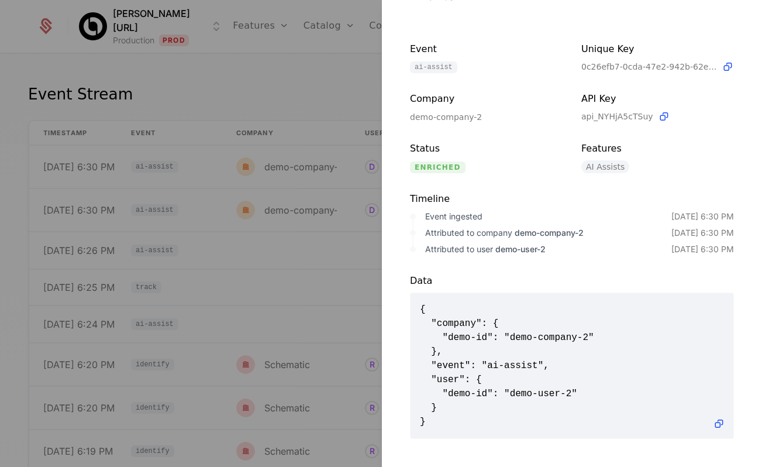
click at [329, 99] on div at bounding box center [381, 233] width 762 height 467
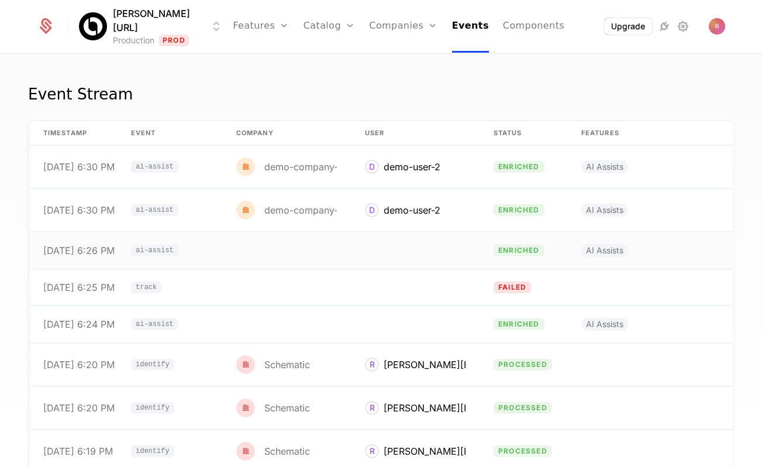
click at [303, 251] on td at bounding box center [286, 250] width 129 height 37
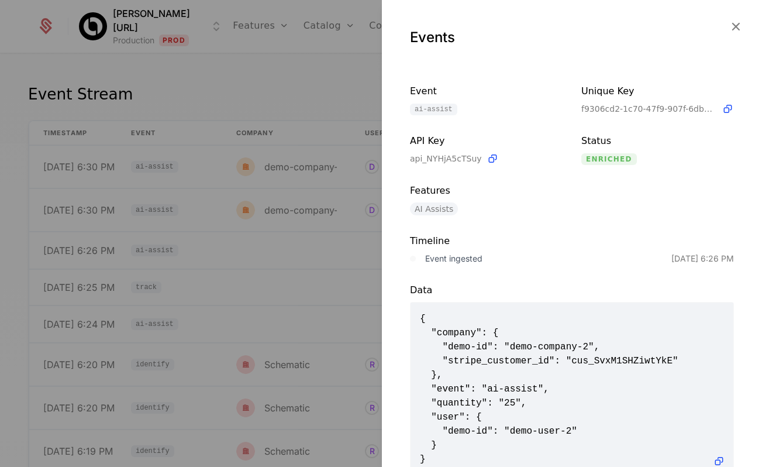
scroll to position [1, 0]
click at [331, 61] on div at bounding box center [381, 233] width 762 height 467
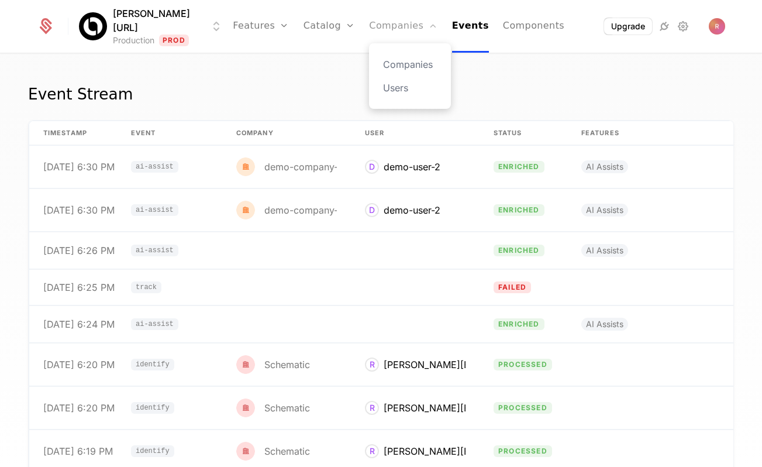
click at [371, 18] on link "Companies" at bounding box center [403, 26] width 68 height 53
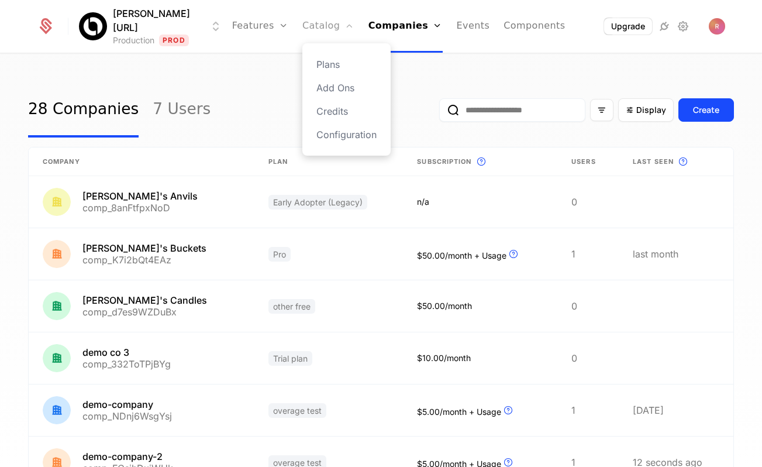
click at [313, 18] on link "Catalog" at bounding box center [328, 26] width 52 height 53
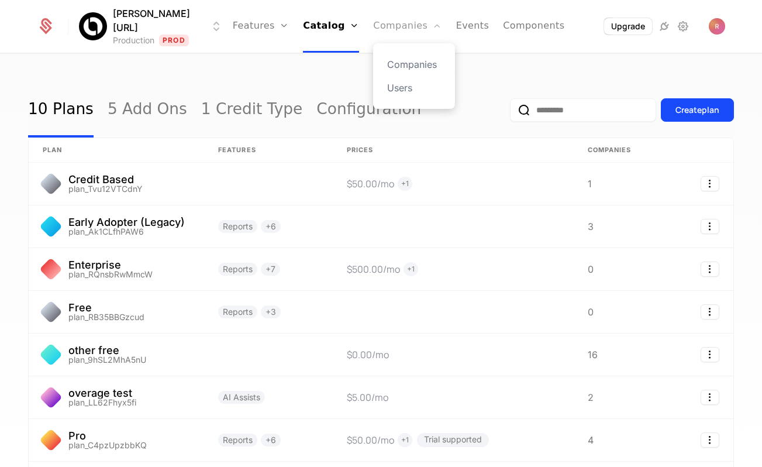
click at [403, 26] on link "Companies" at bounding box center [407, 26] width 68 height 53
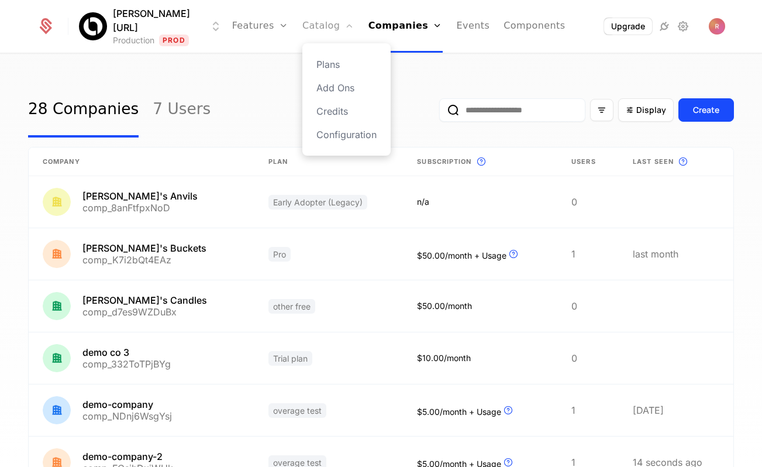
click at [302, 29] on link "Catalog" at bounding box center [328, 26] width 52 height 53
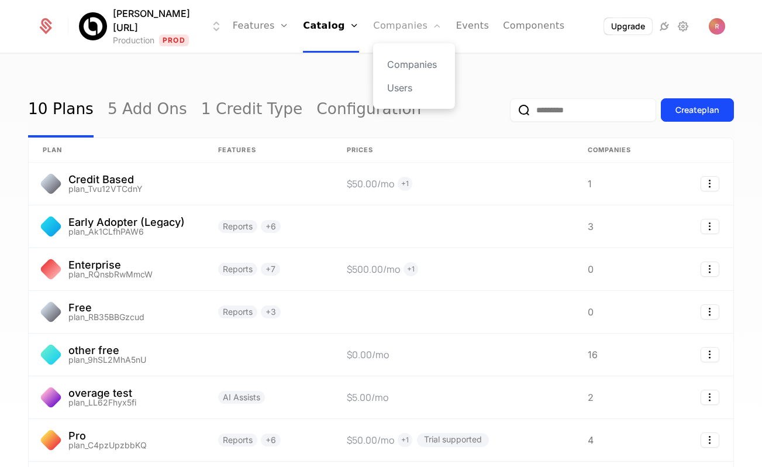
click at [379, 25] on link "Companies" at bounding box center [407, 26] width 68 height 53
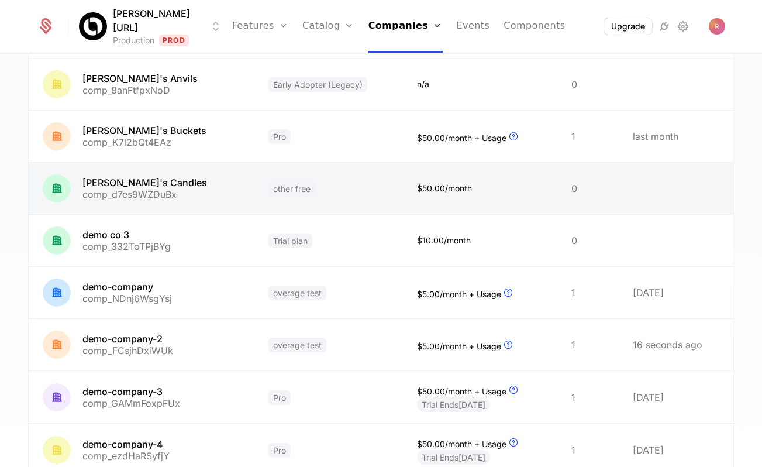
scroll to position [157, 0]
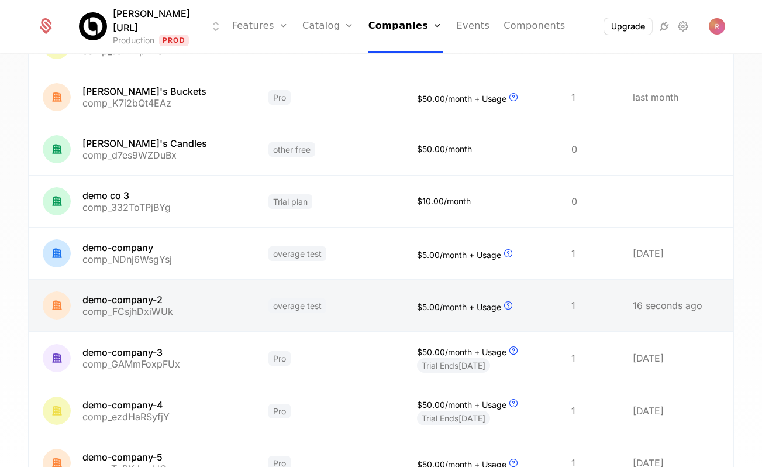
click at [219, 320] on link at bounding box center [142, 304] width 226 height 51
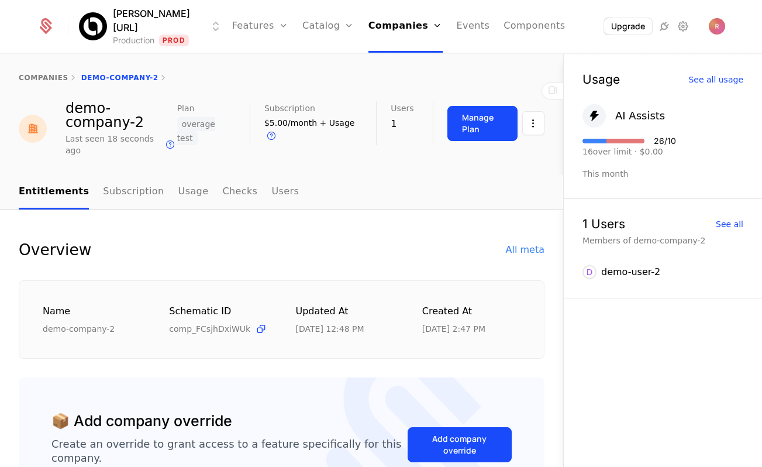
drag, startPoint x: 584, startPoint y: 150, endPoint x: 668, endPoint y: 150, distance: 83.6
click at [668, 150] on div "16 over limit · $0.00" at bounding box center [629, 151] width 94 height 8
click at [648, 151] on div "16 over limit · $0.00" at bounding box center [629, 151] width 94 height 8
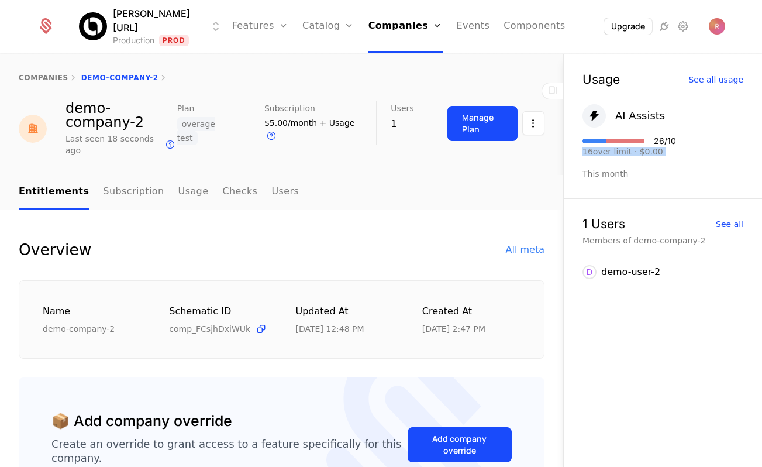
click at [648, 151] on div "16 over limit · $0.00" at bounding box center [629, 151] width 94 height 8
click at [623, 153] on div "16 over limit · $0.00" at bounding box center [629, 151] width 94 height 8
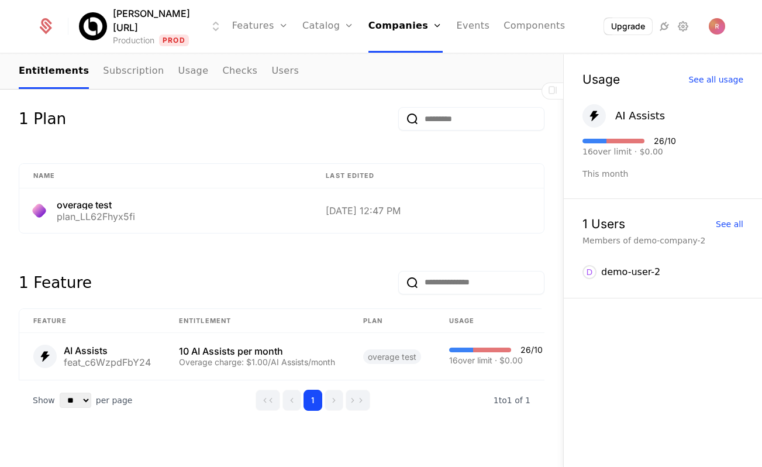
scroll to position [580, 0]
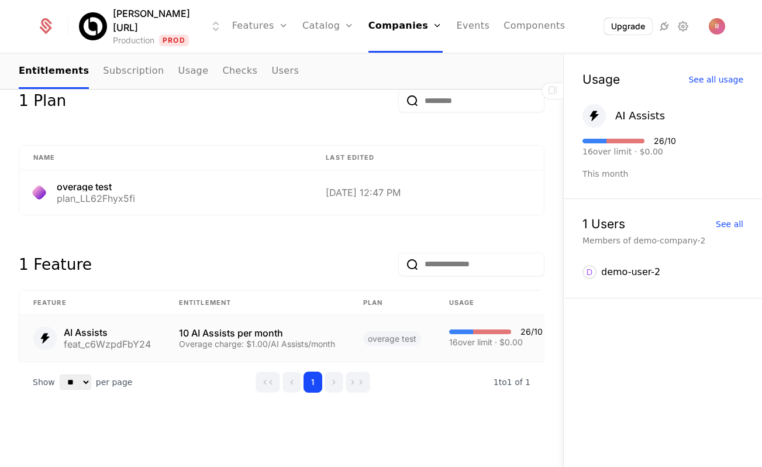
click at [163, 351] on td "AI Assists feat_c6WzpdFbY24" at bounding box center [92, 338] width 146 height 47
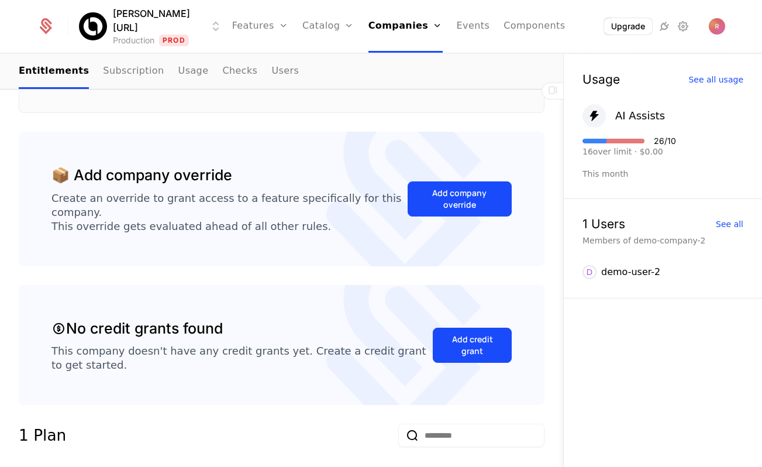
scroll to position [580, 0]
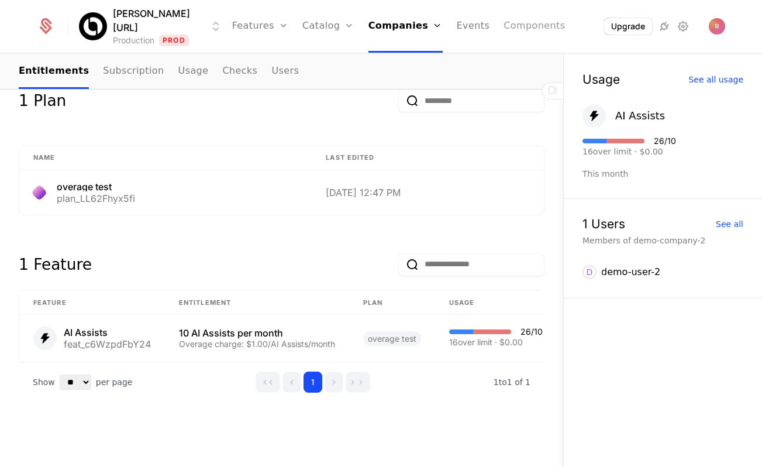
click at [516, 24] on link "Components" at bounding box center [533, 26] width 61 height 53
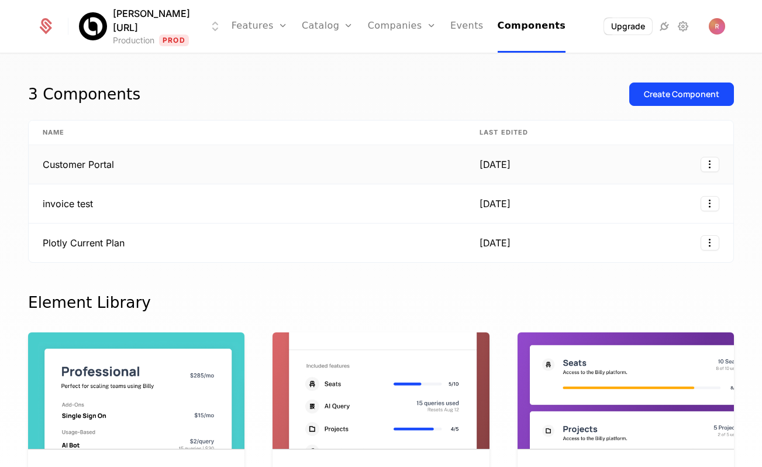
click at [299, 165] on td "Customer Portal" at bounding box center [247, 164] width 437 height 39
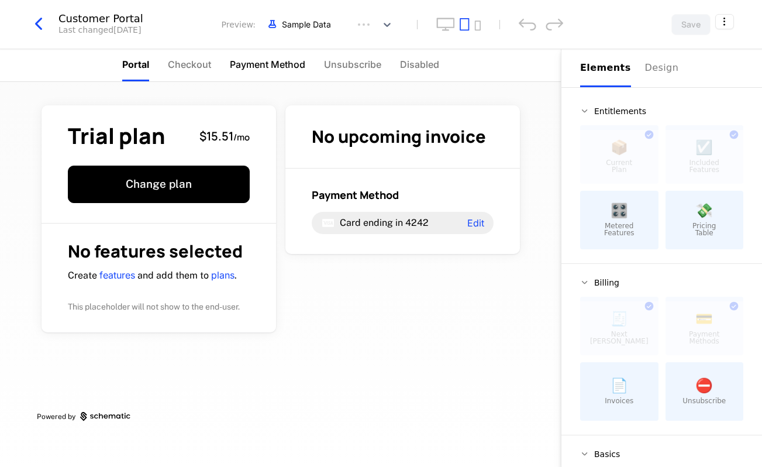
click at [291, 60] on span "Payment Method" at bounding box center [267, 64] width 75 height 14
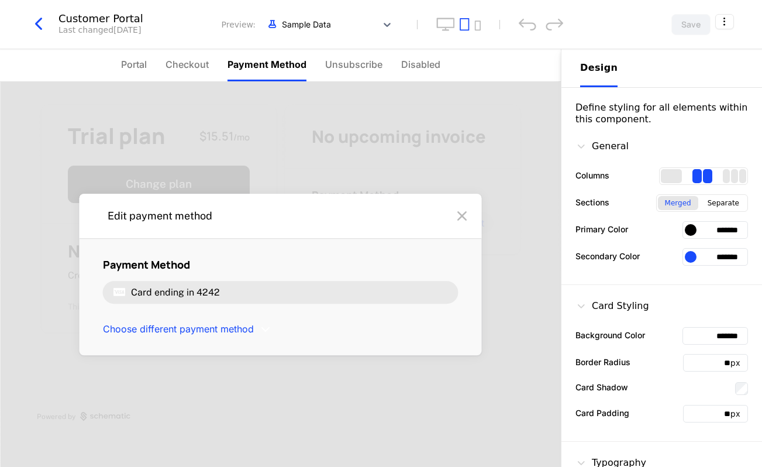
click at [113, 54] on nav "Portal Checkout Payment Method Unsubscribe Disabled" at bounding box center [280, 65] width 561 height 33
click at [124, 57] on span "Portal" at bounding box center [134, 64] width 26 height 14
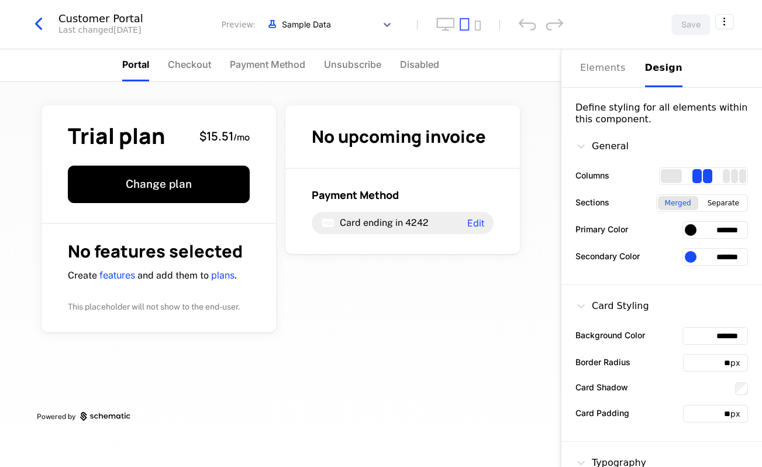
click at [327, 43] on div "Customer Portal Last changed 3 months ago Preview: Sample Data Save" at bounding box center [381, 24] width 762 height 49
click at [328, 15] on div "Sample Data" at bounding box center [317, 24] width 118 height 19
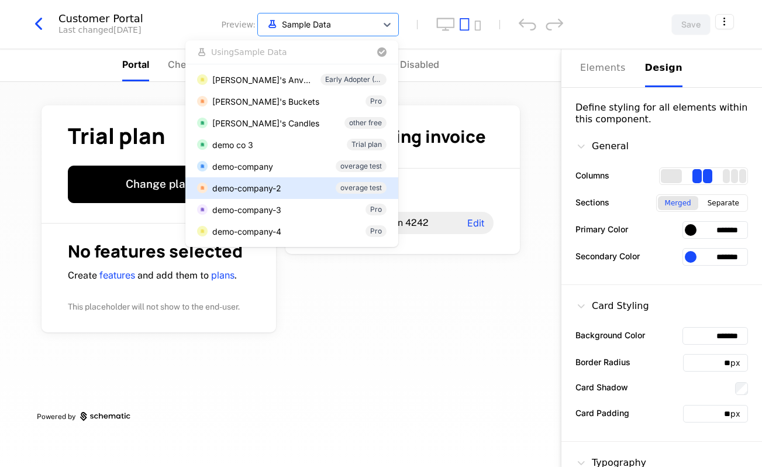
click at [264, 188] on div "demo-company-2" at bounding box center [246, 188] width 69 height 12
